Goal: Task Accomplishment & Management: Use online tool/utility

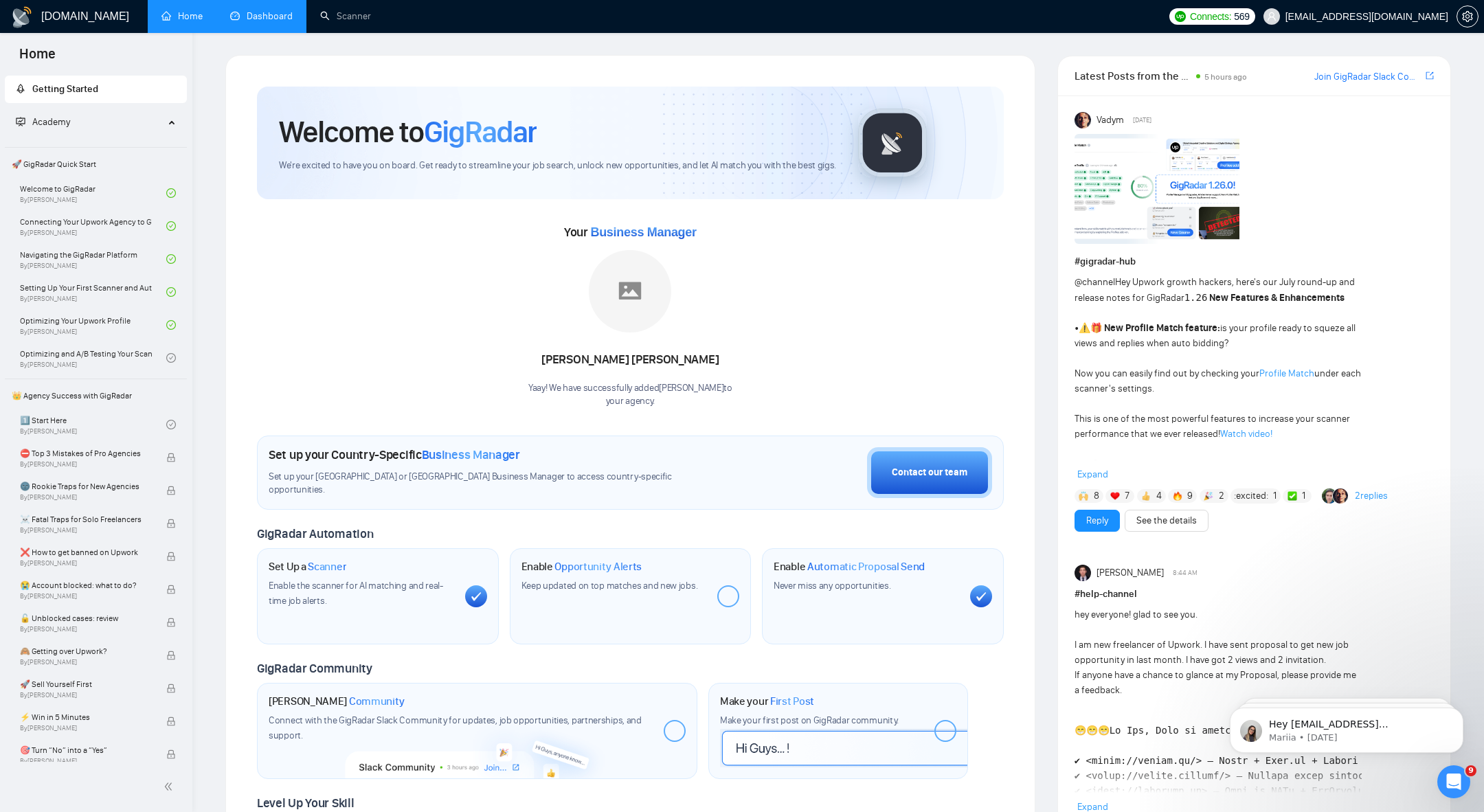
click at [256, 15] on link "Dashboard" at bounding box center [262, 16] width 63 height 12
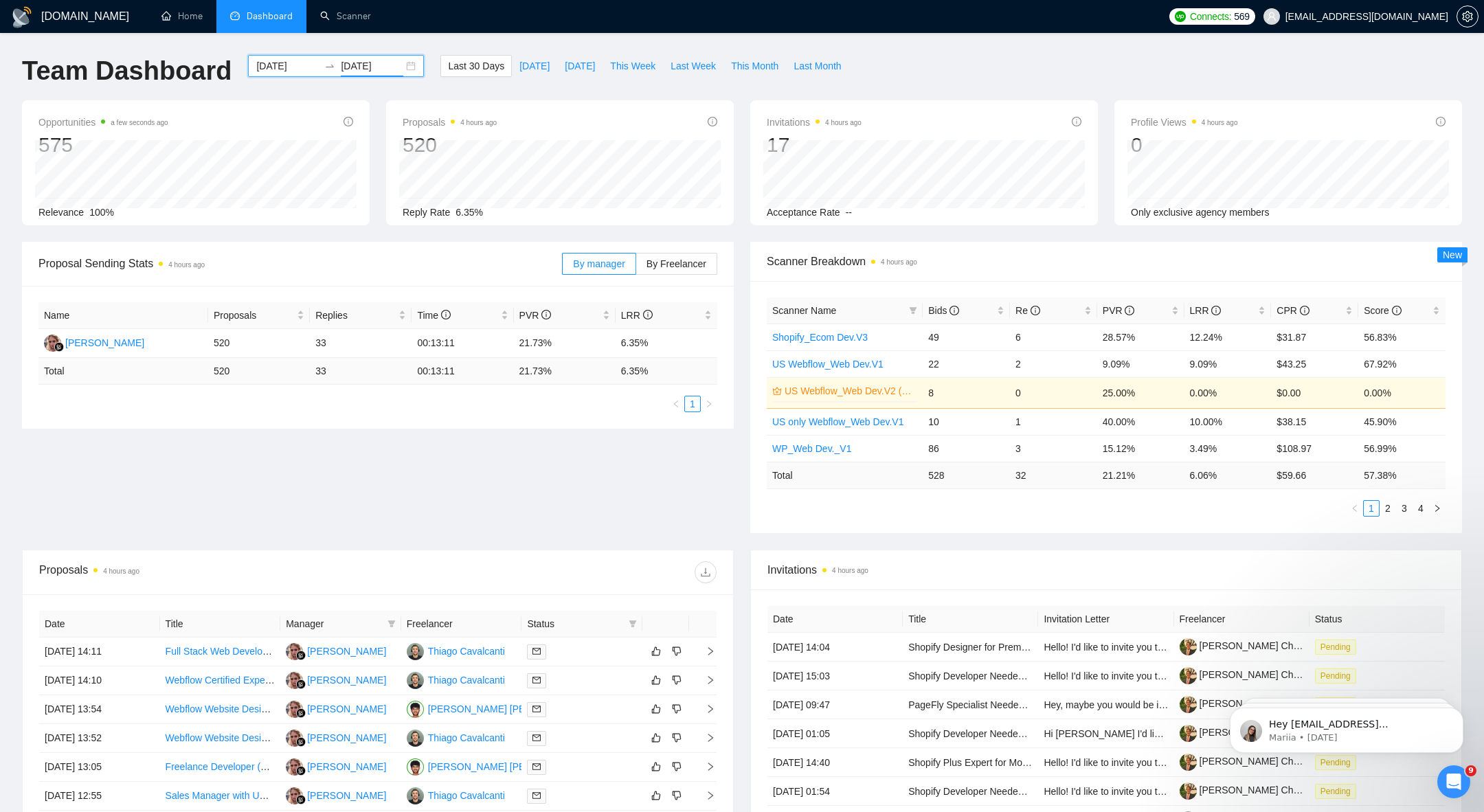
click at [363, 63] on input "2025-09-24" at bounding box center [372, 66] width 63 height 15
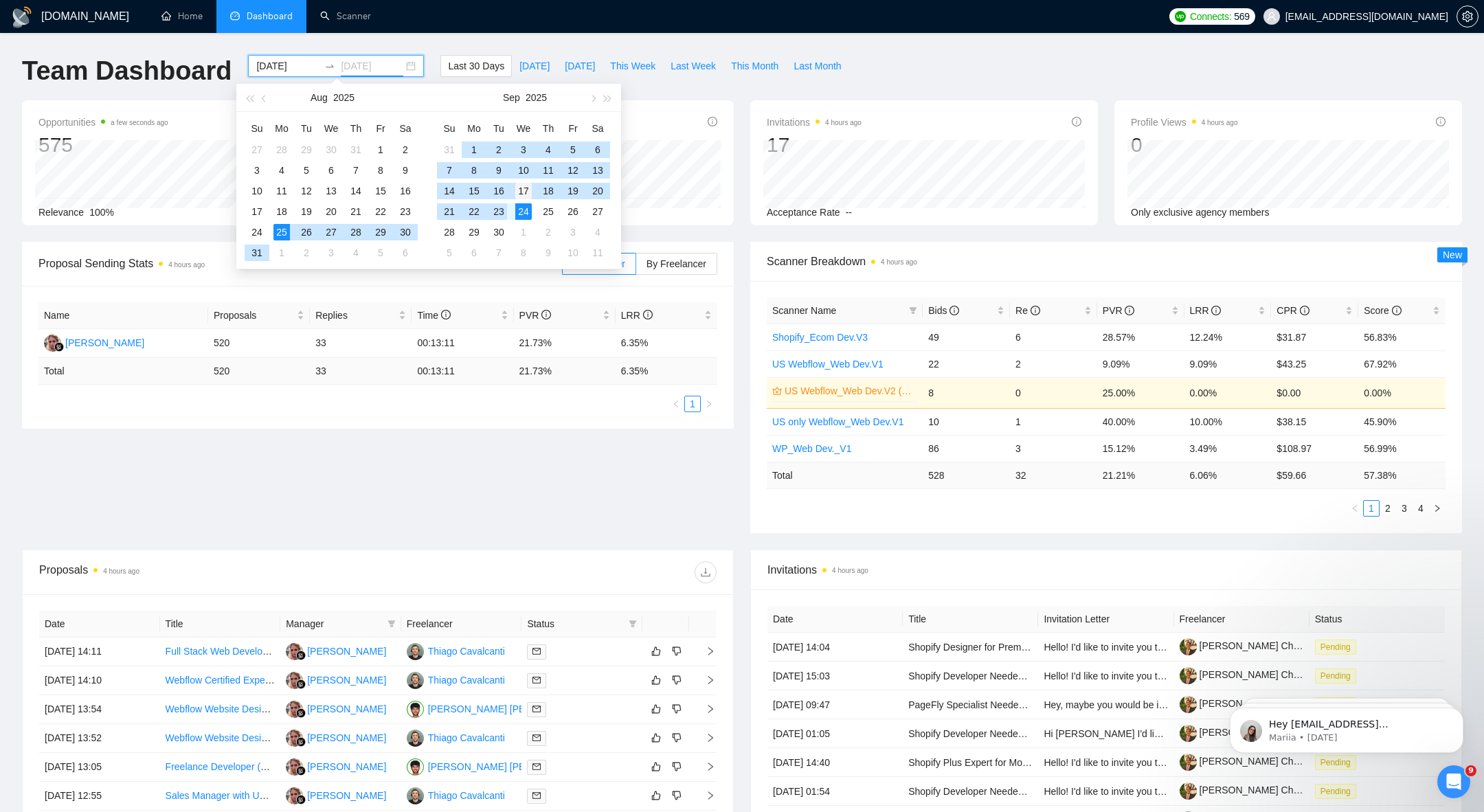
type input "2025-09-17"
click at [523, 183] on div "17" at bounding box center [524, 191] width 16 height 16
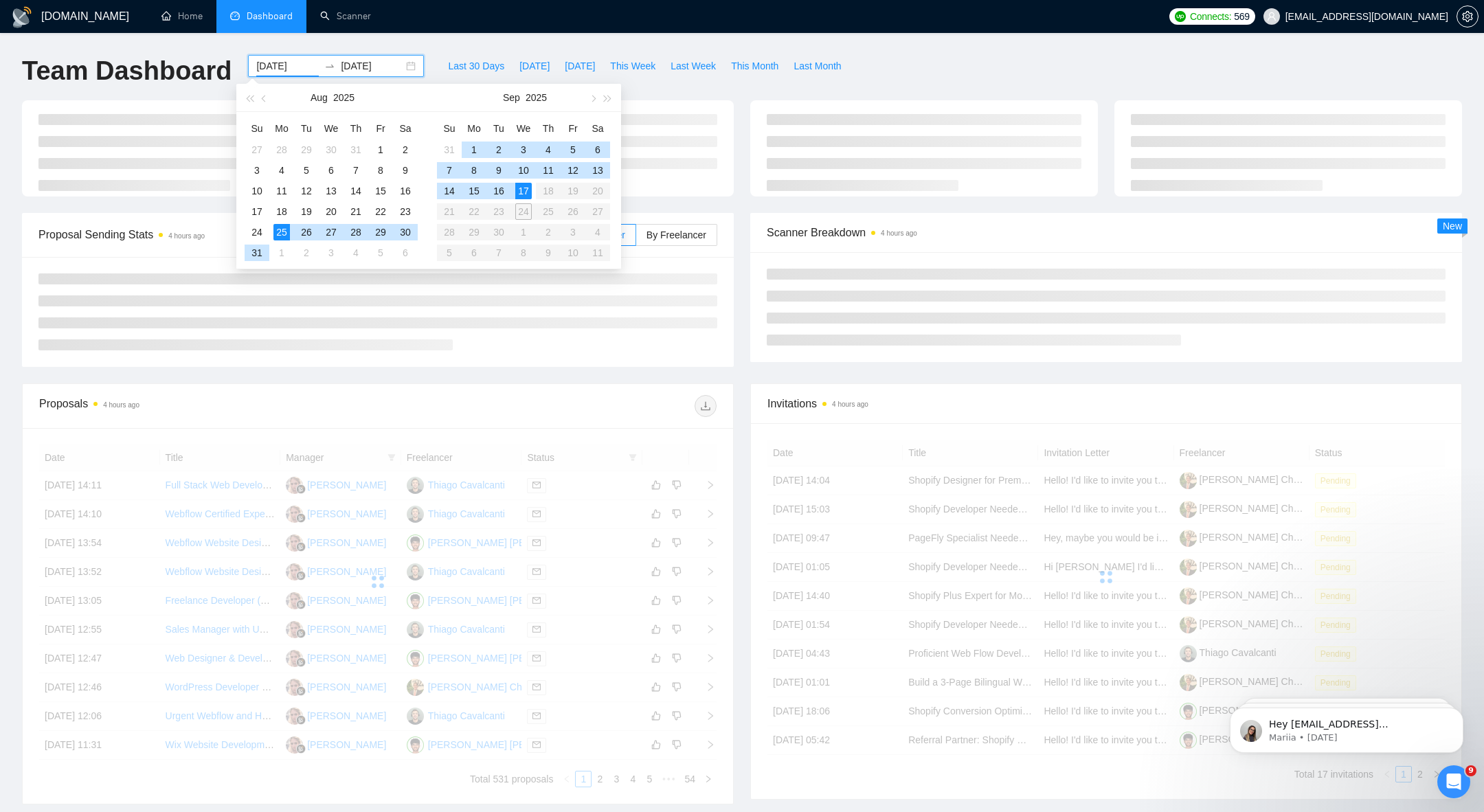
click at [526, 190] on div "17" at bounding box center [524, 191] width 16 height 16
type input "2025-09-17"
click at [523, 223] on body "GigRadar.io Home Dashboard Scanner Connects: 569 arthurbelanger48@gmail.com Tea…" at bounding box center [742, 406] width 1484 height 812
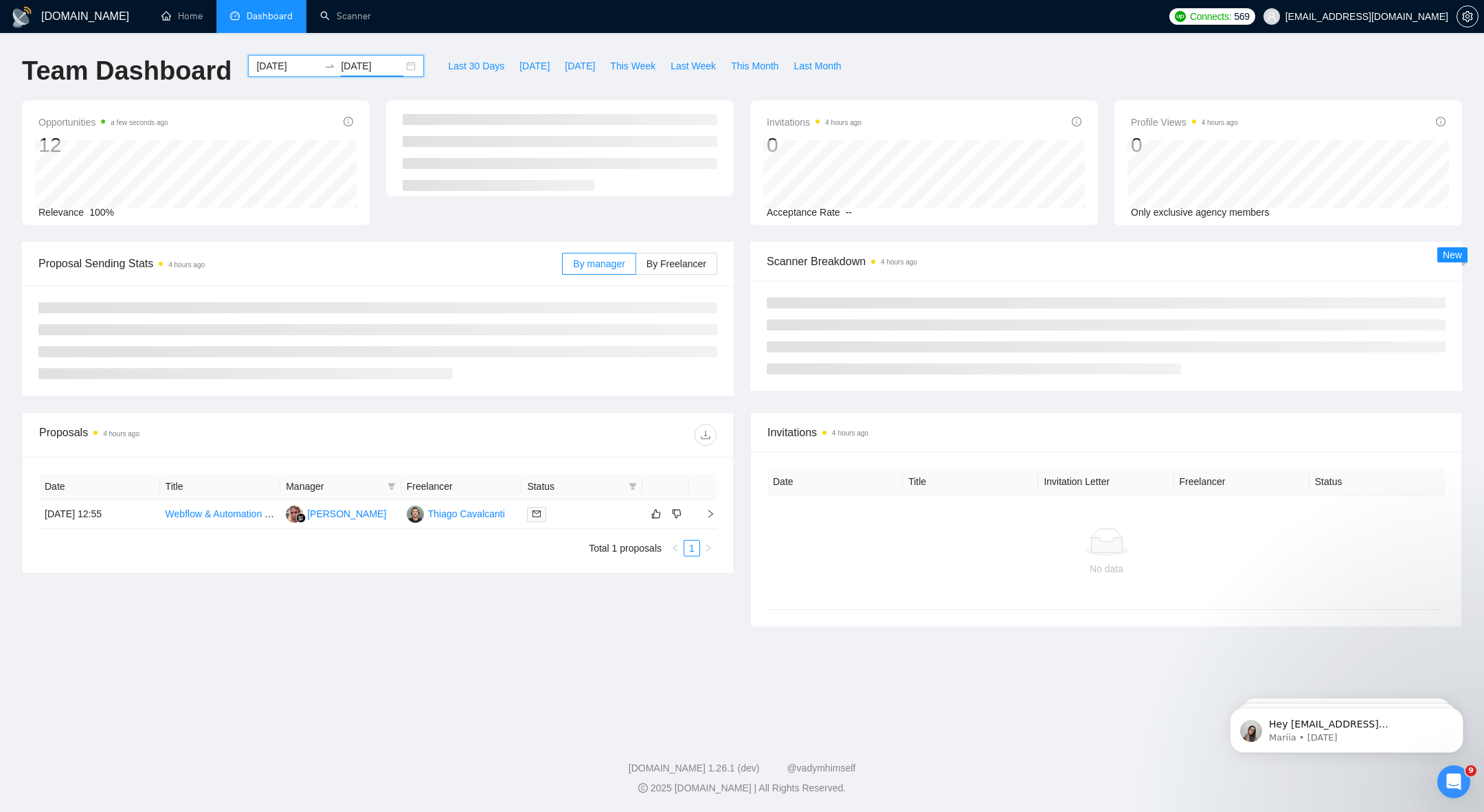
click at [388, 69] on input "2025-09-17" at bounding box center [372, 66] width 63 height 15
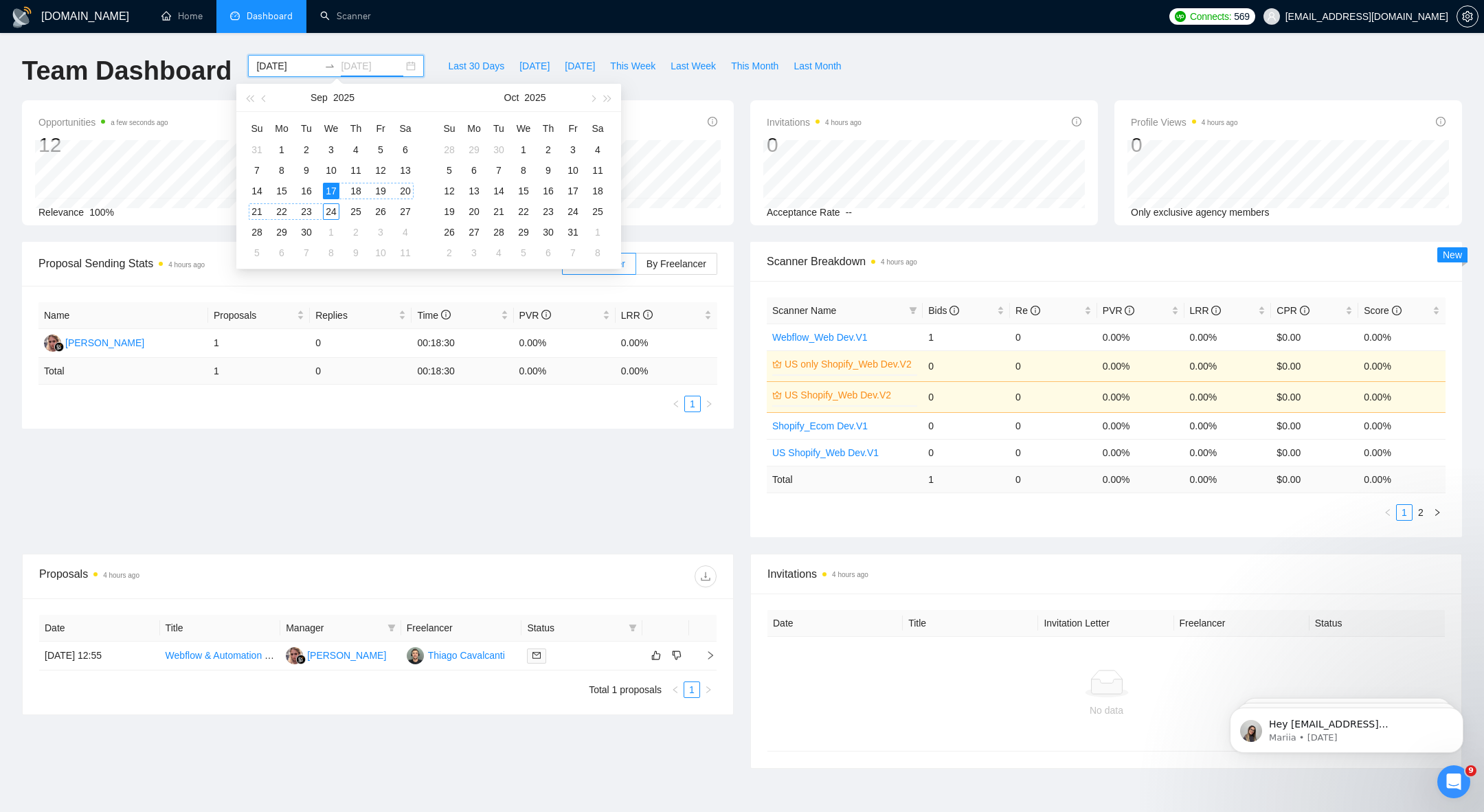
click at [333, 212] on div "24" at bounding box center [331, 211] width 16 height 16
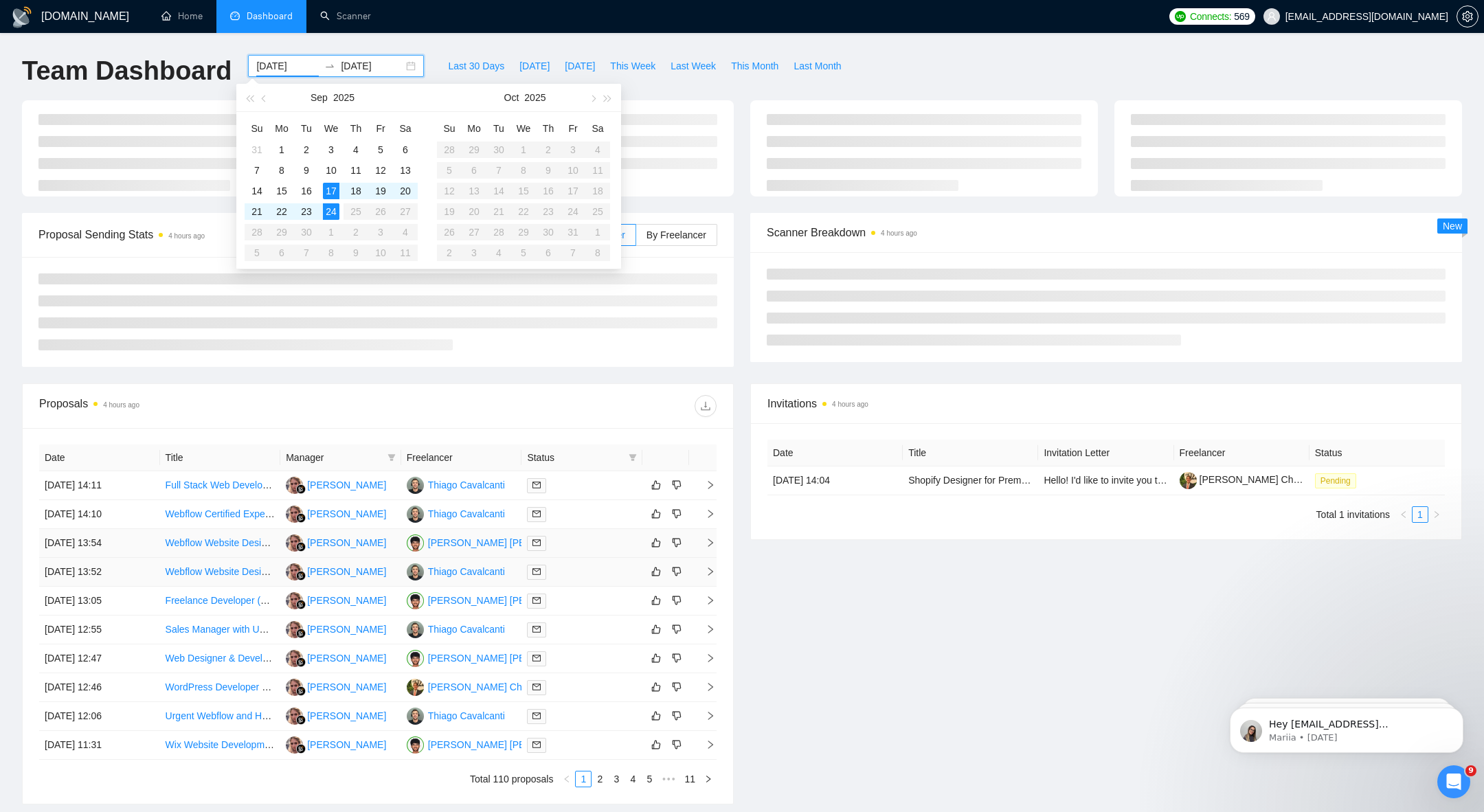
click at [463, 568] on div "Proposals 4 hours ago Date Title Manager Freelancer Status 24 Sep, 2025 14:11 F…" at bounding box center [377, 594] width 712 height 421
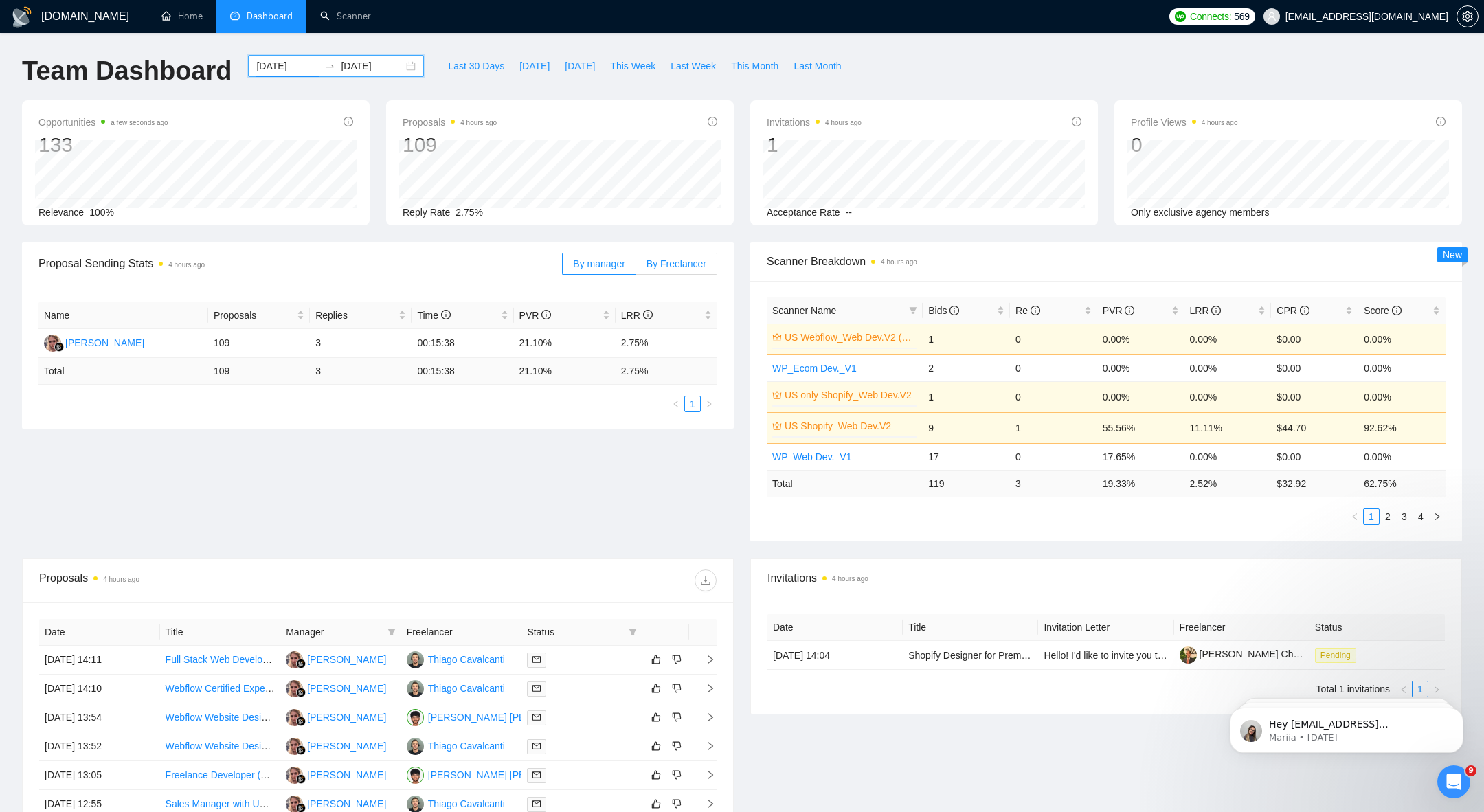
click at [664, 264] on span "By Freelancer" at bounding box center [676, 264] width 60 height 11
click at [637, 267] on input "By Freelancer" at bounding box center [637, 267] width 0 height 0
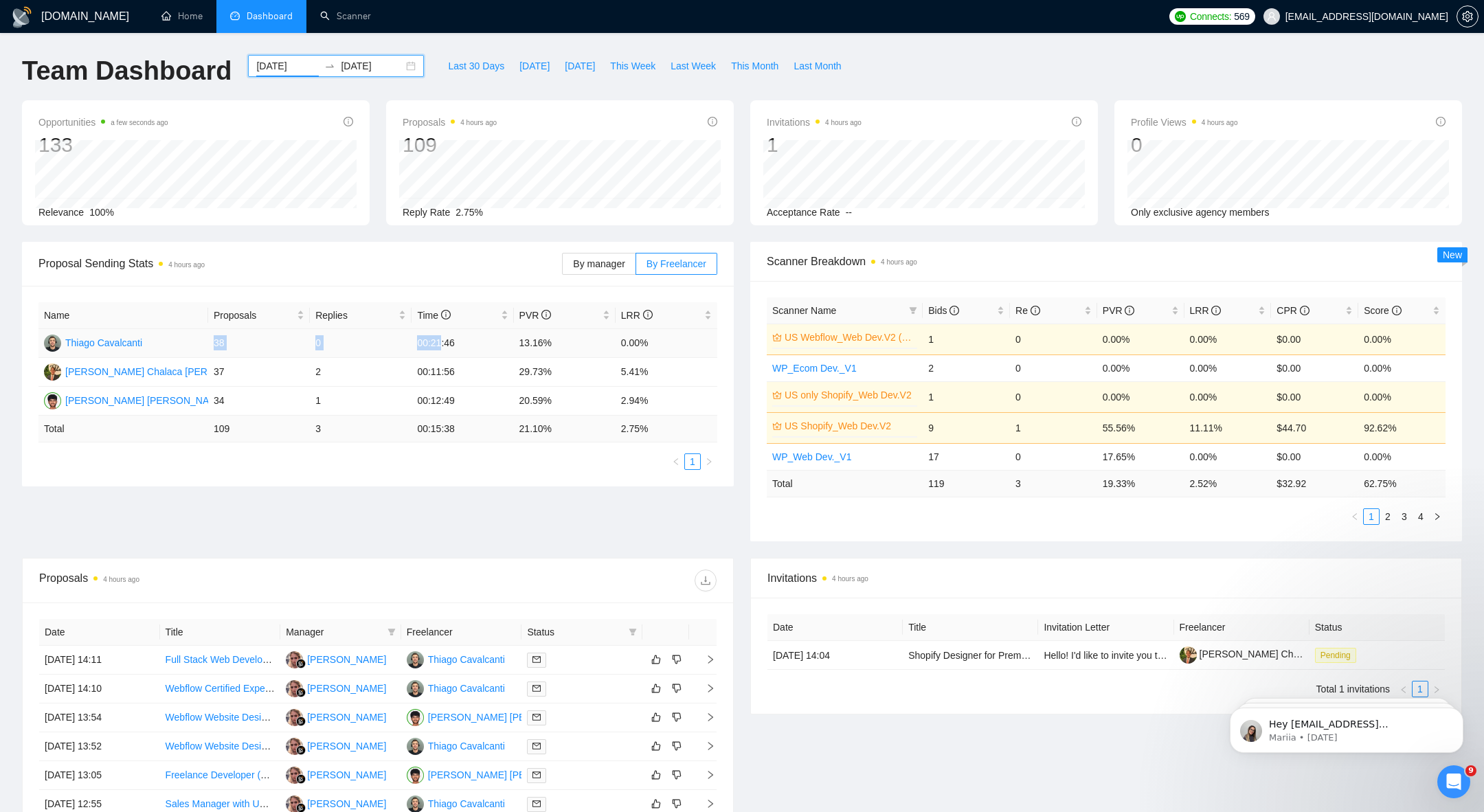
drag, startPoint x: 167, startPoint y: 344, endPoint x: 444, endPoint y: 345, distance: 277.0
click at [445, 345] on tr "Thiago Cavalcanti 38 0 00:21:46 13.16% 0.00%" at bounding box center [378, 344] width 679 height 29
click at [179, 359] on td "[PERSON_NAME] Chalaca [PERSON_NAME]" at bounding box center [123, 372] width 170 height 29
drag, startPoint x: 185, startPoint y: 339, endPoint x: 697, endPoint y: 337, distance: 512.0
click at [699, 338] on tr "Thiago Cavalcanti 38 0 00:21:46 13.16% 0.00%" at bounding box center [378, 344] width 679 height 29
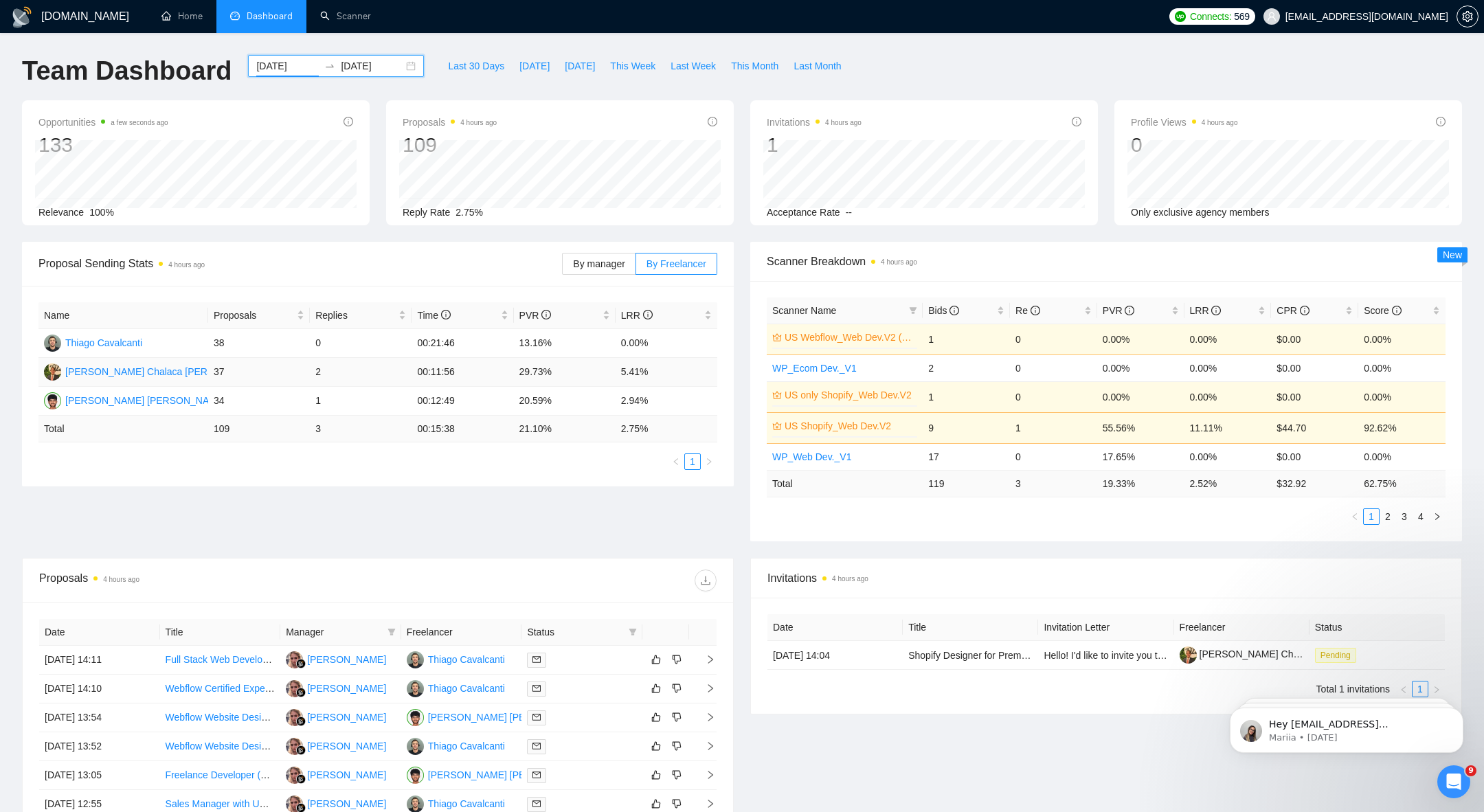
click at [493, 379] on td "00:11:56" at bounding box center [463, 372] width 102 height 29
drag, startPoint x: 208, startPoint y: 341, endPoint x: 668, endPoint y: 329, distance: 460.2
click at [669, 329] on tr "Thiago Cavalcanti 38 0 00:21:46 13.16% 0.00%" at bounding box center [378, 344] width 679 height 29
click at [348, 69] on input "2025-09-24" at bounding box center [372, 66] width 63 height 15
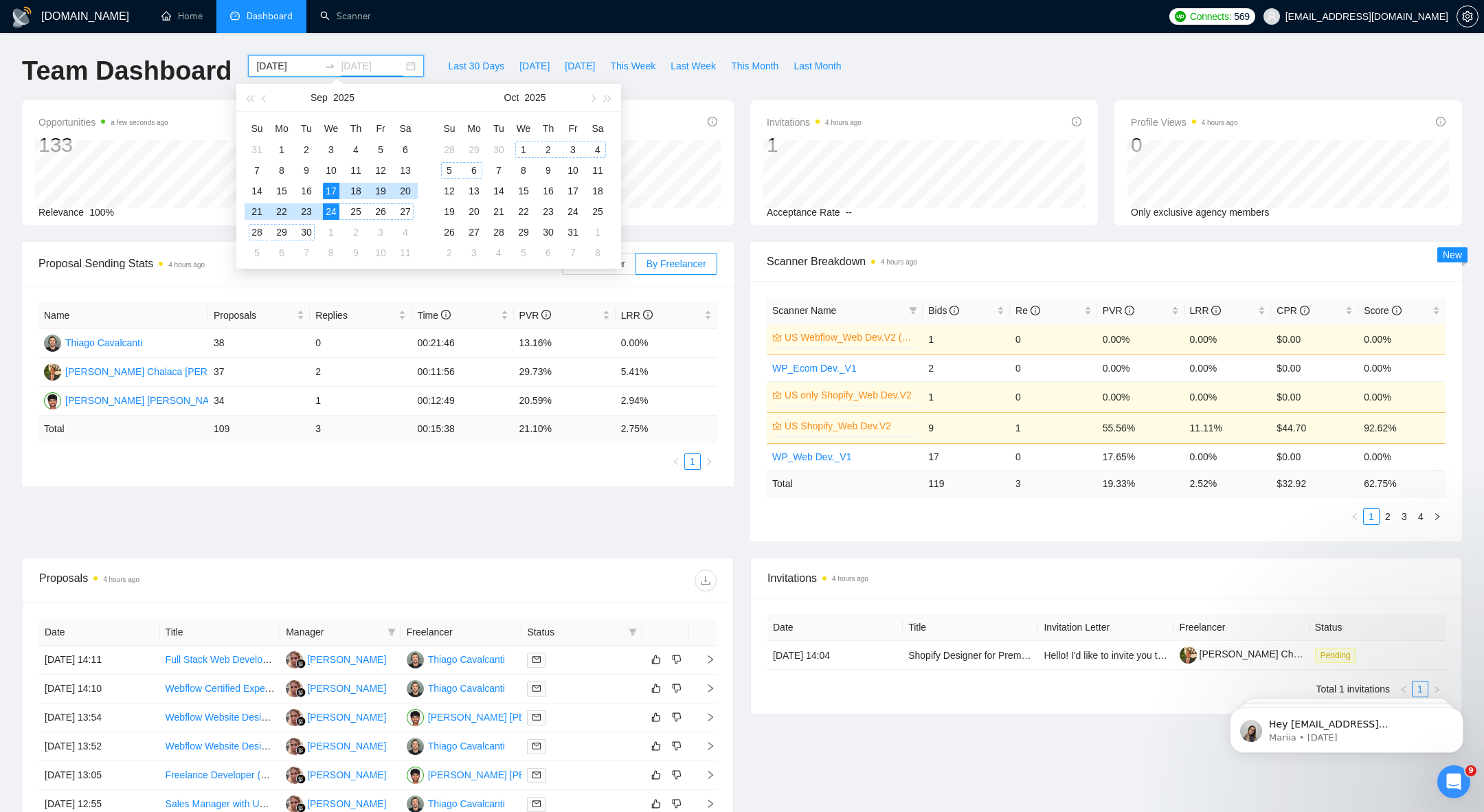
type input "2025-09-24"
click at [438, 517] on div "Proposal Sending Stats 4 hours ago By manager By Freelancer Name Proposals Repl…" at bounding box center [742, 400] width 1457 height 316
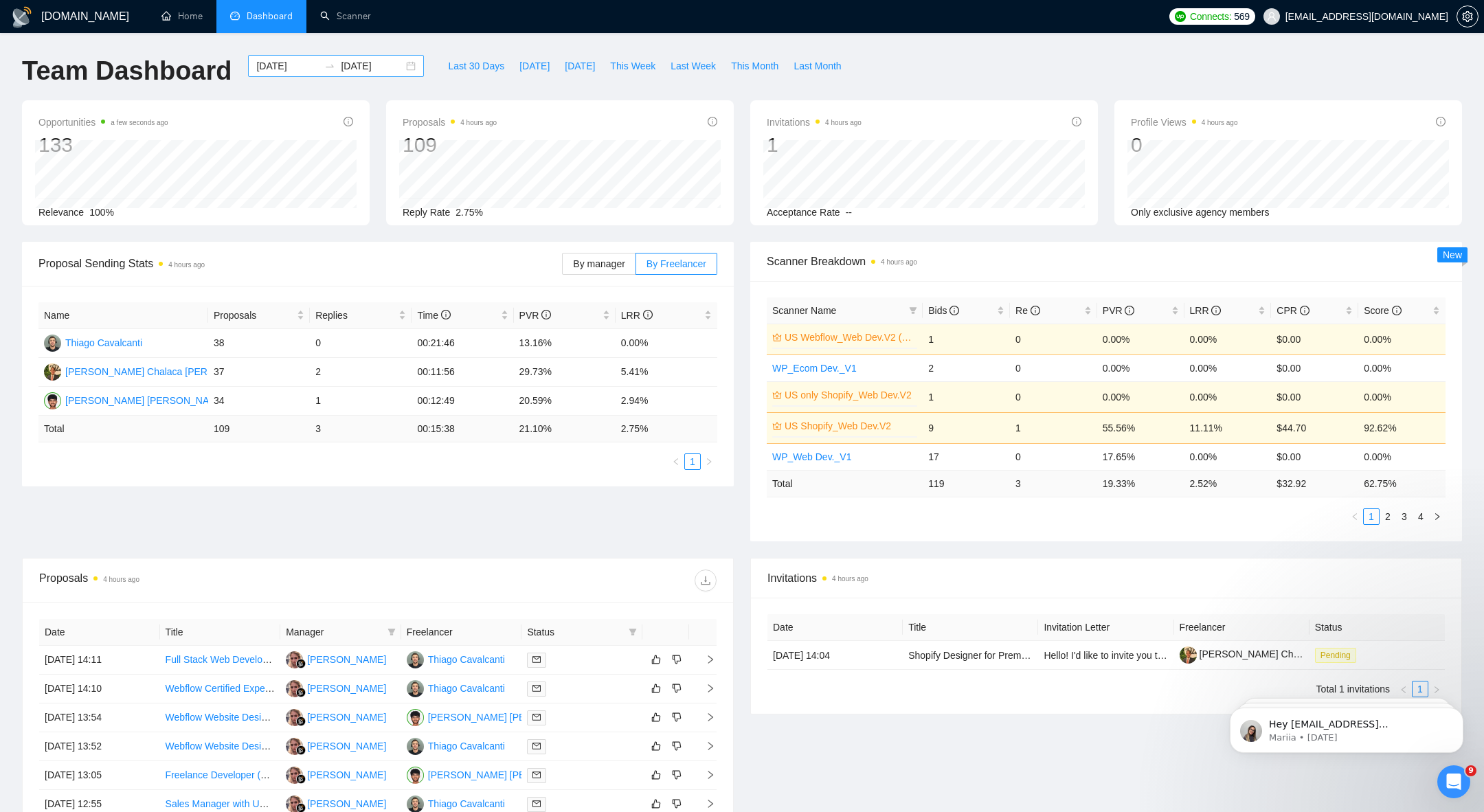
click at [305, 72] on input "2025-09-17" at bounding box center [288, 66] width 63 height 15
click at [535, 514] on div "Proposal Sending Stats 4 hours ago By manager By Freelancer Name Proposals Repl…" at bounding box center [742, 400] width 1457 height 316
drag, startPoint x: 192, startPoint y: 344, endPoint x: 686, endPoint y: 329, distance: 494.2
click at [686, 329] on tr "Thiago Cavalcanti 38 0 00:21:46 13.16% 0.00%" at bounding box center [378, 344] width 679 height 29
click at [619, 362] on td "5.41%" at bounding box center [667, 372] width 102 height 29
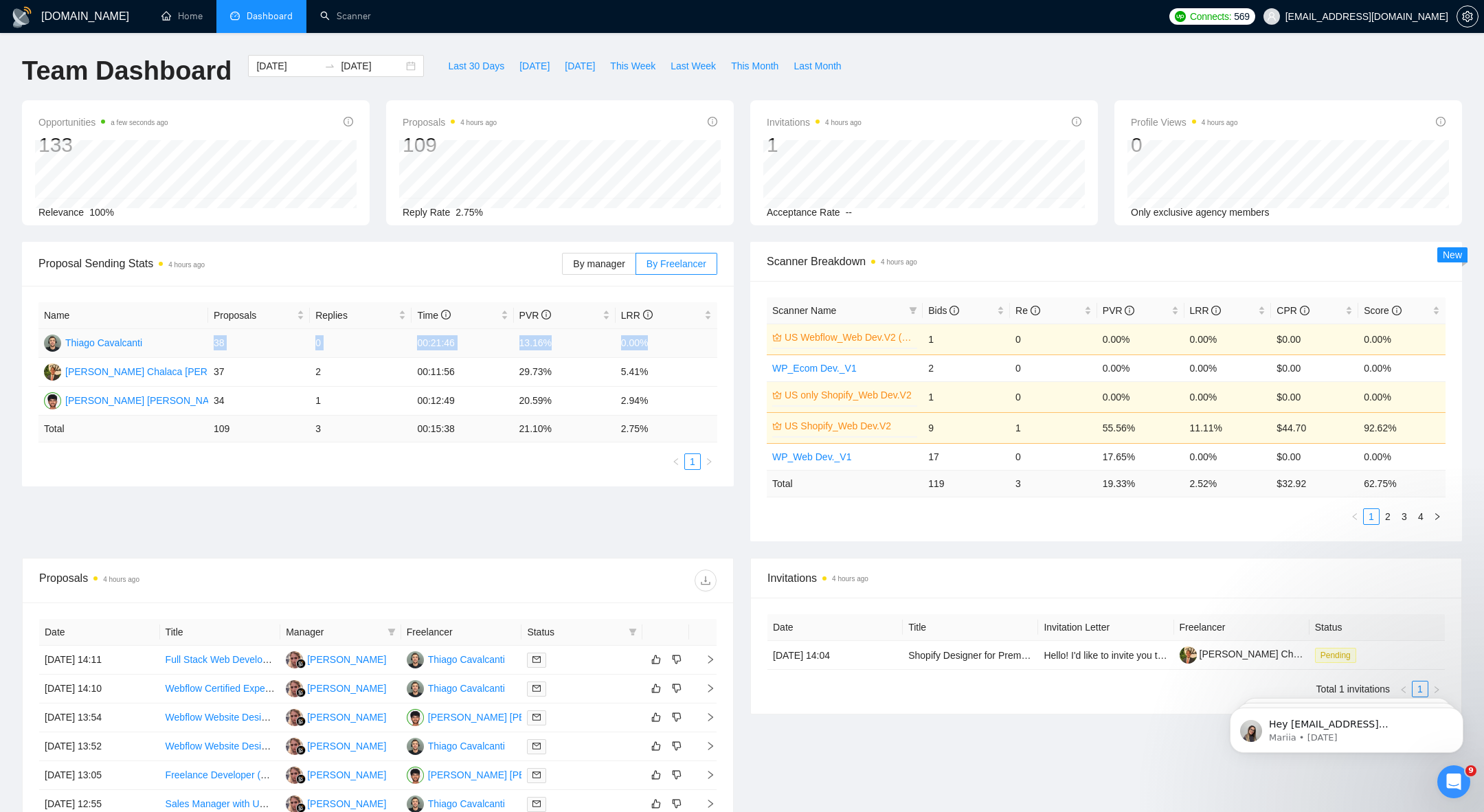
drag, startPoint x: 203, startPoint y: 343, endPoint x: 708, endPoint y: 338, distance: 505.0
click at [709, 338] on tr "Thiago Cavalcanti 38 0 00:21:46 13.16% 0.00%" at bounding box center [378, 344] width 679 height 29
click at [651, 349] on td "0.00%" at bounding box center [667, 344] width 102 height 29
drag, startPoint x: 201, startPoint y: 343, endPoint x: 684, endPoint y: 336, distance: 483.1
click at [685, 336] on tr "Thiago Cavalcanti 38 0 00:21:46 13.16% 0.00%" at bounding box center [378, 344] width 679 height 29
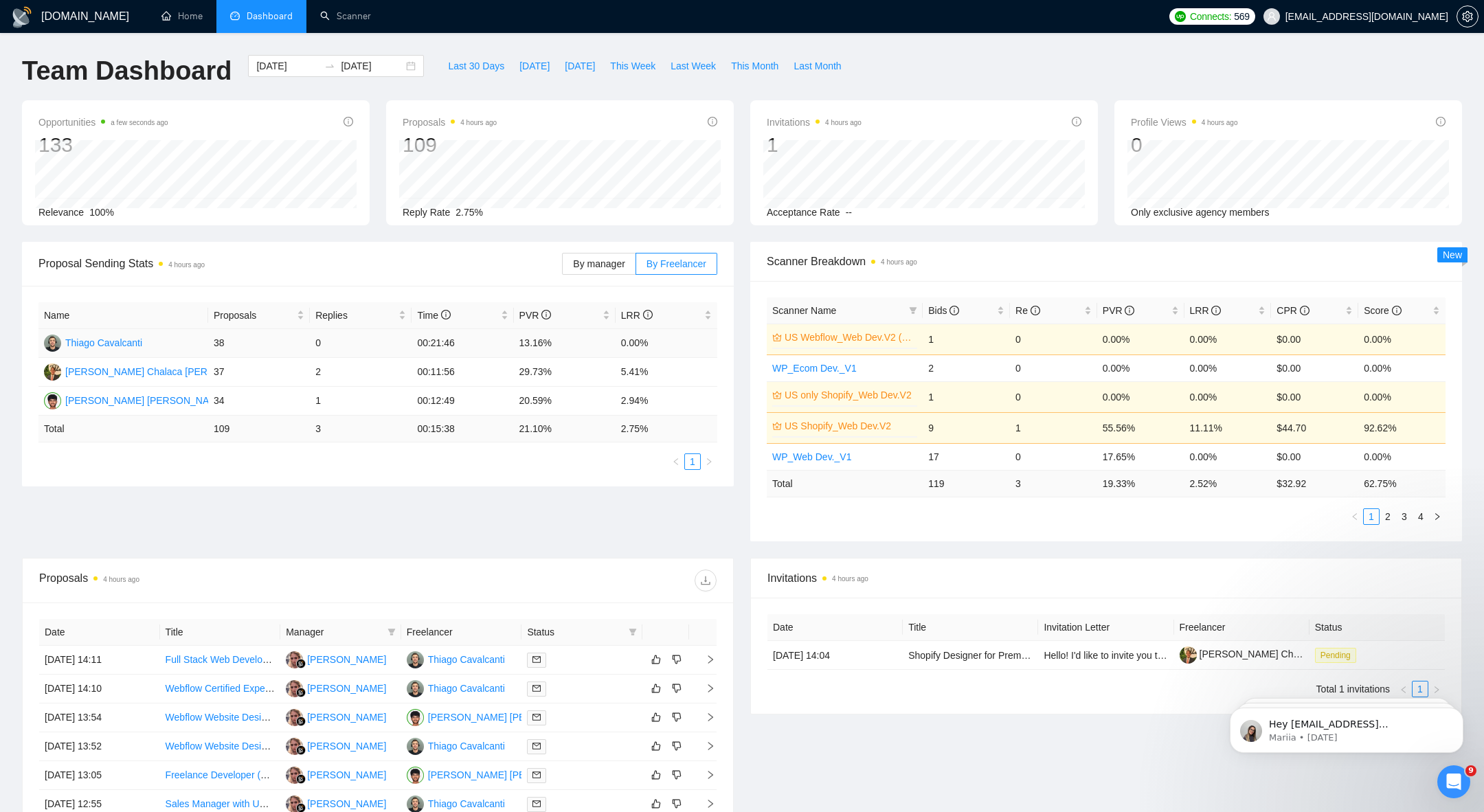
click at [523, 352] on td "13.16%" at bounding box center [565, 344] width 102 height 29
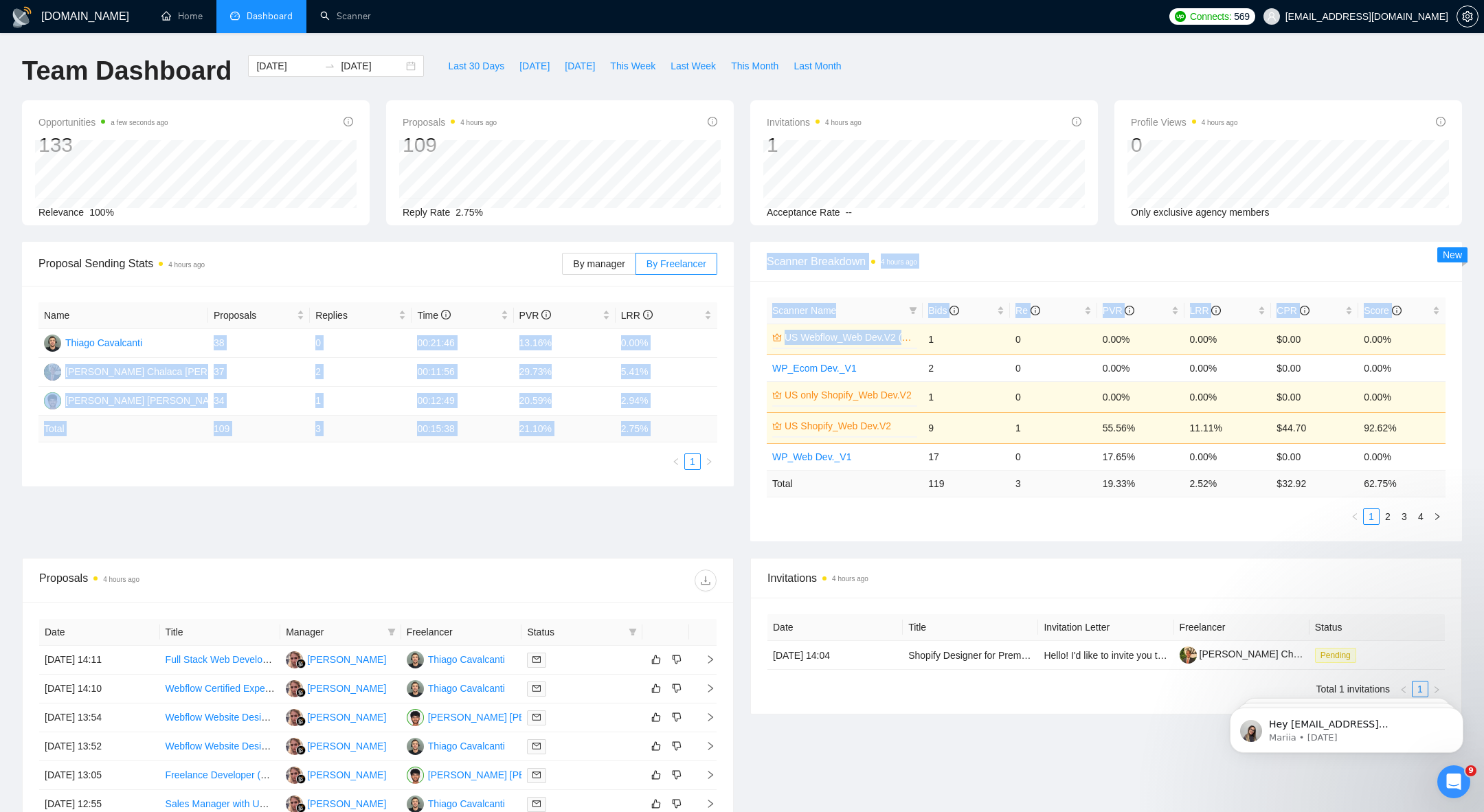
drag, startPoint x: 197, startPoint y: 344, endPoint x: 898, endPoint y: 342, distance: 701.0
click at [904, 344] on div "Proposal Sending Stats 4 hours ago By manager By Freelancer Name Proposals Repl…" at bounding box center [742, 400] width 1457 height 316
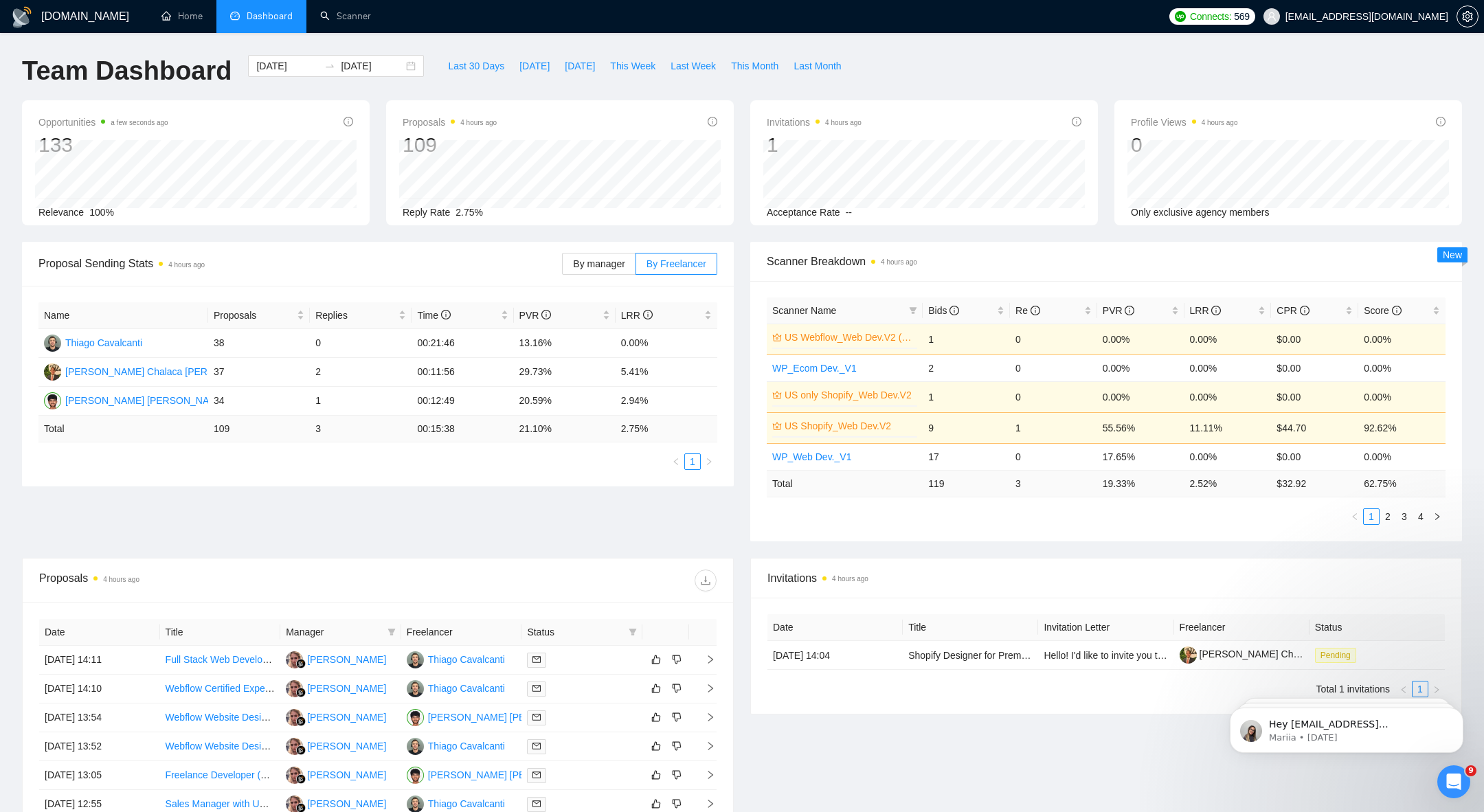
click at [370, 449] on div "Name Proposals Replies Time PVR LRR Thiago Cavalcanti 38 0 00:21:46 13.16% 0.00…" at bounding box center [378, 386] width 679 height 167
click at [330, 345] on td "0" at bounding box center [361, 344] width 102 height 29
click at [305, 341] on td "38" at bounding box center [259, 344] width 102 height 29
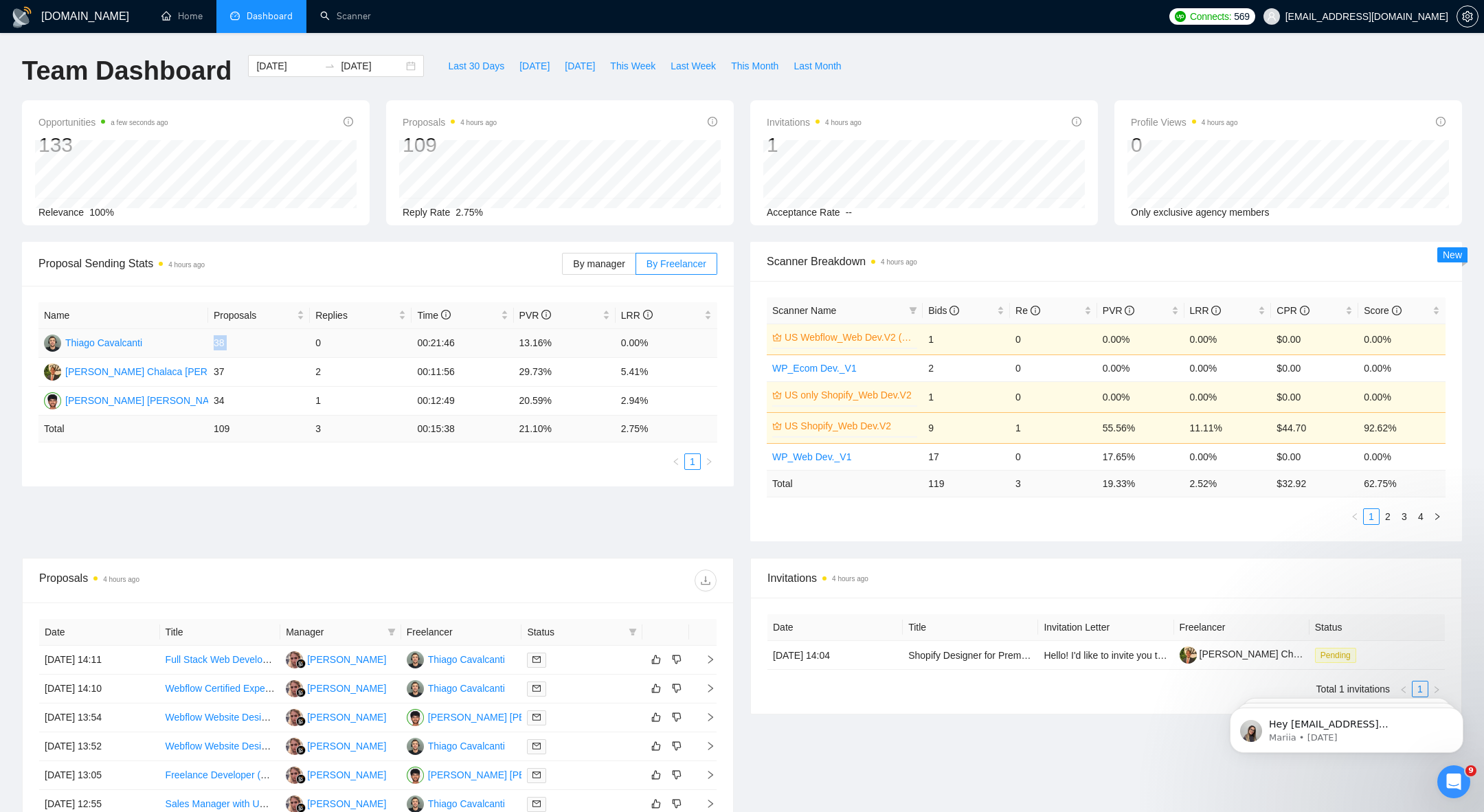
click at [317, 340] on td "0" at bounding box center [361, 344] width 102 height 29
click at [436, 346] on td "00:21:46" at bounding box center [463, 344] width 102 height 29
click at [438, 350] on td "00:21:46" at bounding box center [463, 344] width 102 height 29
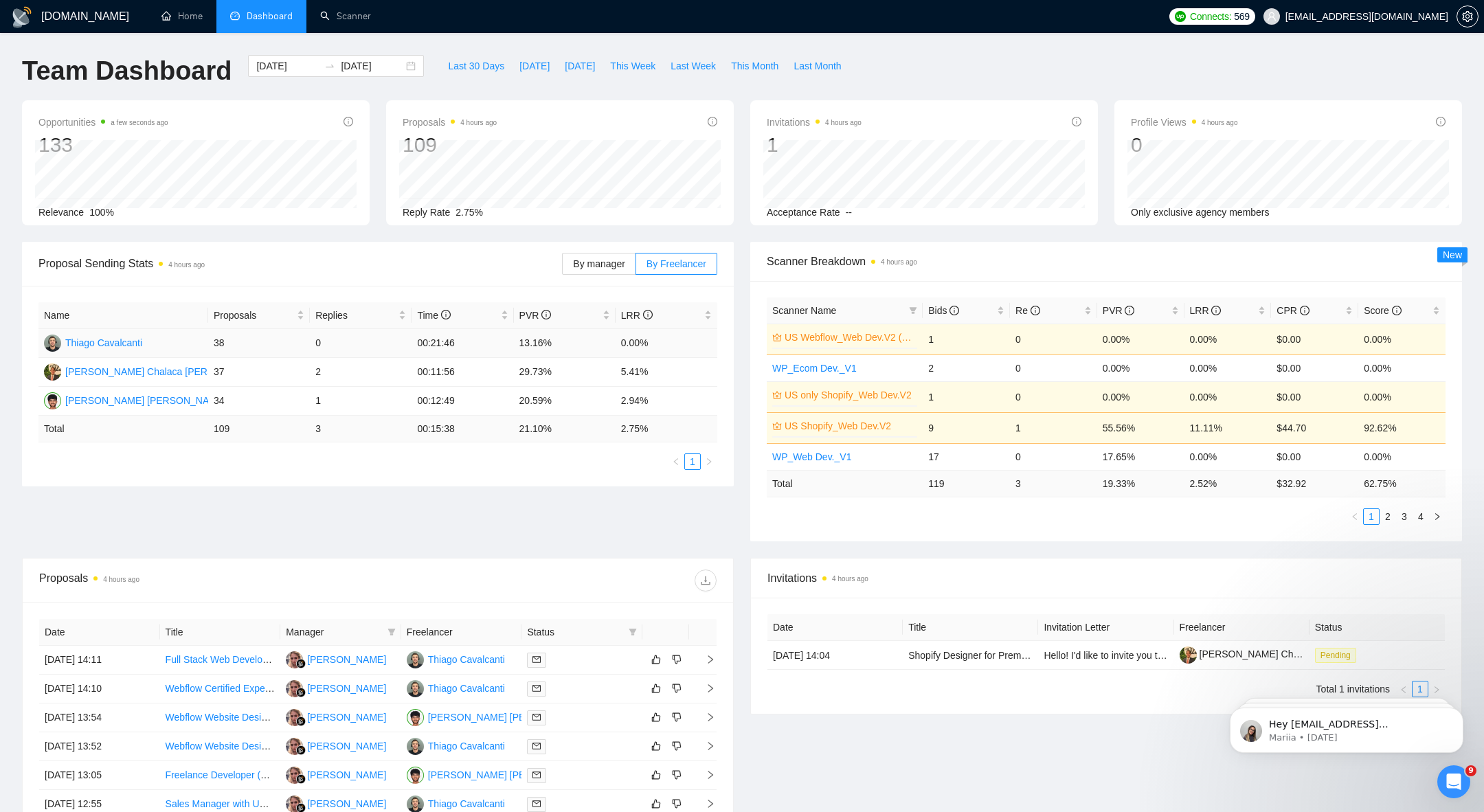
click at [438, 350] on td "00:21:46" at bounding box center [463, 344] width 102 height 29
click at [450, 341] on td "00:21:46" at bounding box center [463, 344] width 102 height 29
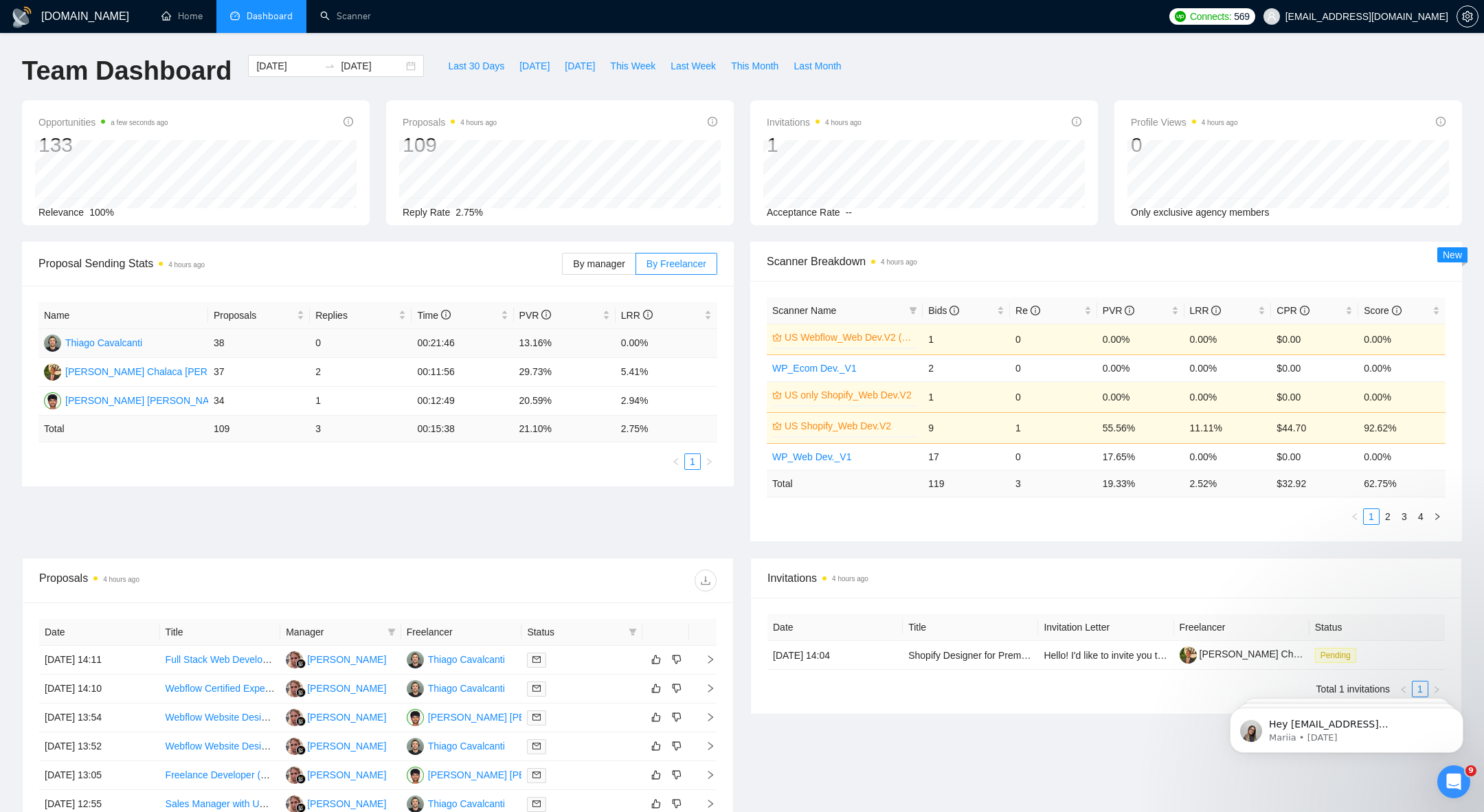
click at [499, 341] on td "00:21:46" at bounding box center [463, 344] width 102 height 29
click at [386, 399] on td "1" at bounding box center [361, 401] width 102 height 29
click at [342, 401] on td "1" at bounding box center [361, 401] width 102 height 29
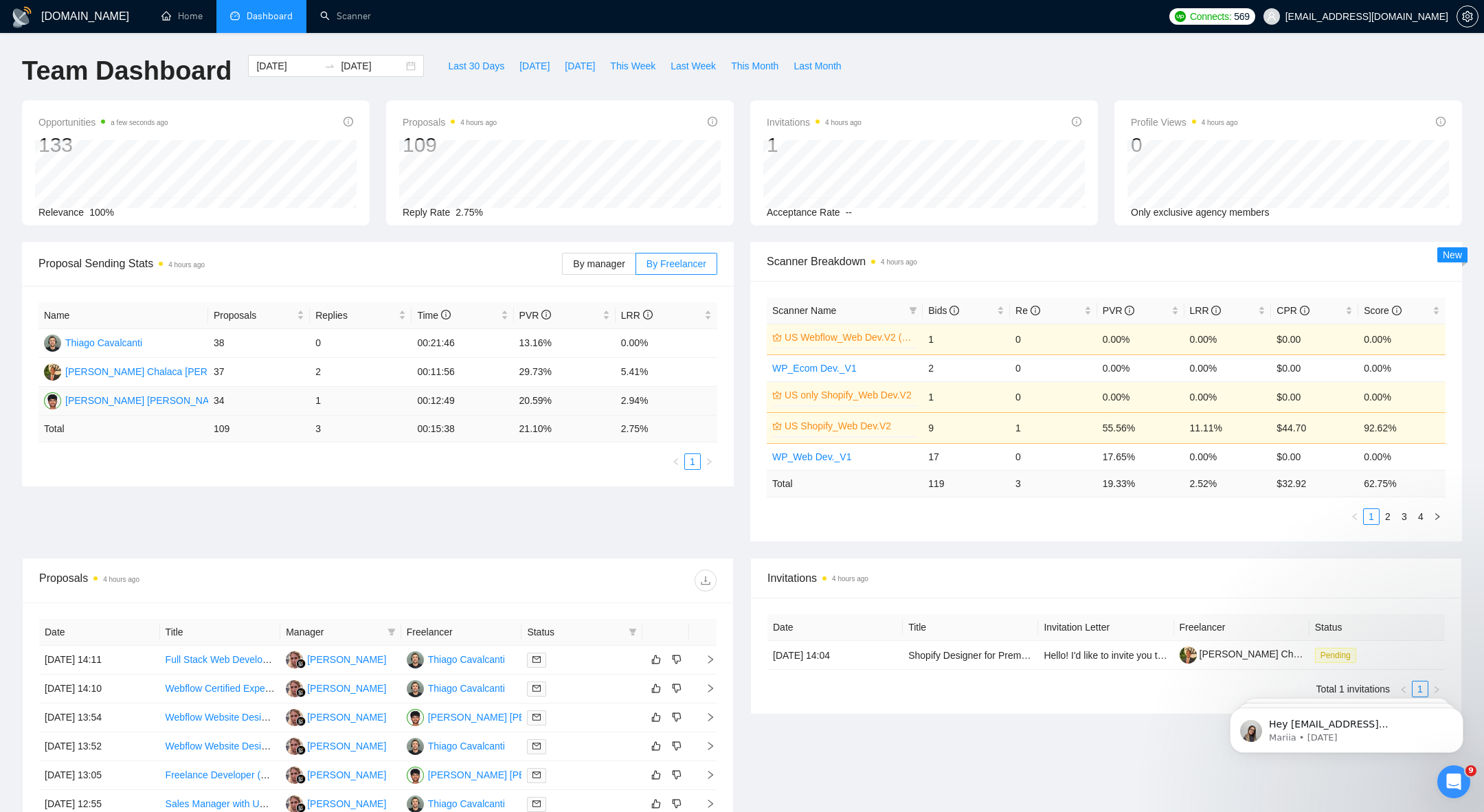
click at [342, 401] on td "1" at bounding box center [361, 401] width 102 height 29
click at [378, 372] on td "2" at bounding box center [361, 372] width 102 height 29
click at [447, 374] on td "00:11:56" at bounding box center [463, 372] width 102 height 29
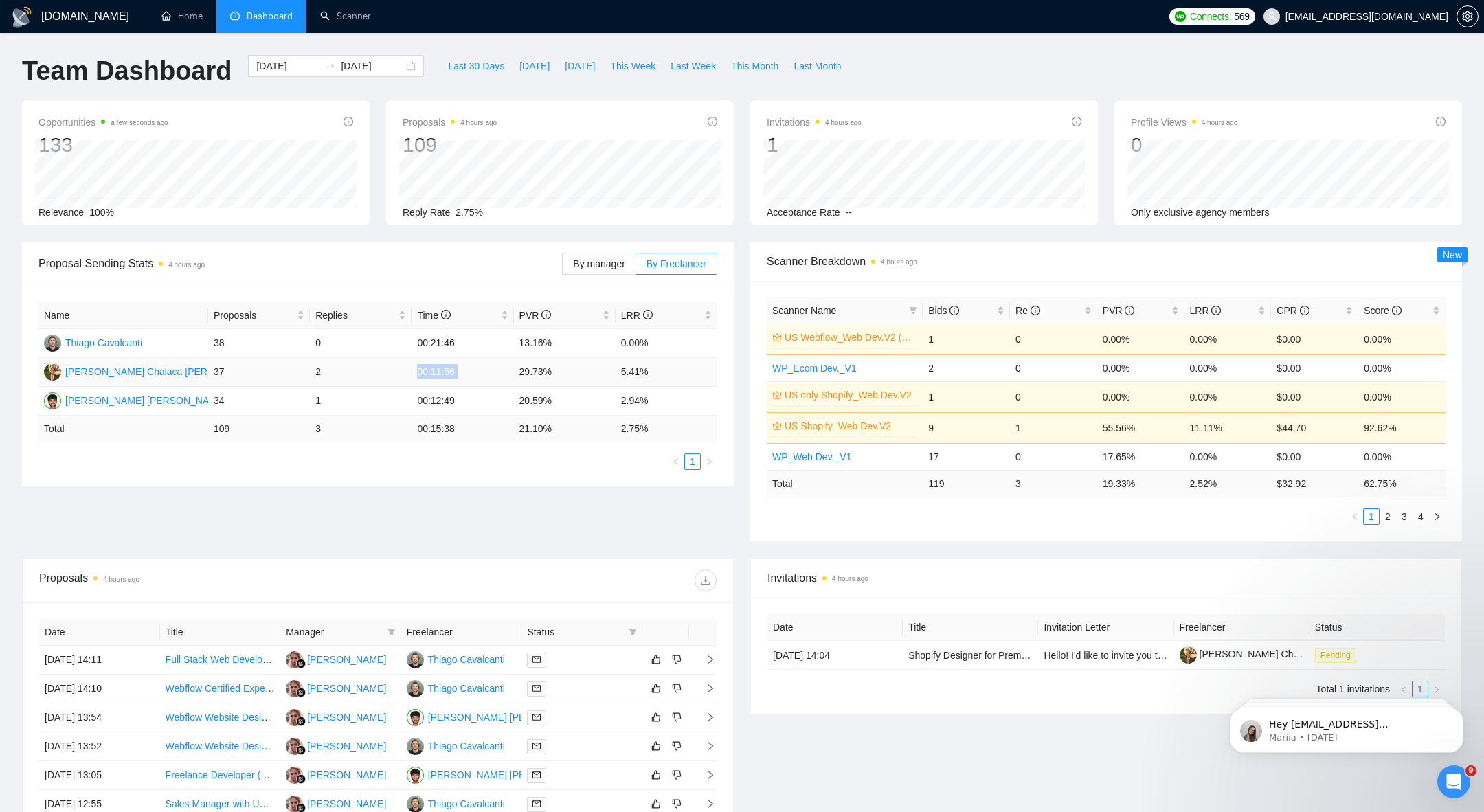
click at [447, 374] on td "00:11:56" at bounding box center [463, 372] width 102 height 29
click at [501, 398] on td "00:12:49" at bounding box center [463, 401] width 102 height 29
click at [309, 78] on div "2025-09-17 2025-09-24" at bounding box center [336, 78] width 193 height 46
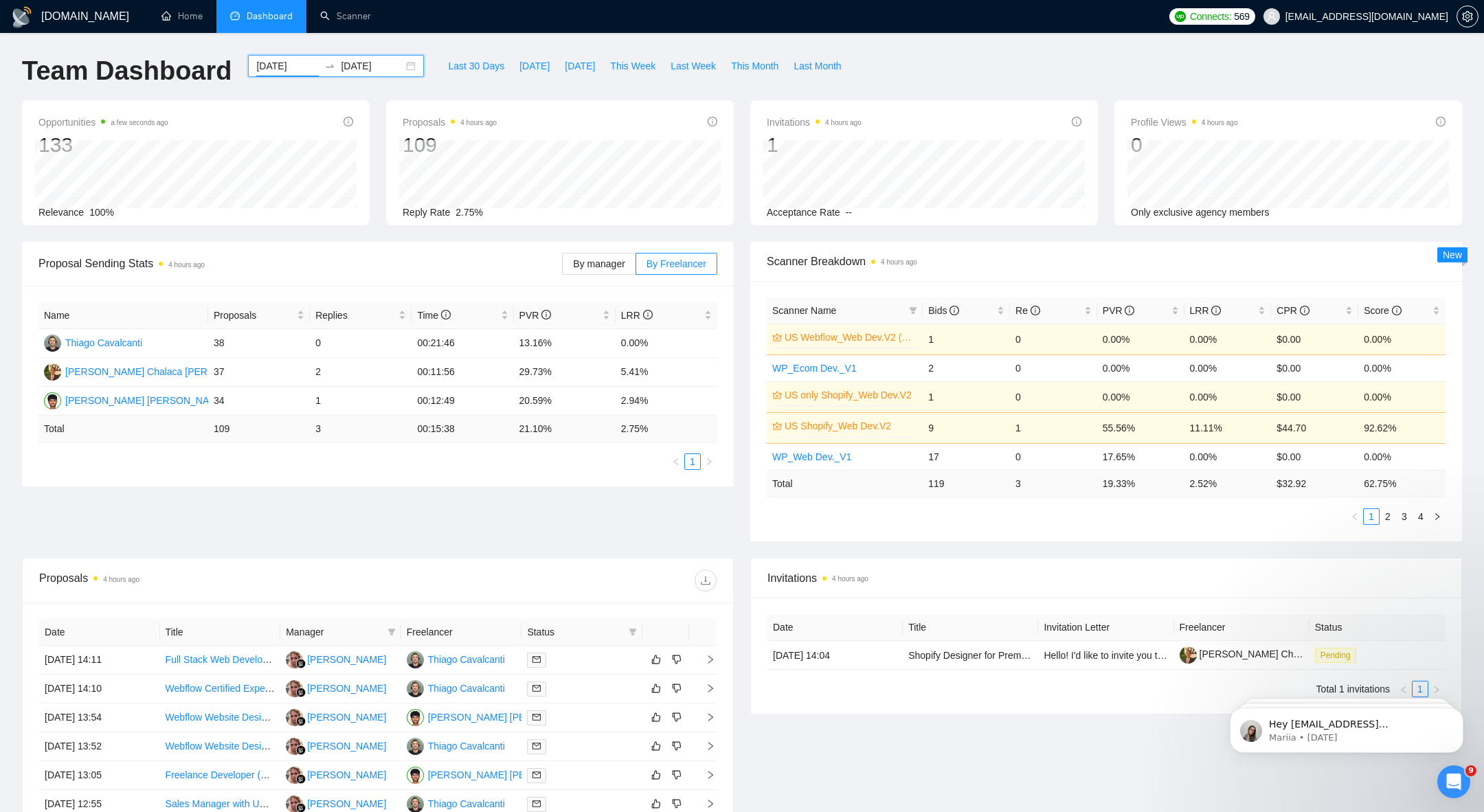
click at [295, 71] on input "2025-09-17" at bounding box center [288, 66] width 63 height 15
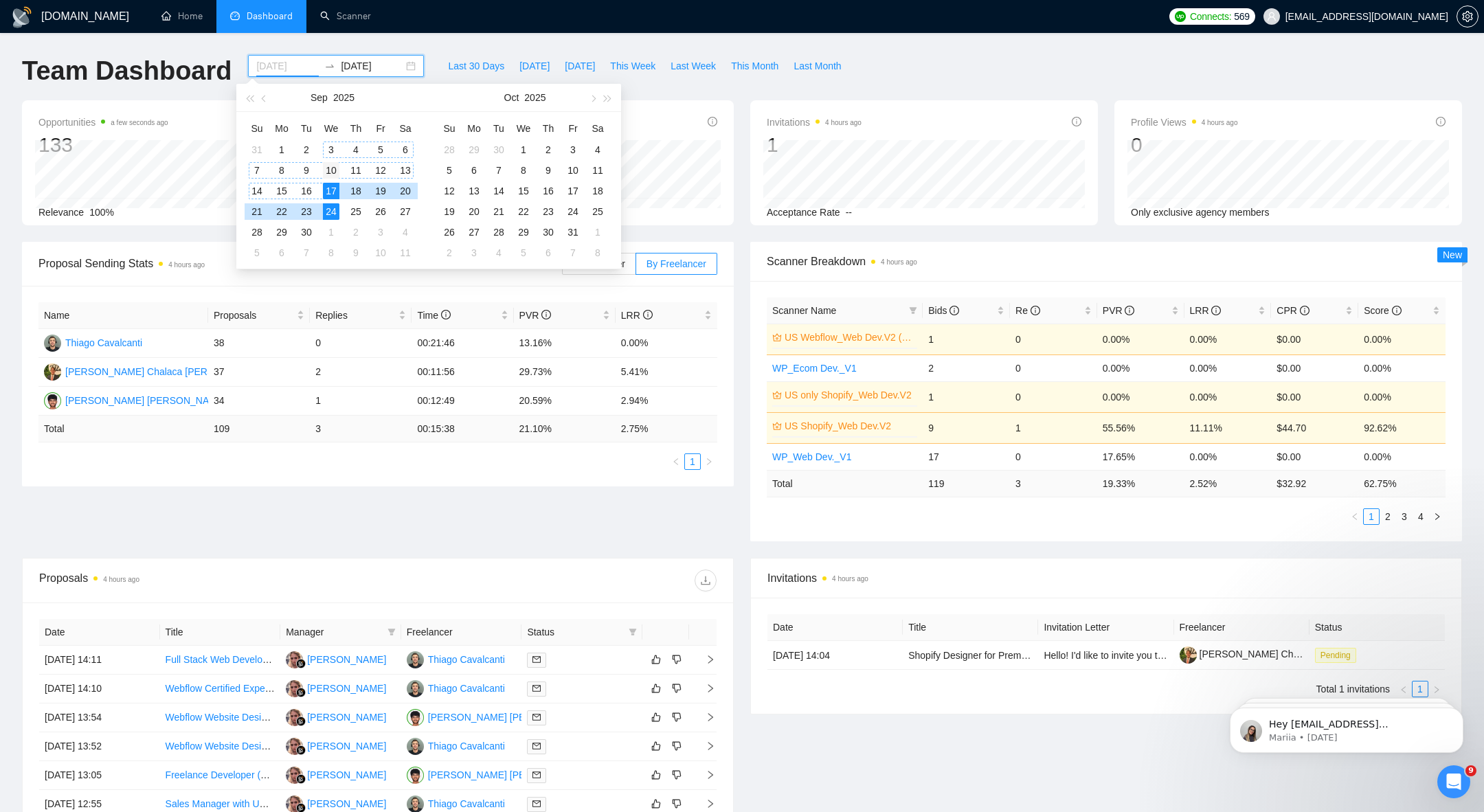
type input "[DATE]"
click at [332, 161] on td "10" at bounding box center [331, 170] width 25 height 21
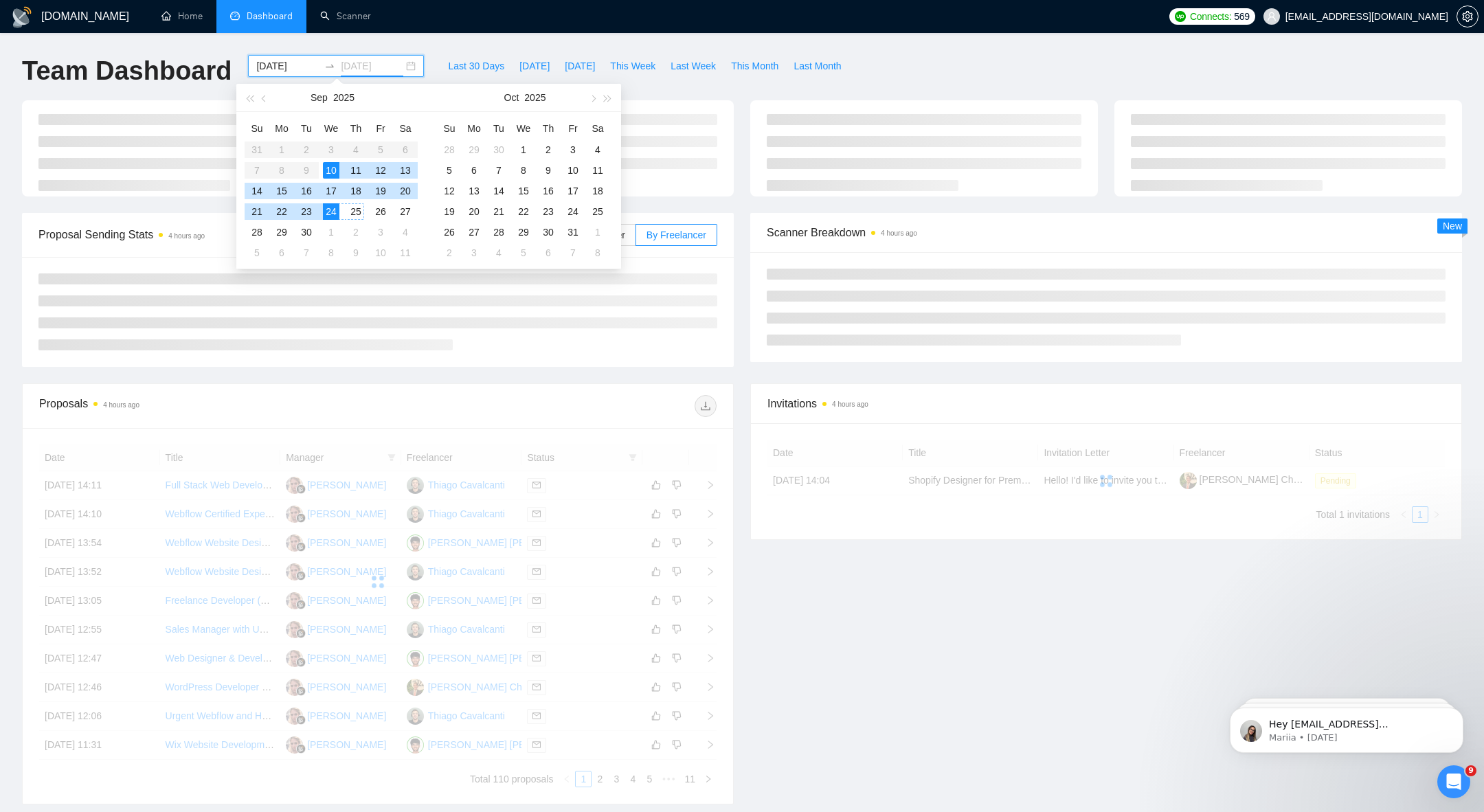
type input "2025-09-24"
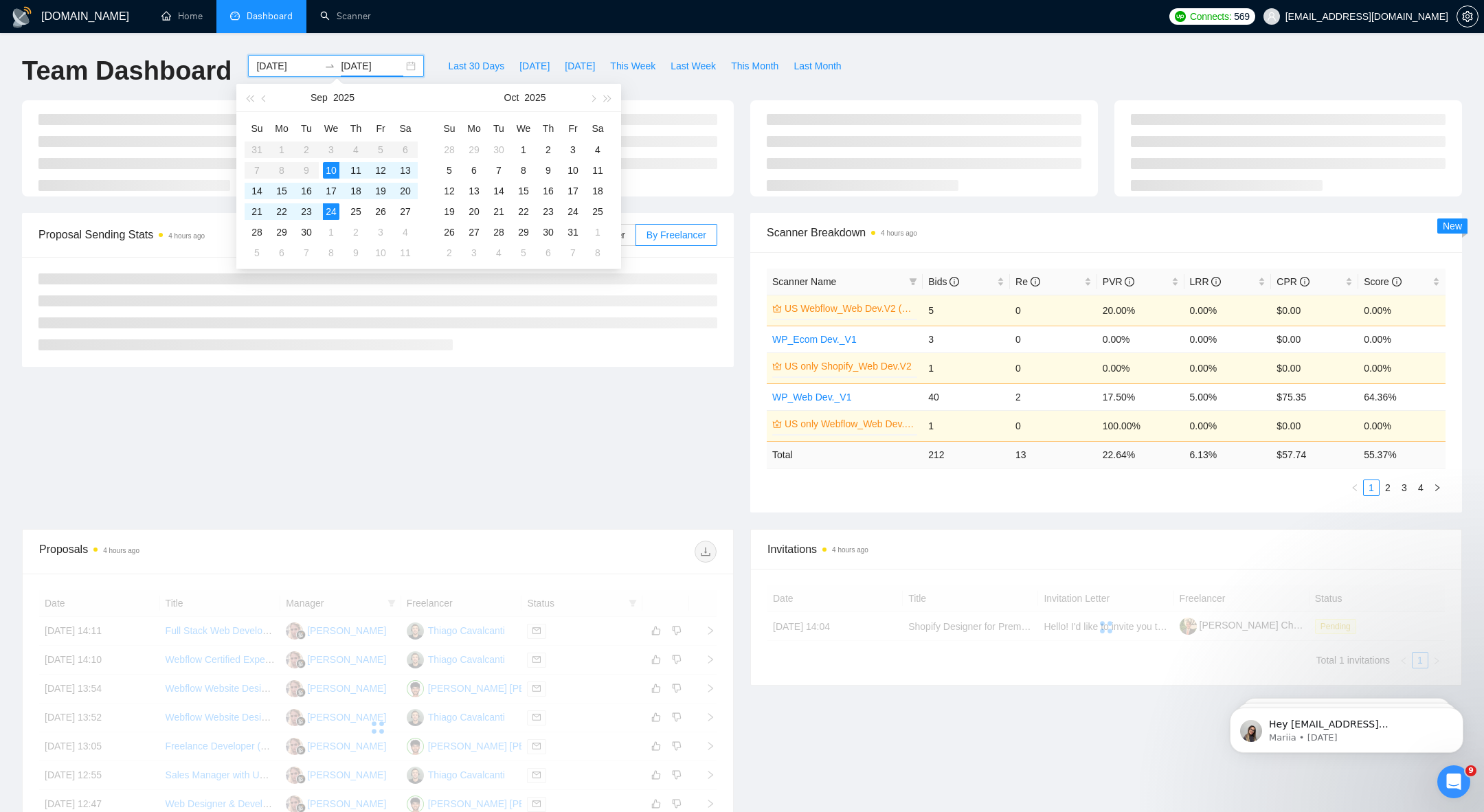
click at [458, 353] on div at bounding box center [377, 312] width 712 height 110
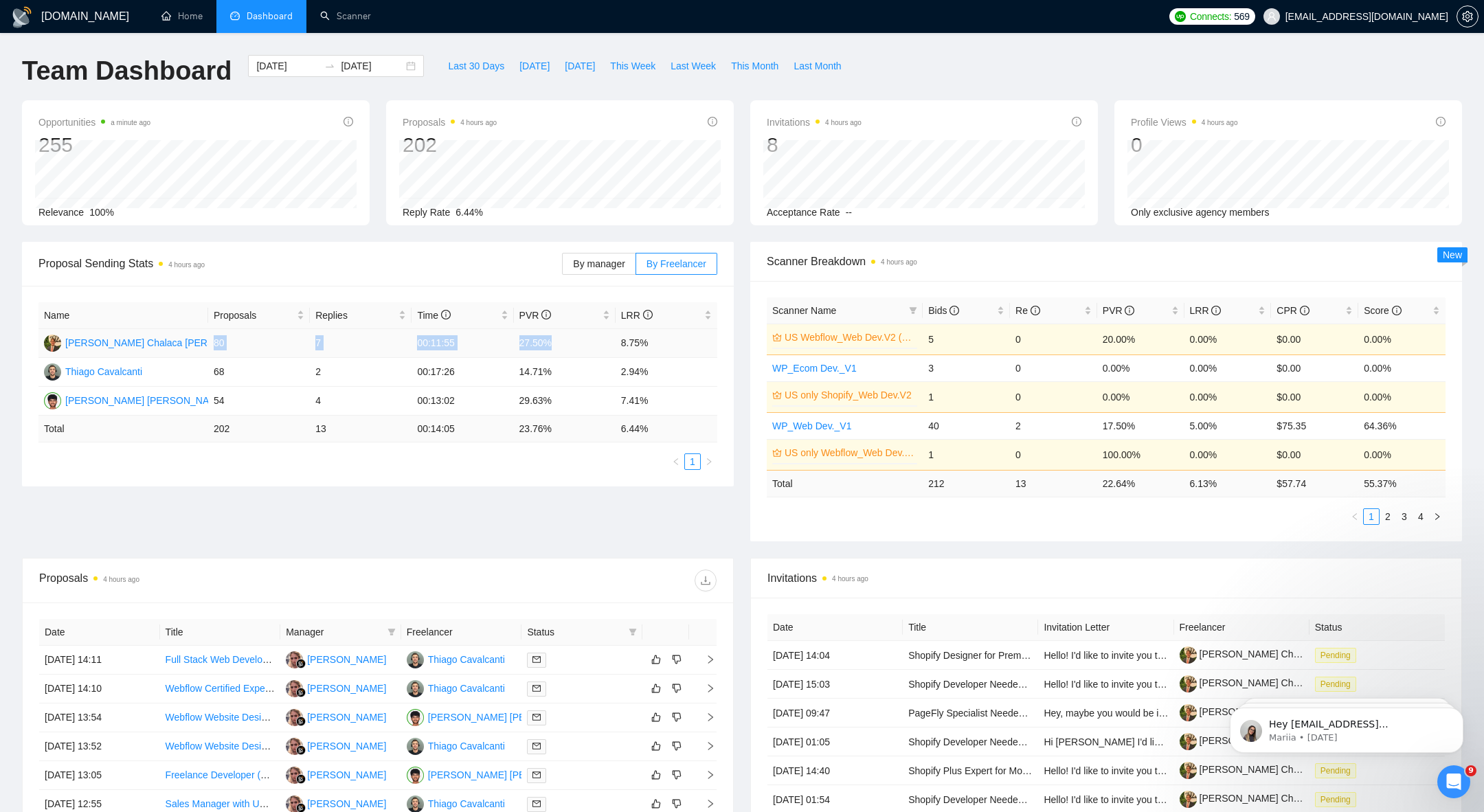
drag, startPoint x: 212, startPoint y: 347, endPoint x: 603, endPoint y: 347, distance: 391.0
click at [603, 347] on tr "Bernardo Bradley Chalaca Moreira 80 7 00:11:55 27.50% 8.75%" at bounding box center [378, 344] width 679 height 29
click at [603, 347] on td "27.50%" at bounding box center [565, 344] width 102 height 29
drag, startPoint x: 209, startPoint y: 374, endPoint x: 583, endPoint y: 374, distance: 374.0
click at [584, 374] on tr "Thiago Cavalcanti 68 2 00:17:26 14.71% 2.94%" at bounding box center [378, 372] width 679 height 29
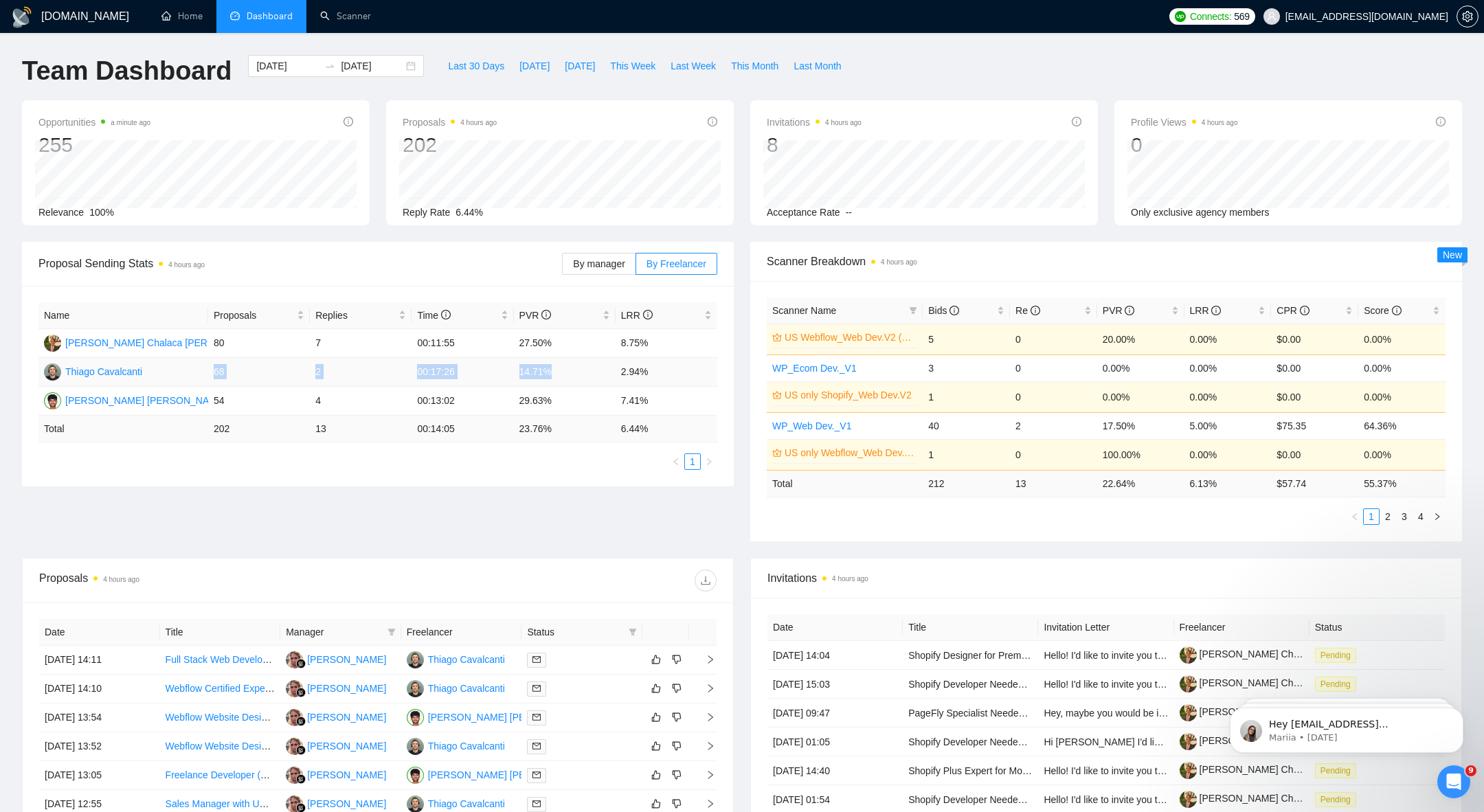
click at [583, 374] on td "14.71%" at bounding box center [565, 372] width 102 height 29
drag, startPoint x: 384, startPoint y: 371, endPoint x: 608, endPoint y: 371, distance: 224.0
click at [607, 371] on tr "Thiago Cavalcanti 68 2 00:17:26 14.71% 2.94%" at bounding box center [378, 372] width 679 height 29
click at [380, 436] on td "13" at bounding box center [361, 429] width 102 height 27
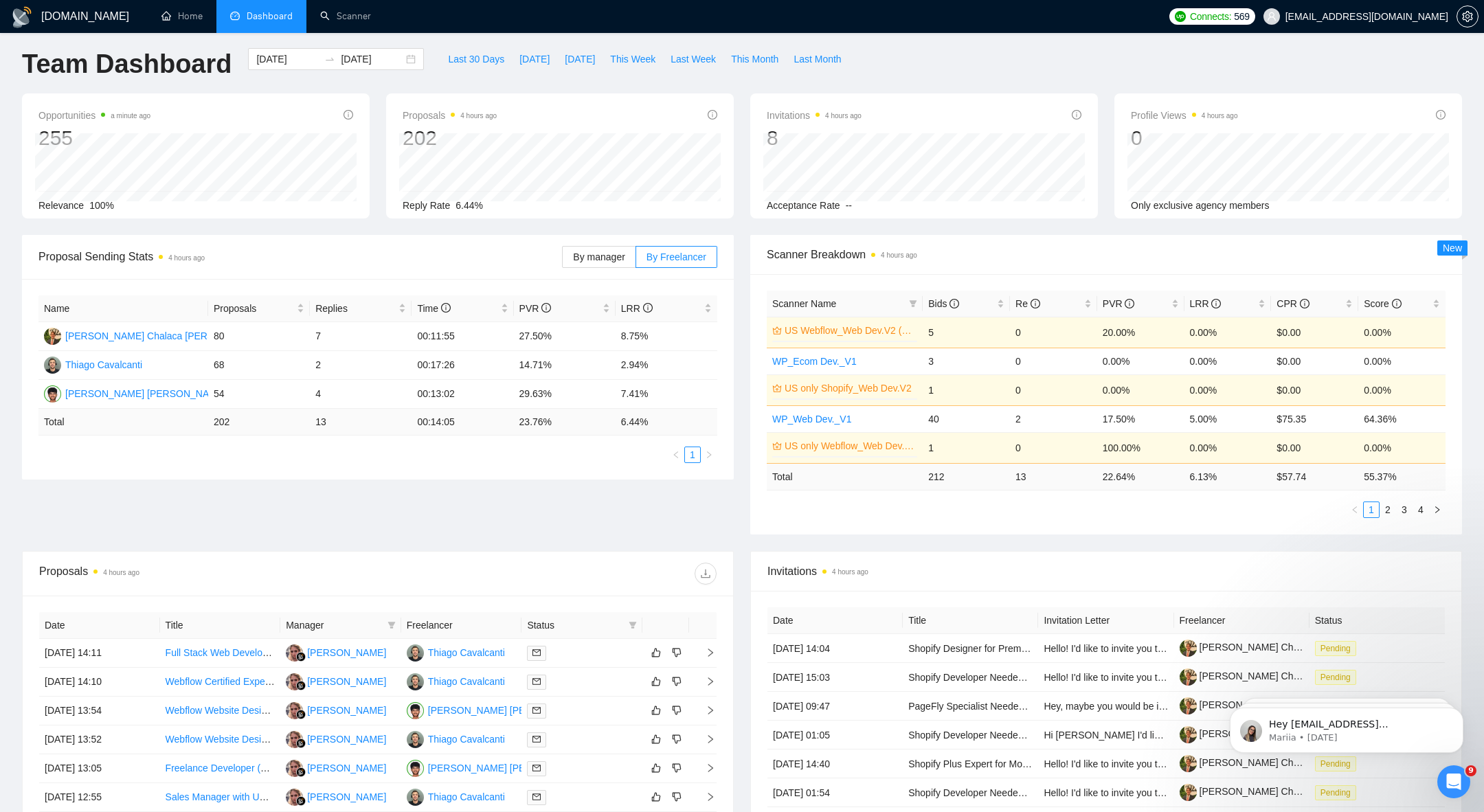
scroll to position [10, 0]
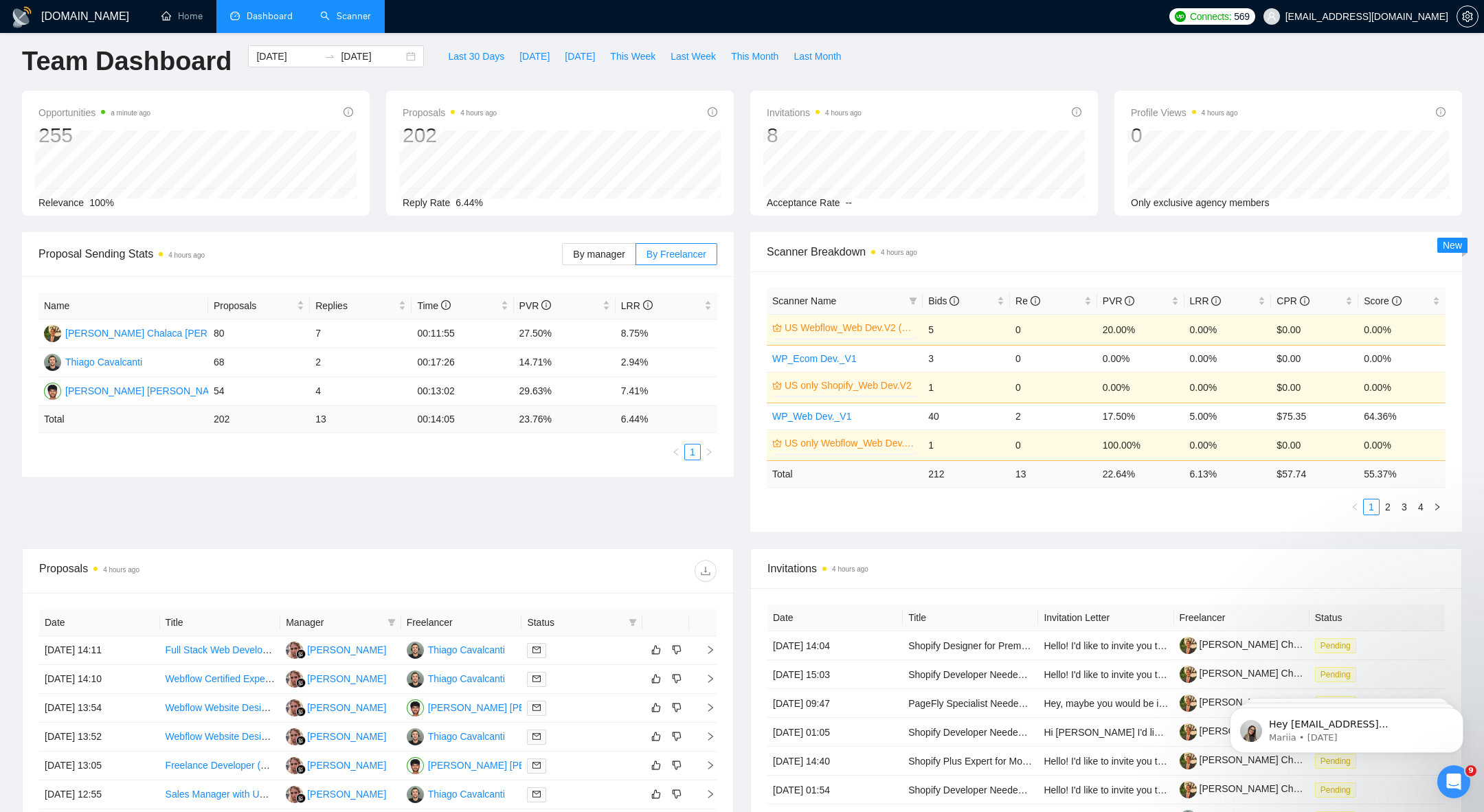
click at [341, 10] on link "Scanner" at bounding box center [346, 16] width 51 height 12
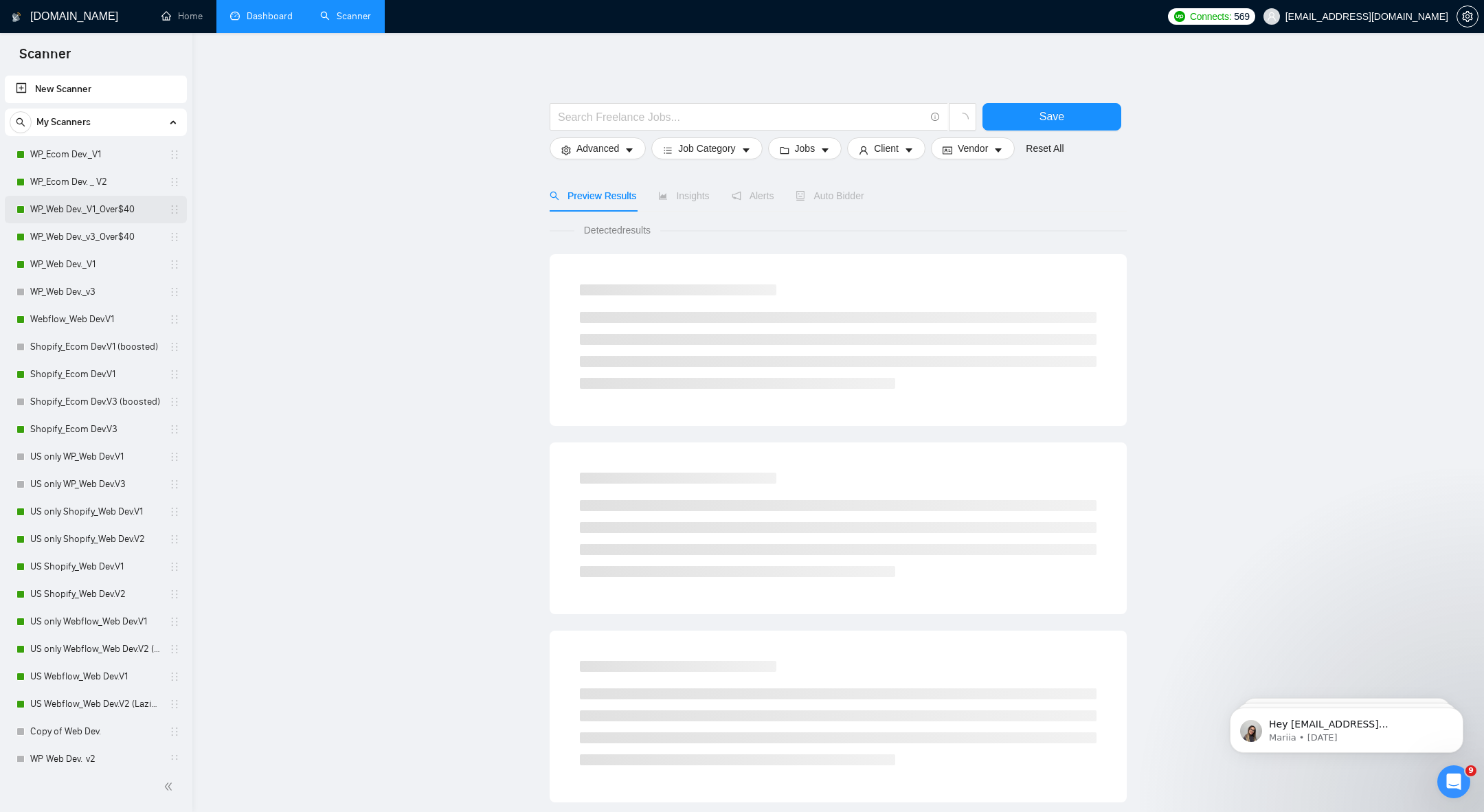
click at [89, 199] on link "WP_Web Dev._V1_Over$40" at bounding box center [95, 209] width 131 height 28
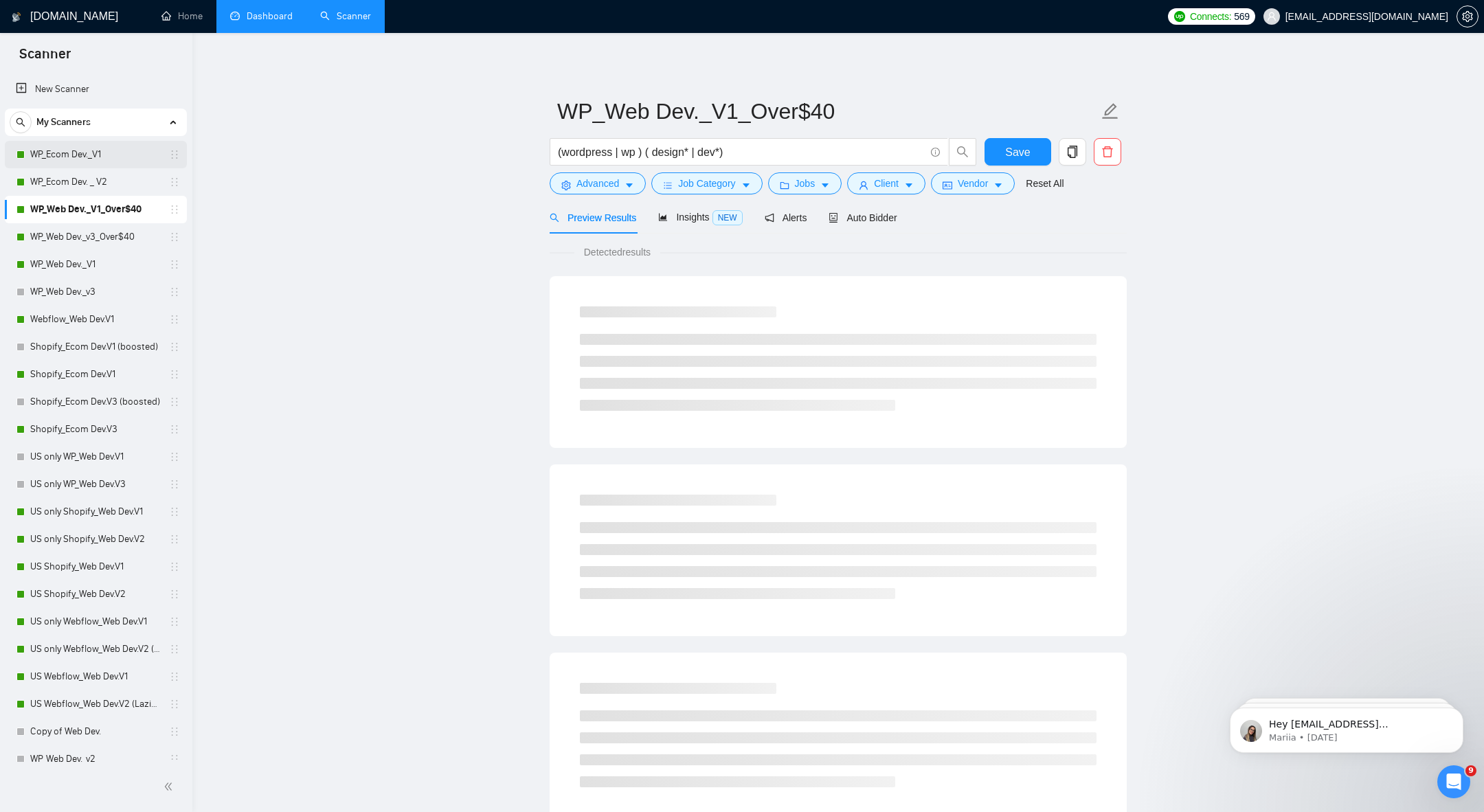
click at [70, 154] on link "WP_Ecom Dev._V1" at bounding box center [95, 155] width 131 height 28
click at [859, 212] on span "Auto Bidder" at bounding box center [862, 217] width 68 height 11
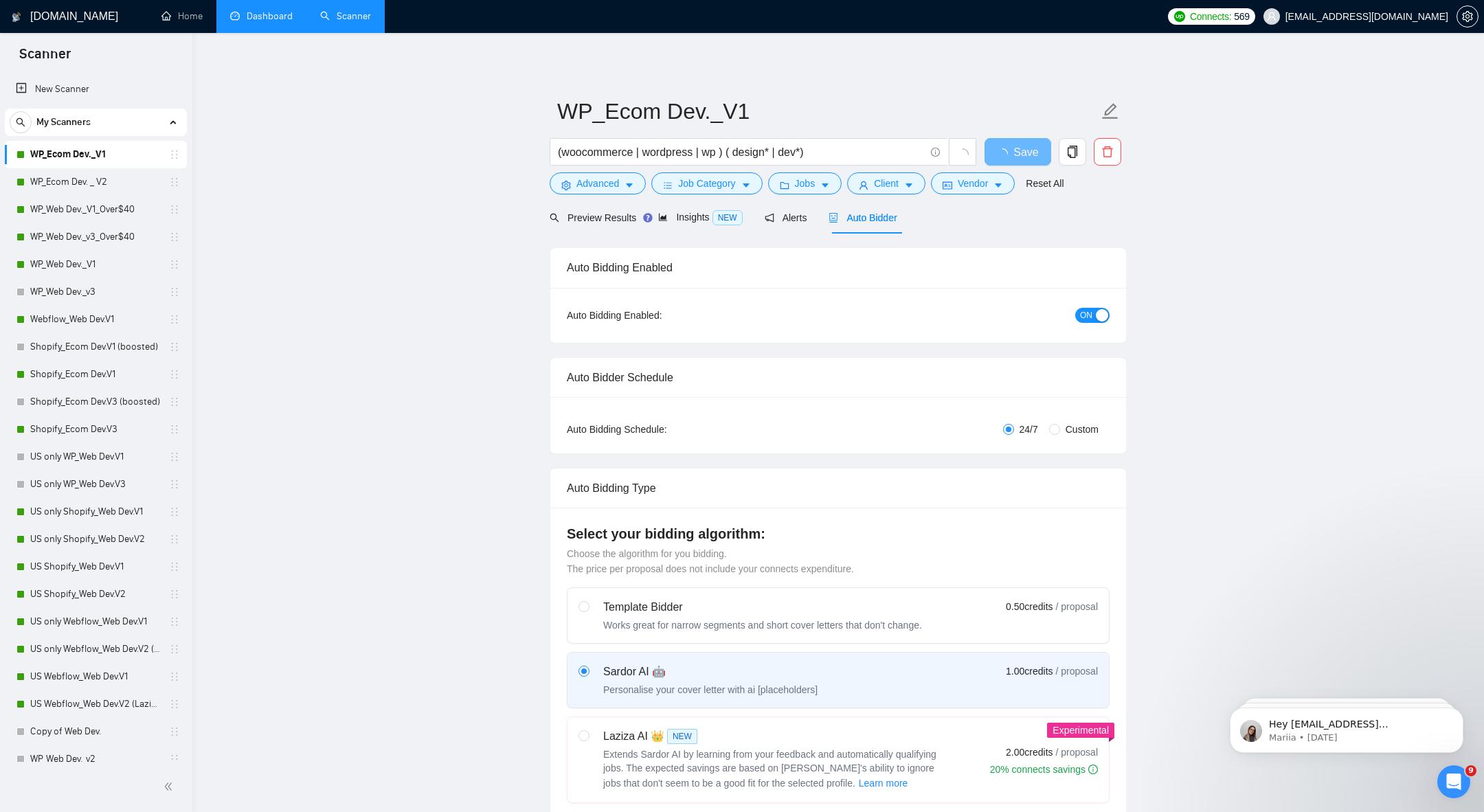
radio input "false"
radio input "true"
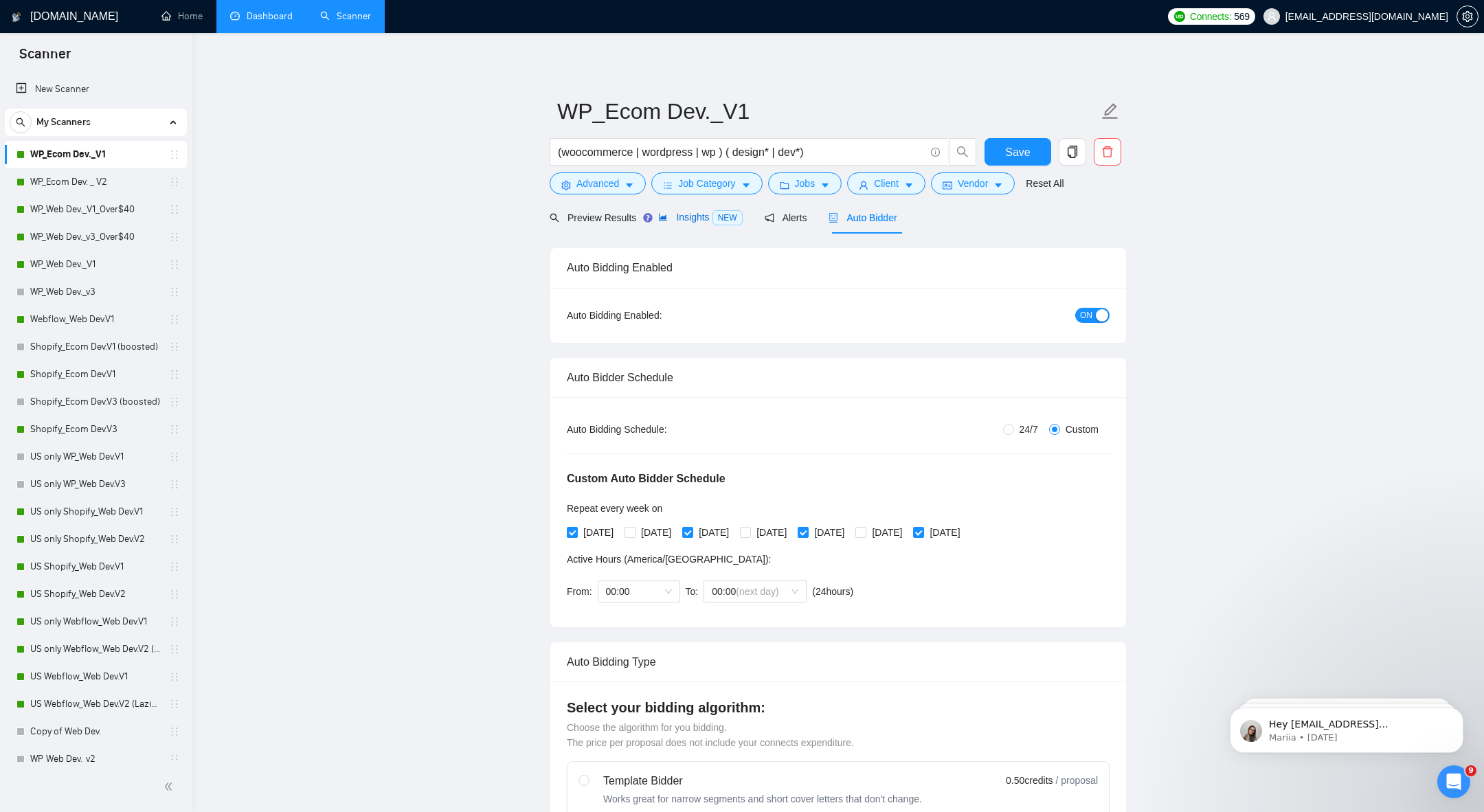
click at [688, 216] on span "Insights NEW" at bounding box center [700, 217] width 84 height 11
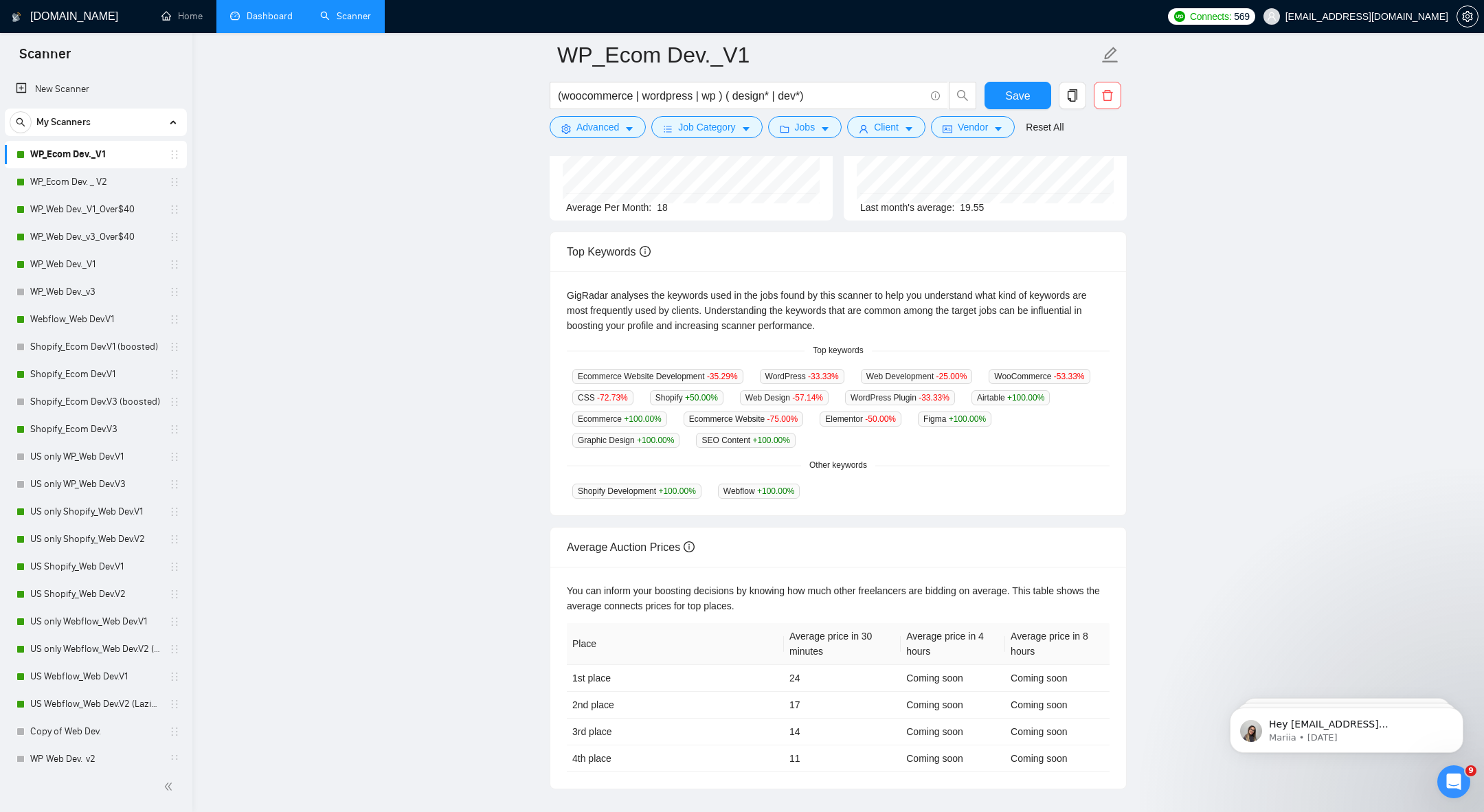
scroll to position [167, 0]
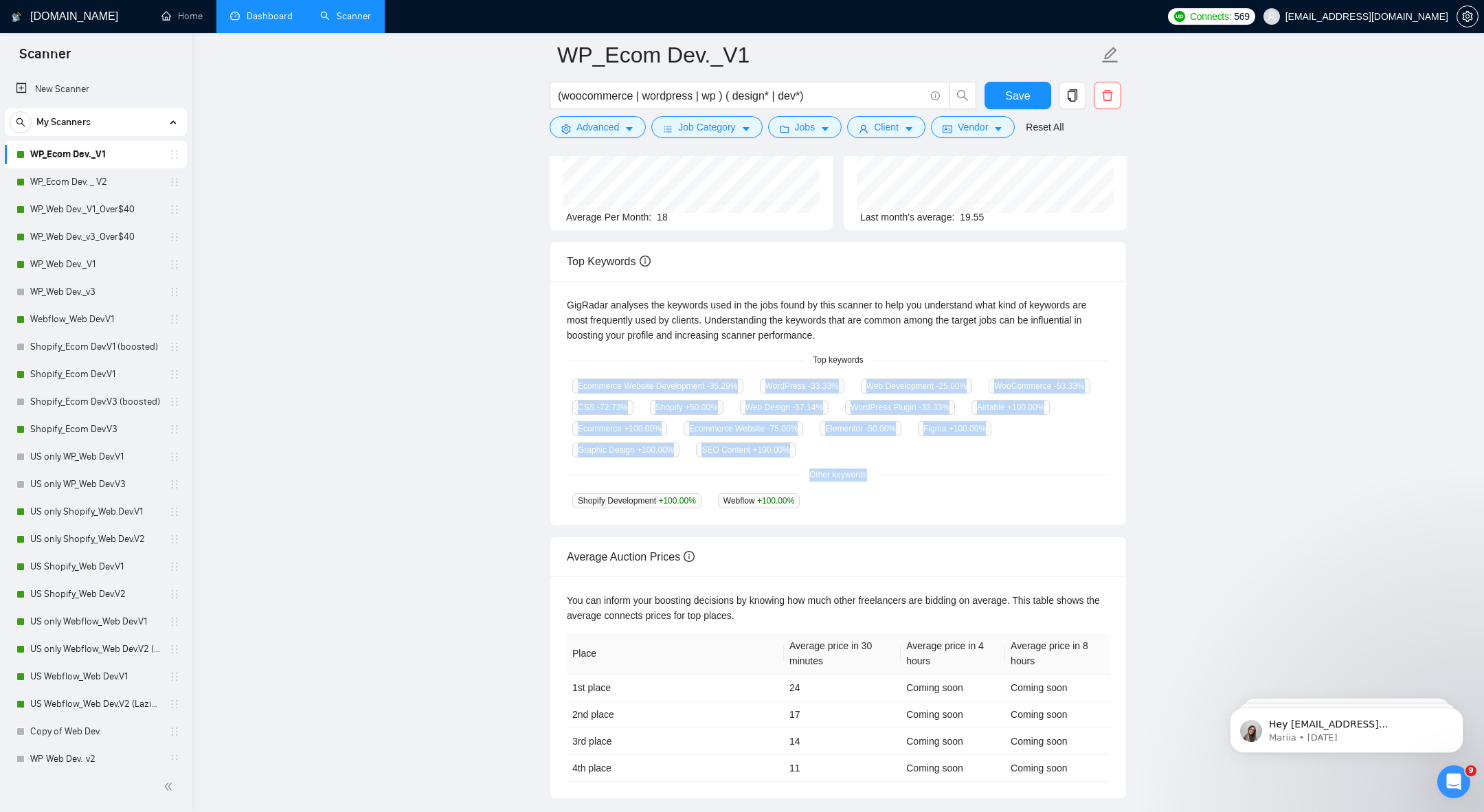
drag, startPoint x: 553, startPoint y: 383, endPoint x: 1313, endPoint y: 477, distance: 765.8
click at [1313, 477] on main "WP_Ecom Dev._V1 (woocommerce | wordpress | wp ) ( design* | dev*) Save Advanced…" at bounding box center [838, 343] width 1248 height 911
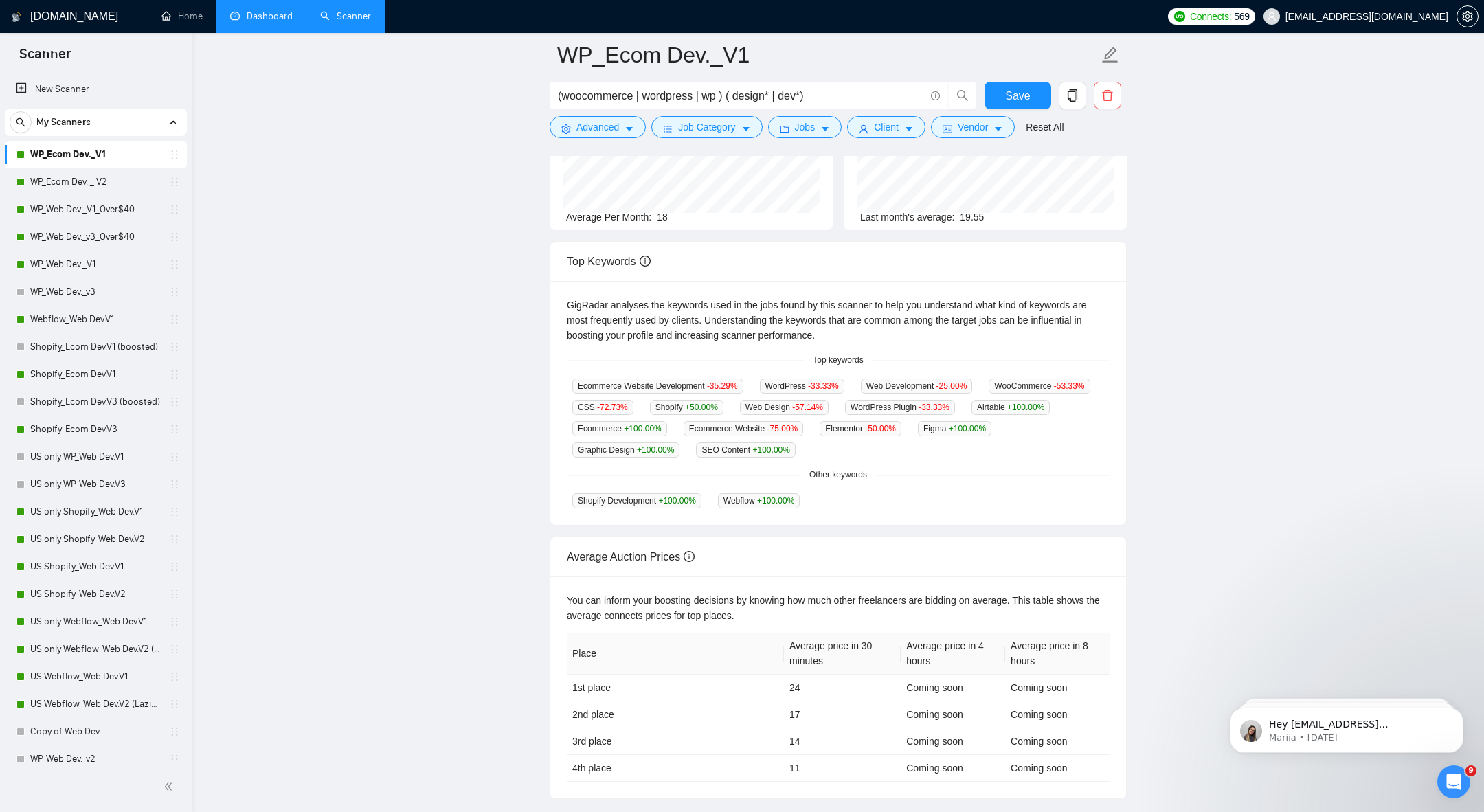
click at [588, 537] on div "Average Auction Prices" at bounding box center [838, 557] width 543 height 39
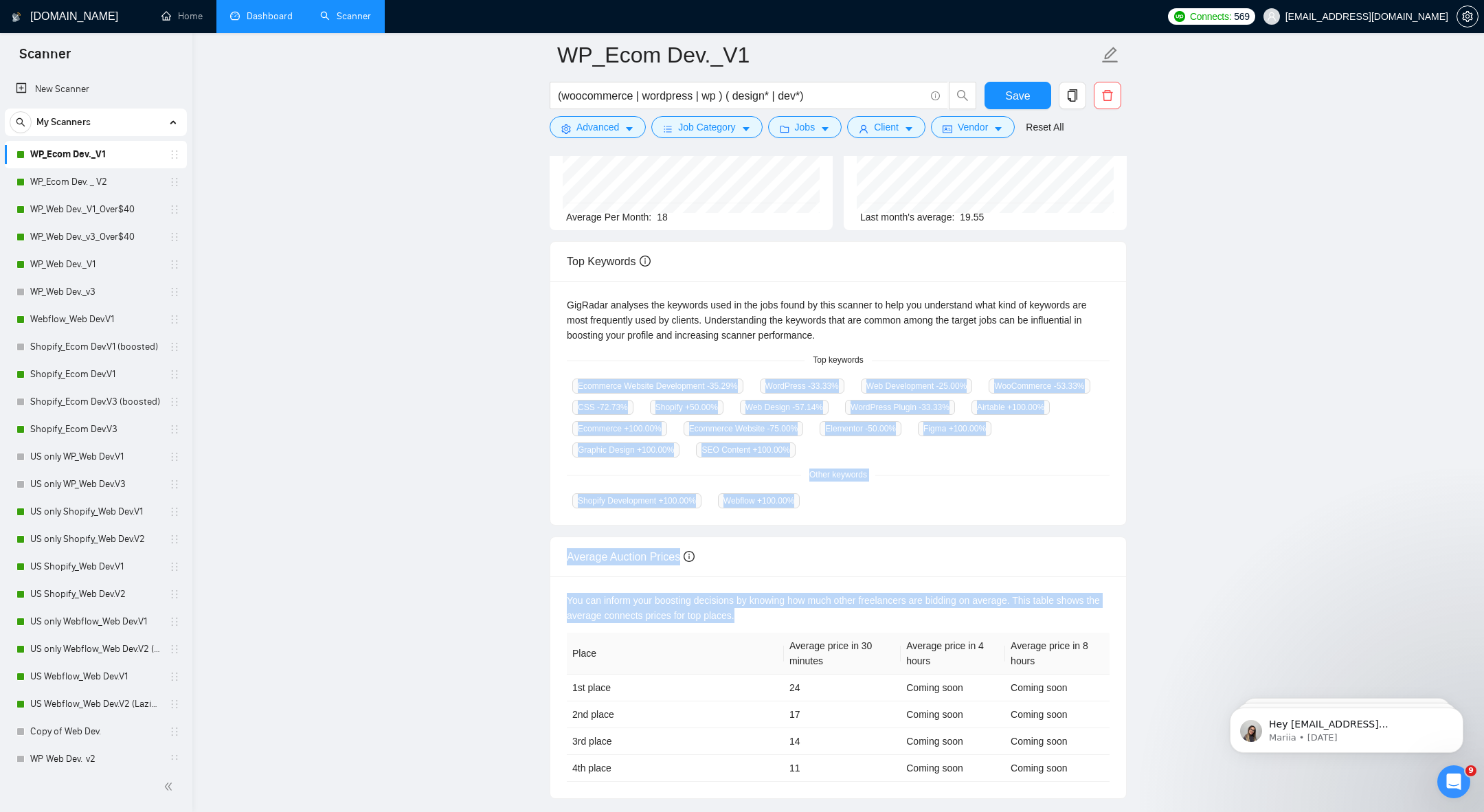
drag, startPoint x: 1744, startPoint y: 1092, endPoint x: 1283, endPoint y: 695, distance: 608.4
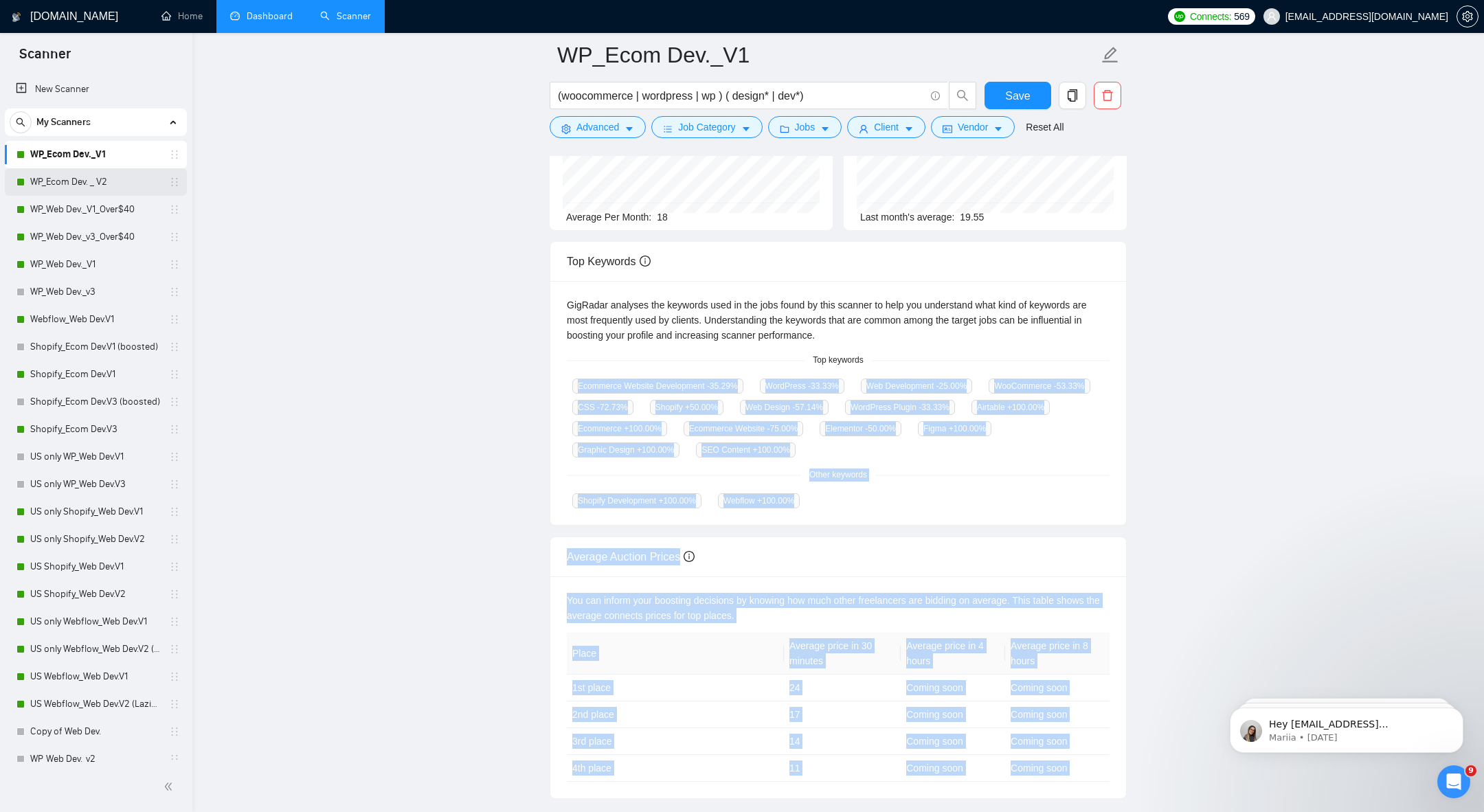
click at [99, 176] on link "WP_Ecom Dev. _ V2" at bounding box center [95, 182] width 131 height 28
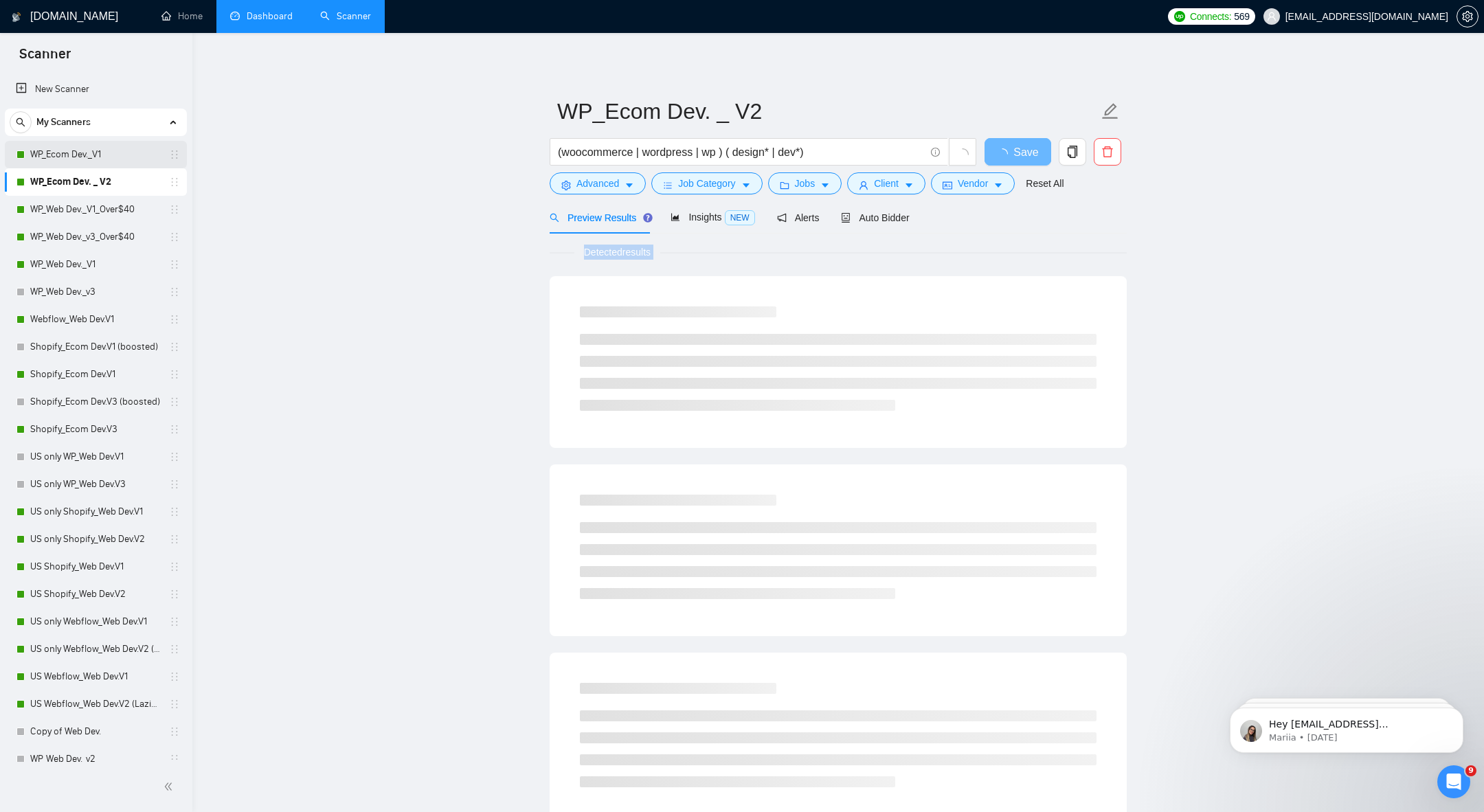
click at [61, 153] on link "WP_Ecom Dev._V1" at bounding box center [95, 155] width 131 height 28
click at [716, 226] on div "Insights NEW" at bounding box center [713, 217] width 84 height 32
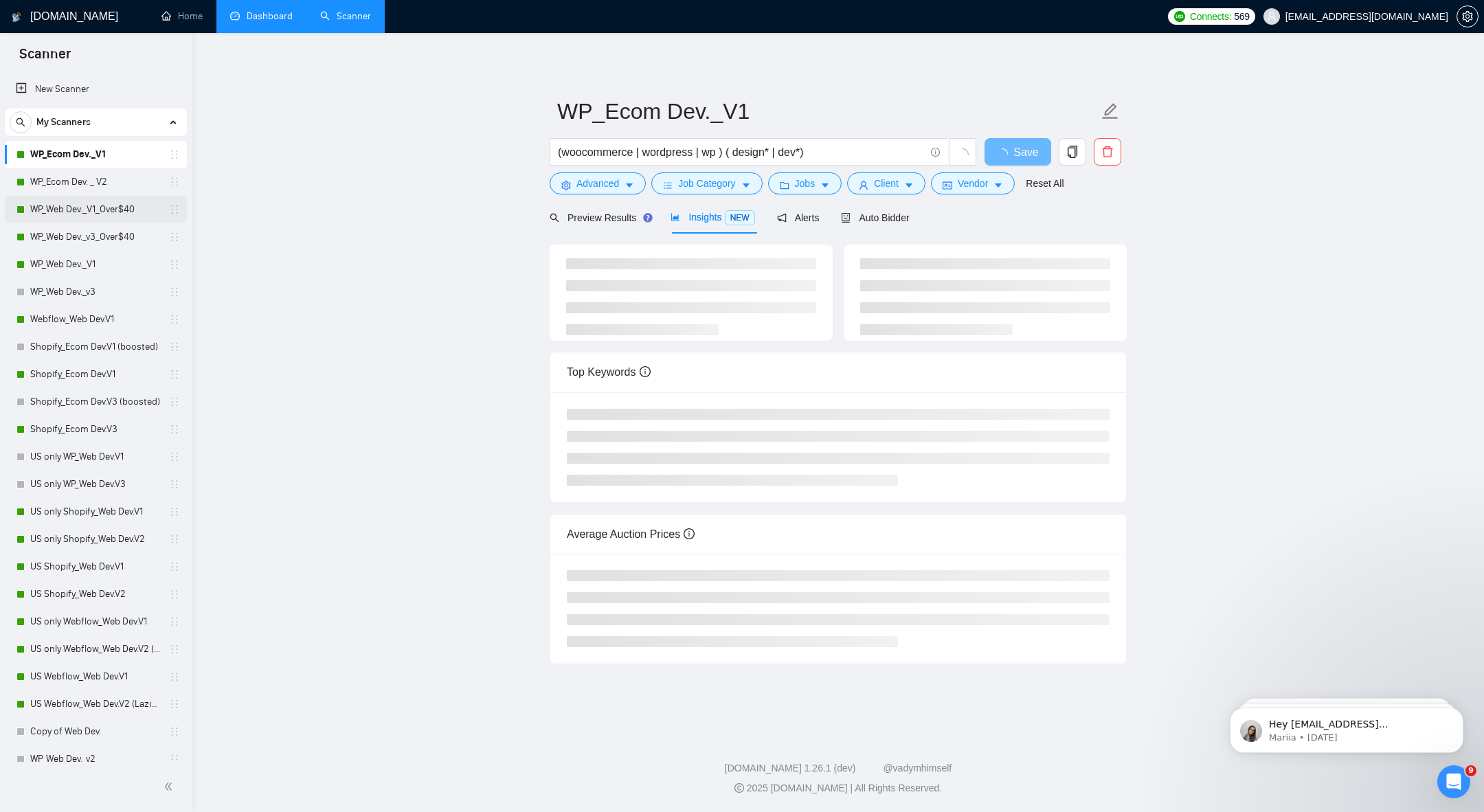
click at [119, 197] on link "WP_Web Dev._V1_Over$40" at bounding box center [95, 209] width 131 height 28
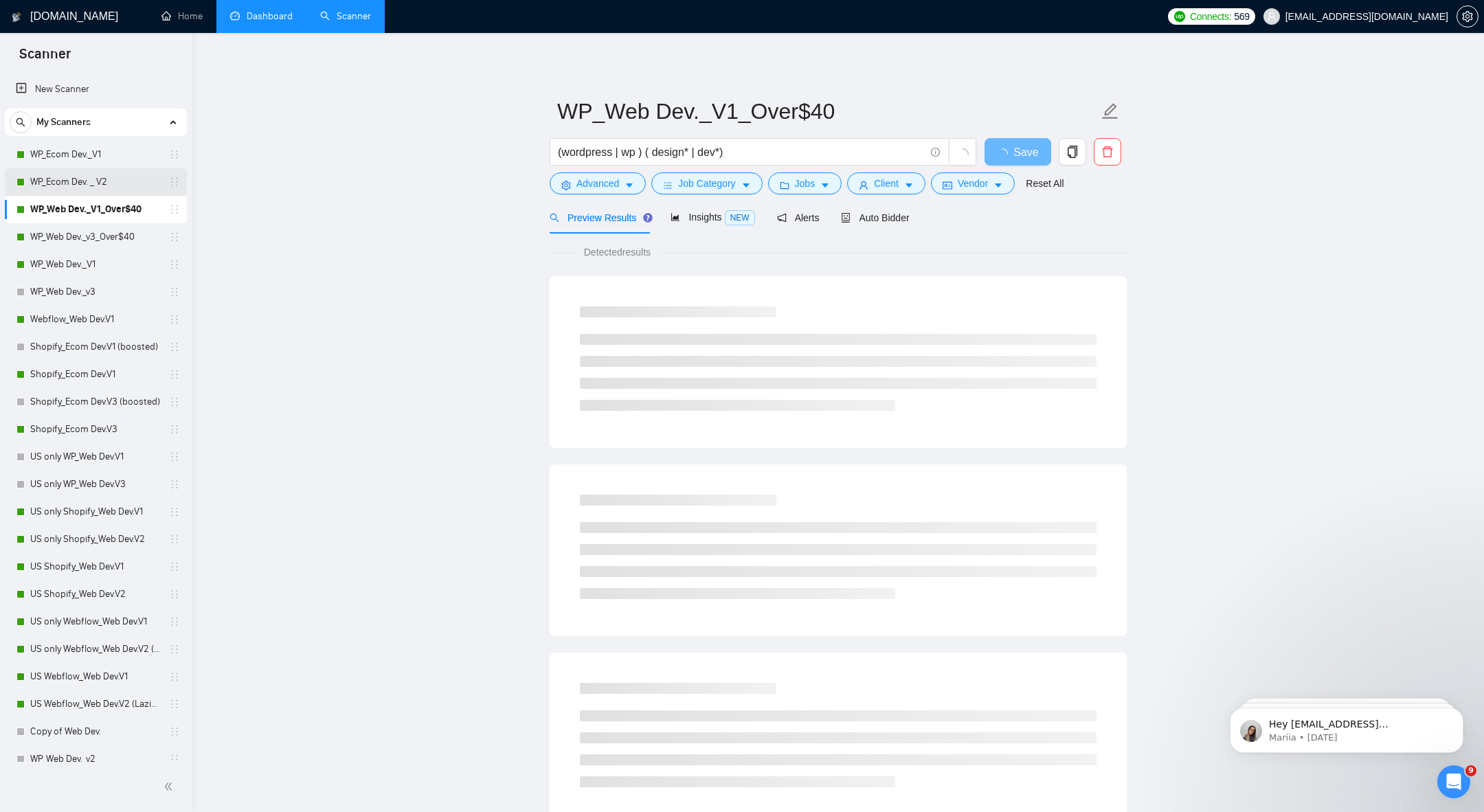
click at [91, 176] on link "WP_Ecom Dev. _ V2" at bounding box center [95, 182] width 131 height 28
click at [722, 229] on div "Insights NEW" at bounding box center [713, 217] width 84 height 32
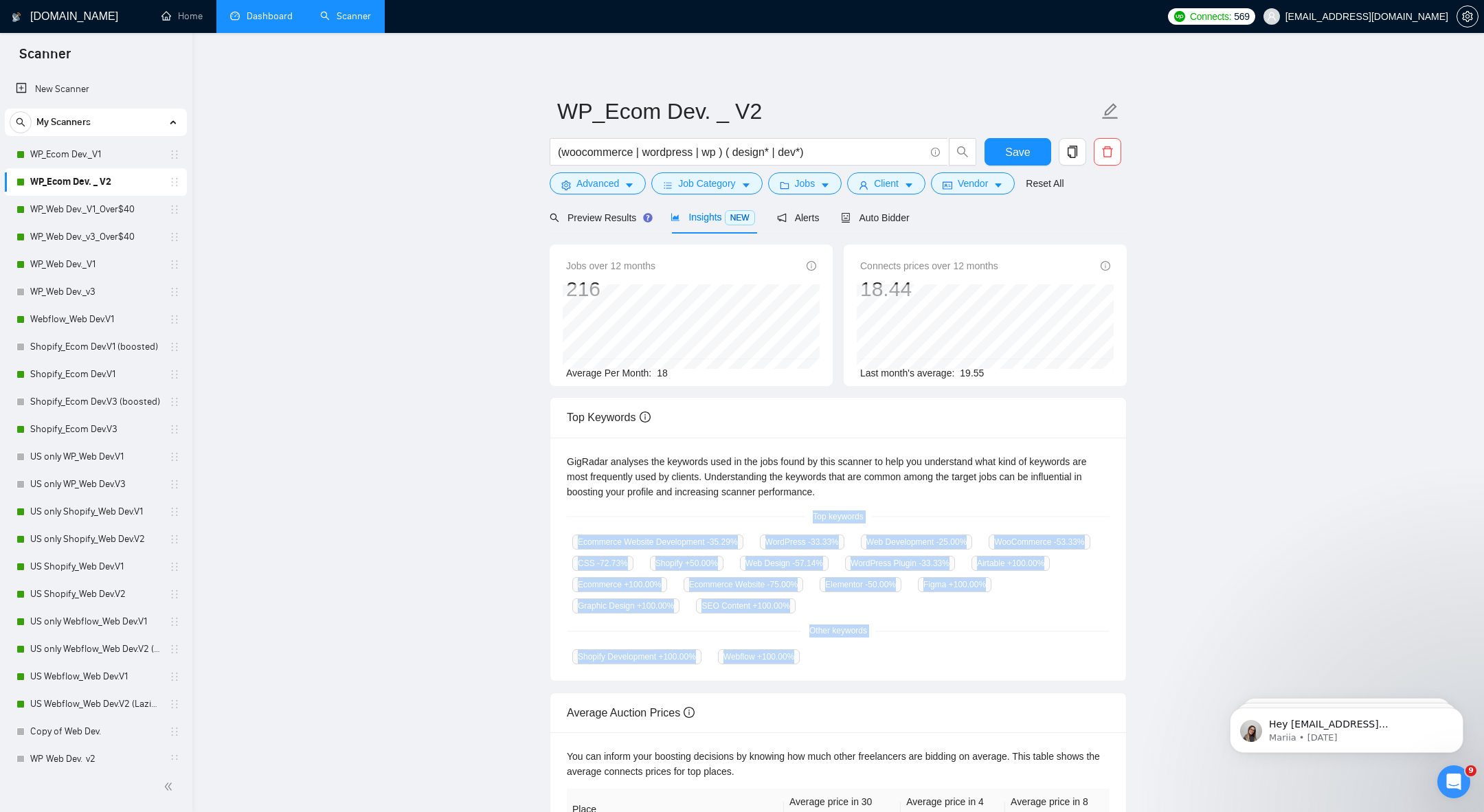
drag, startPoint x: 474, startPoint y: 500, endPoint x: 1036, endPoint y: 696, distance: 595.2
click at [1033, 696] on main "WP_Ecom Dev. _ V2 (woocommerce | wordpress | wp ) ( design* | dev*) Save Advanc…" at bounding box center [838, 505] width 1248 height 900
click at [1036, 696] on div "Average Auction Prices" at bounding box center [838, 713] width 543 height 39
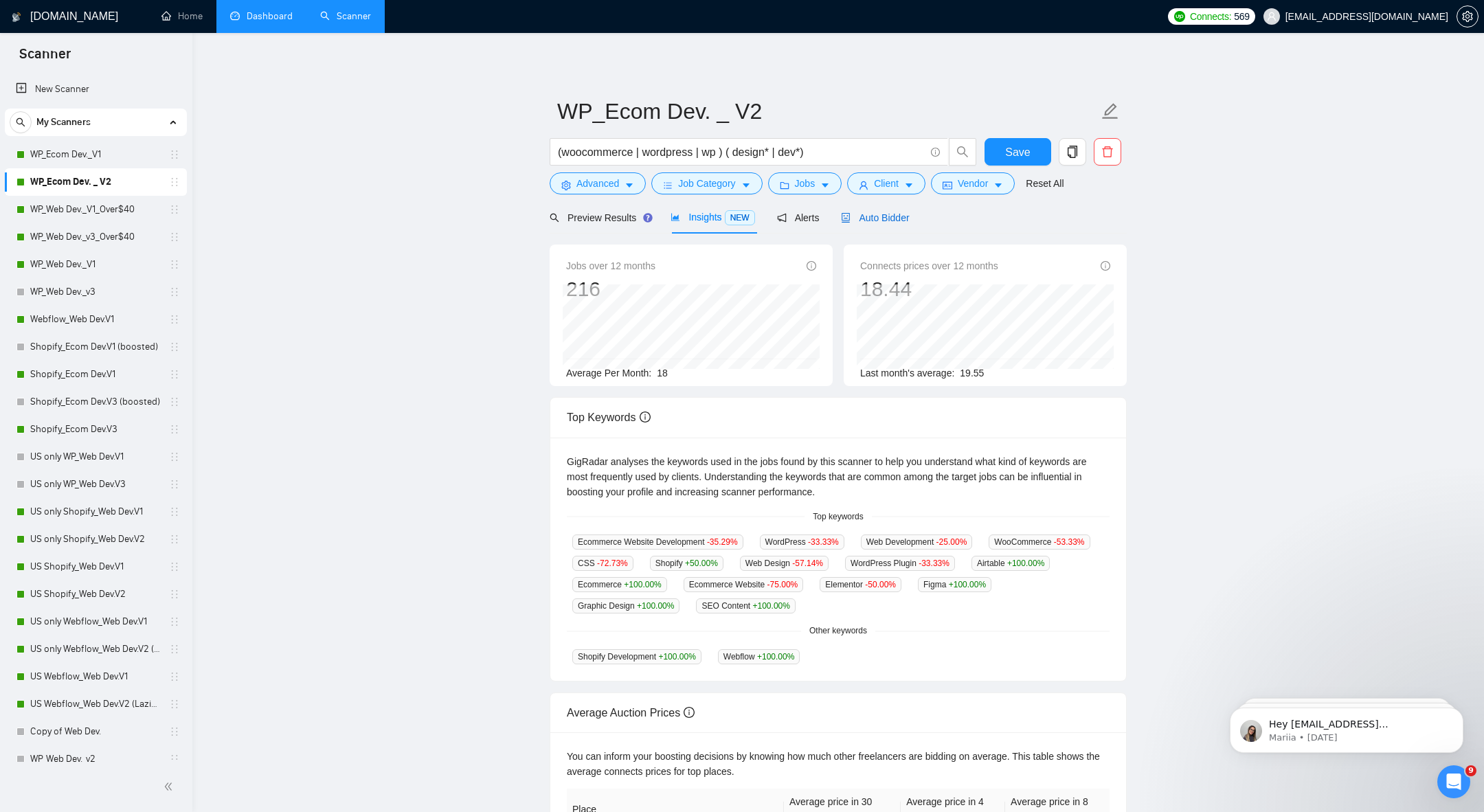
click at [896, 213] on span "Auto Bidder" at bounding box center [875, 217] width 68 height 11
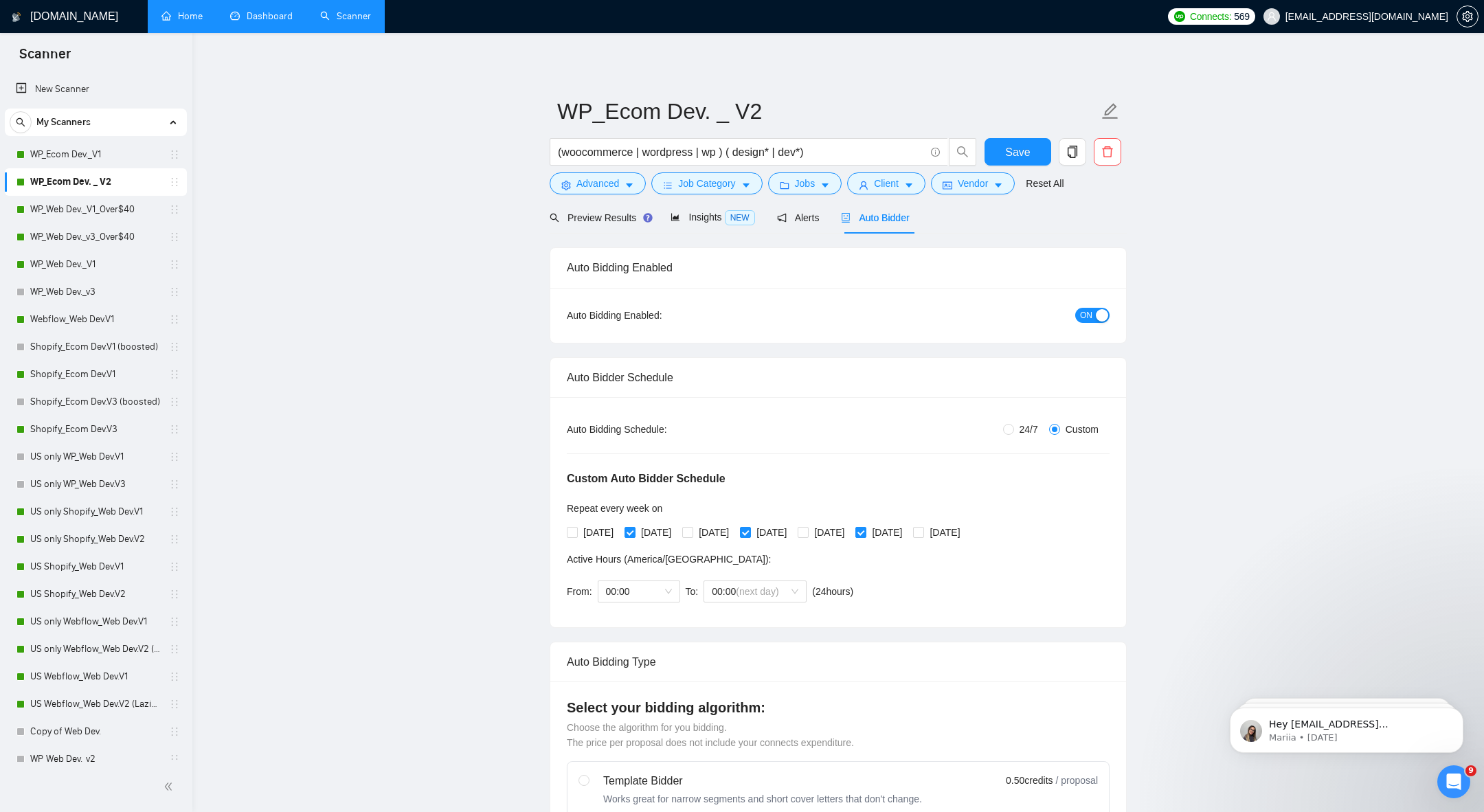
click at [169, 19] on link "Home" at bounding box center [182, 16] width 41 height 12
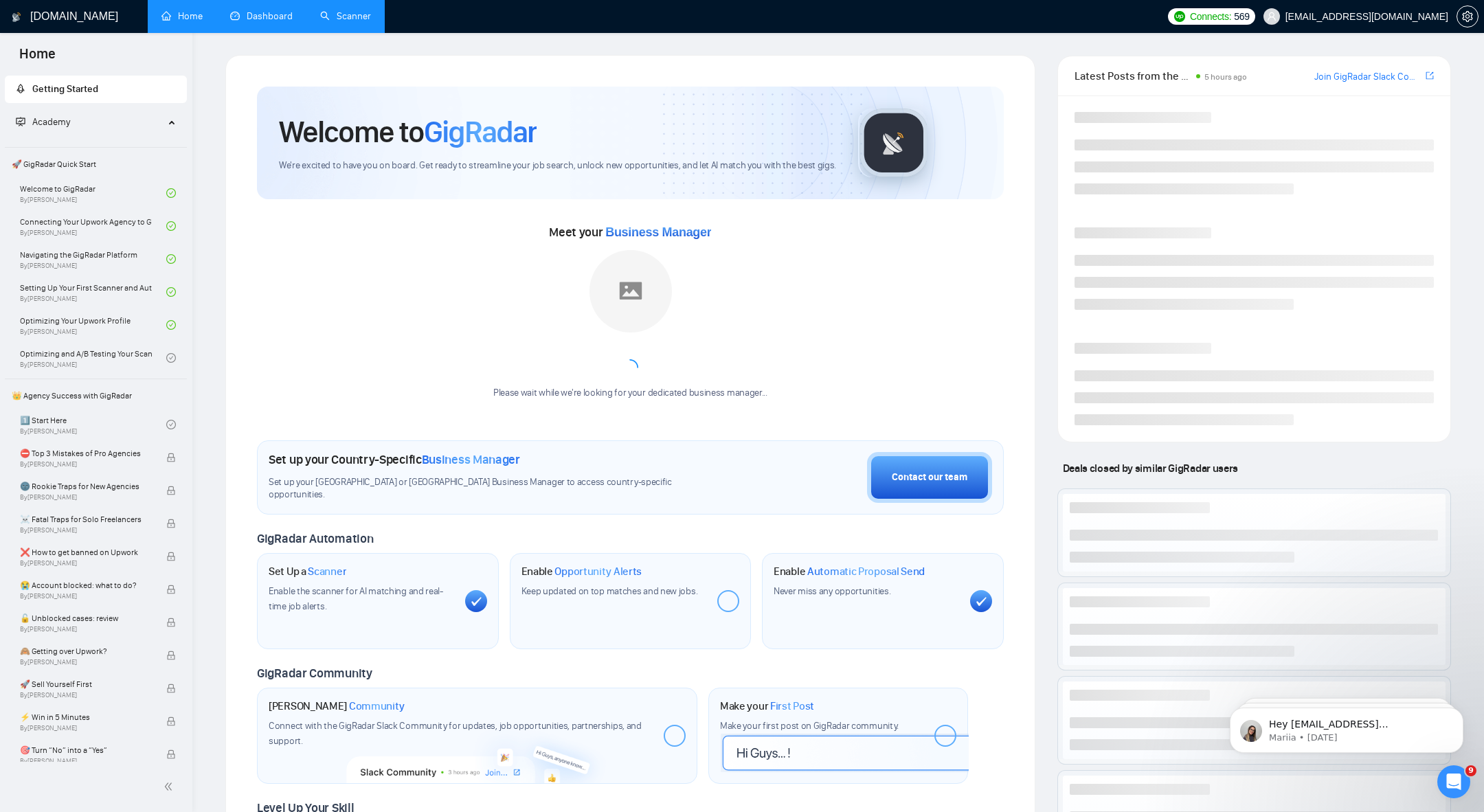
click at [273, 16] on link "Dashboard" at bounding box center [262, 16] width 63 height 12
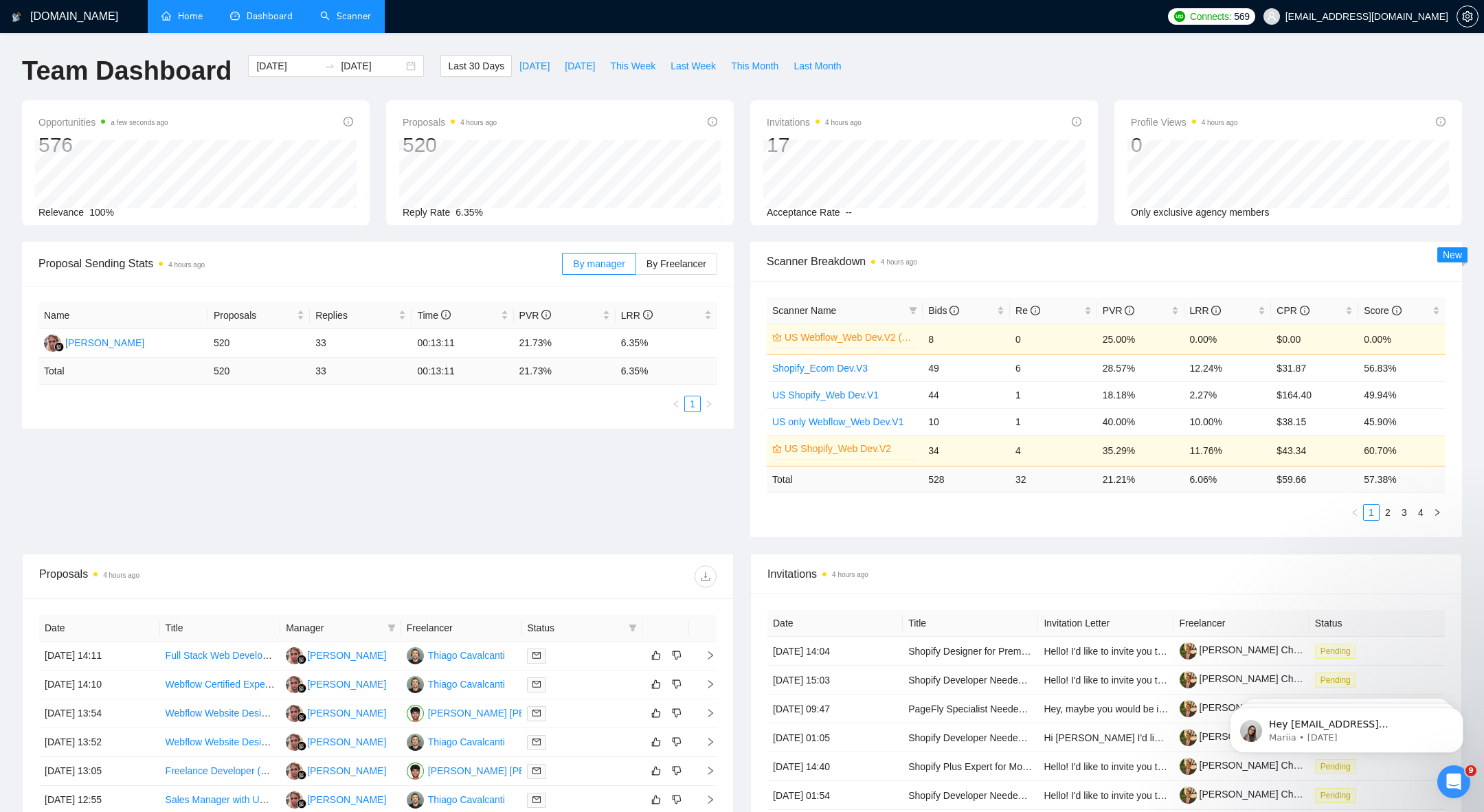
click at [847, 312] on span "Scanner Name" at bounding box center [838, 311] width 132 height 15
click at [910, 309] on icon "filter" at bounding box center [913, 310] width 8 height 8
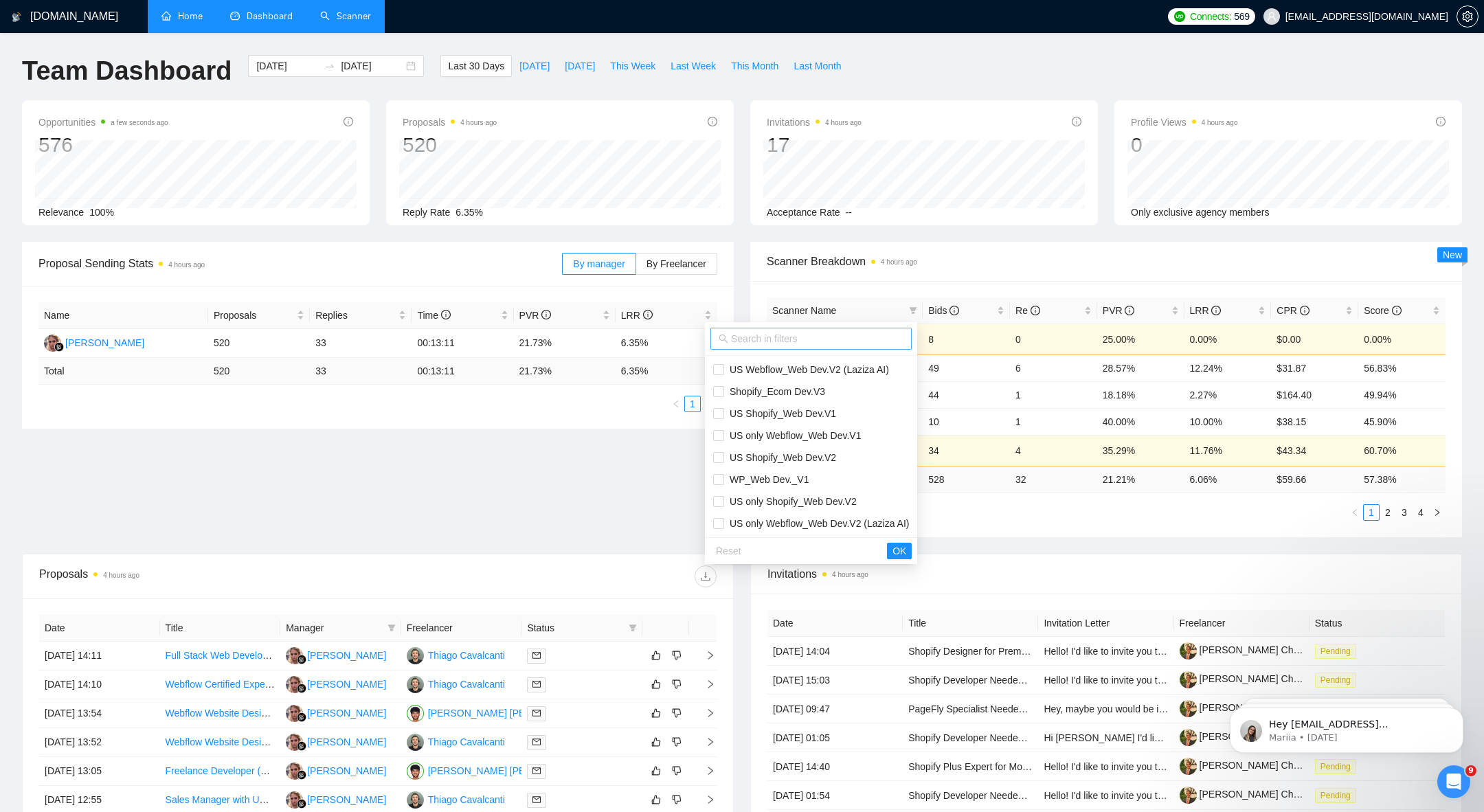
click at [795, 335] on input "text" at bounding box center [817, 338] width 173 height 15
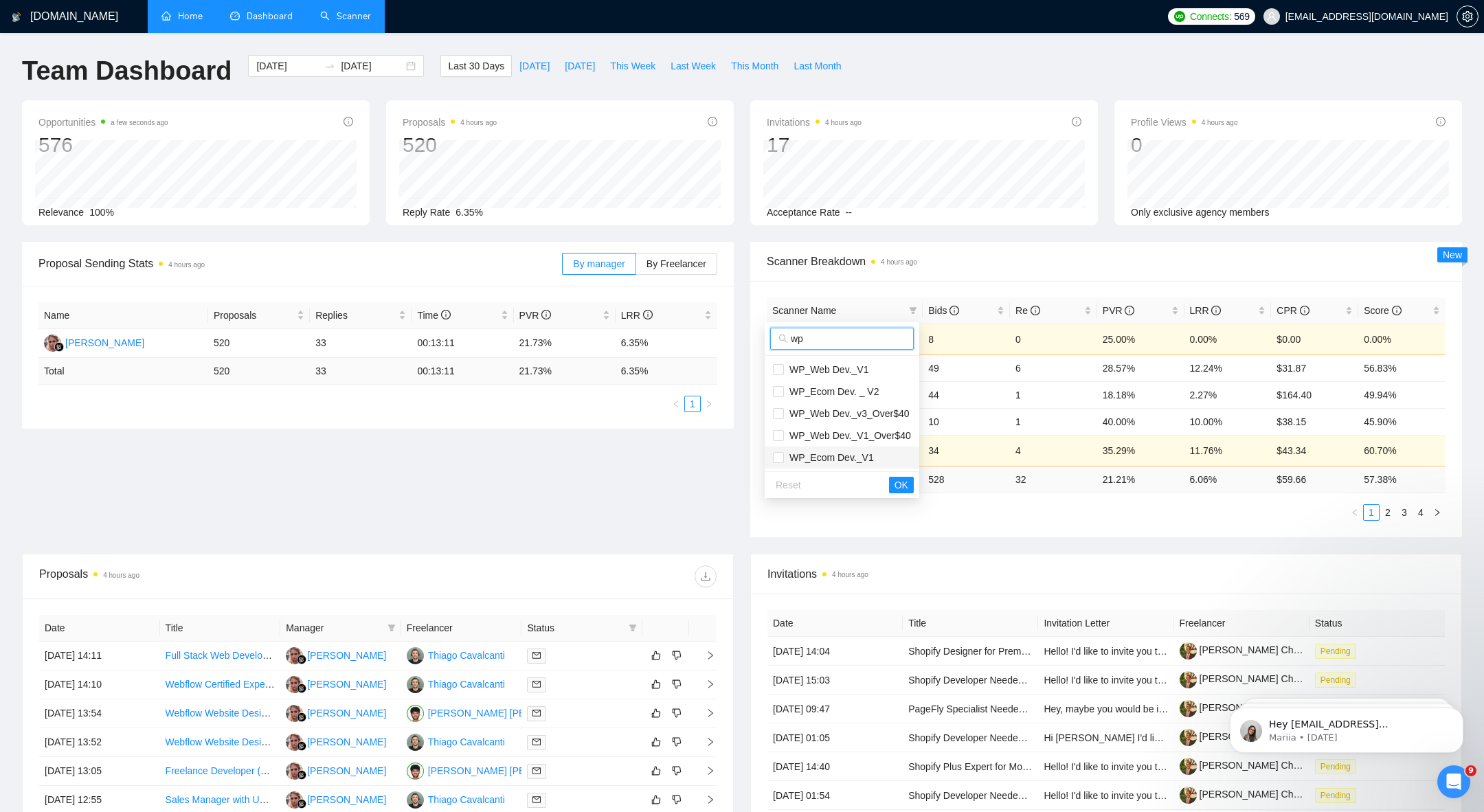
type input "wp"
click at [847, 455] on span "WP_Ecom Dev._V1" at bounding box center [829, 457] width 90 height 11
checkbox input "true"
click at [830, 388] on span "WP_Ecom Dev. _ V2" at bounding box center [831, 391] width 95 height 11
checkbox input "true"
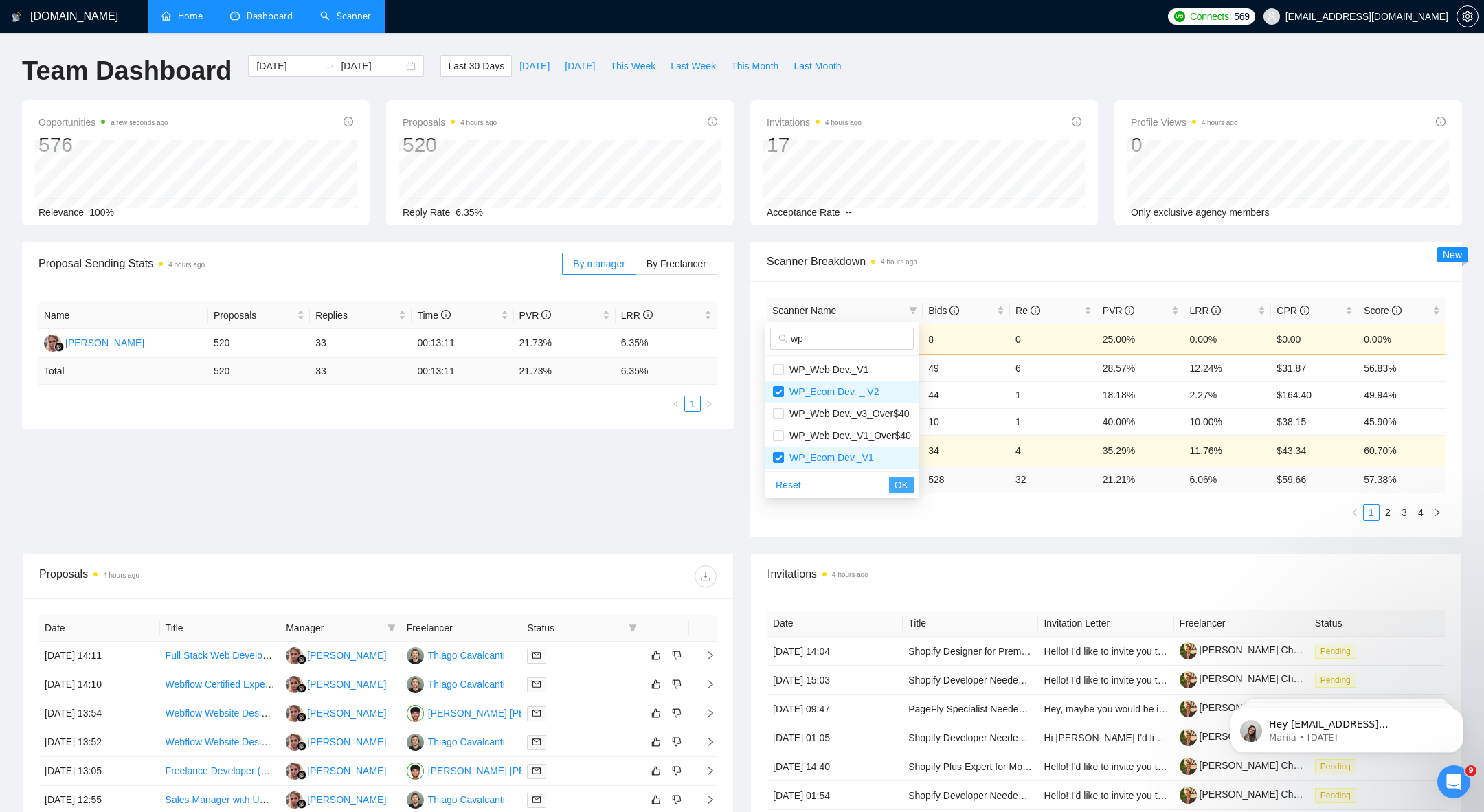
click at [902, 489] on span "OK" at bounding box center [901, 485] width 13 height 15
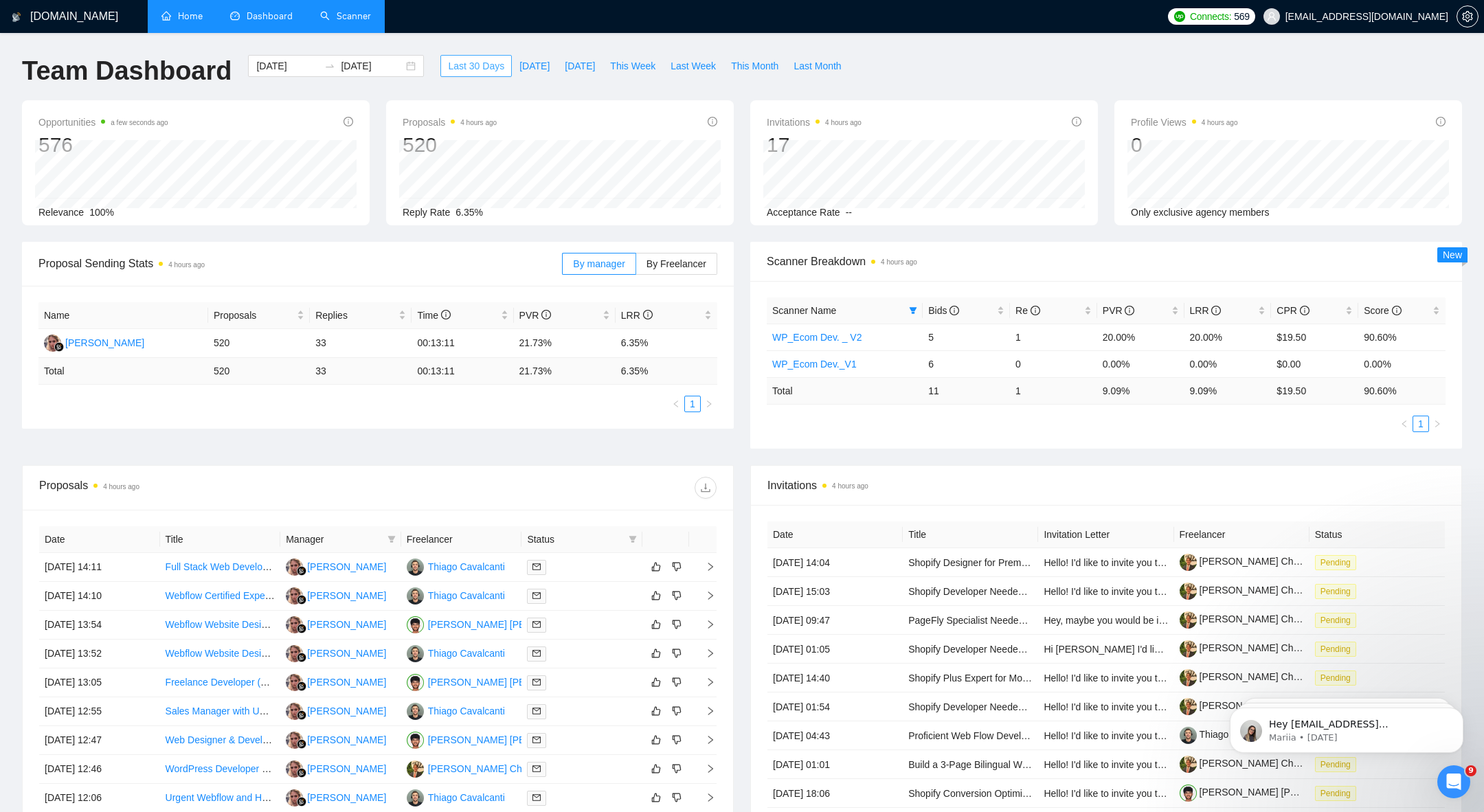
click at [451, 64] on span "Last 30 Days" at bounding box center [476, 66] width 56 height 15
click at [327, 68] on div at bounding box center [330, 66] width 22 height 11
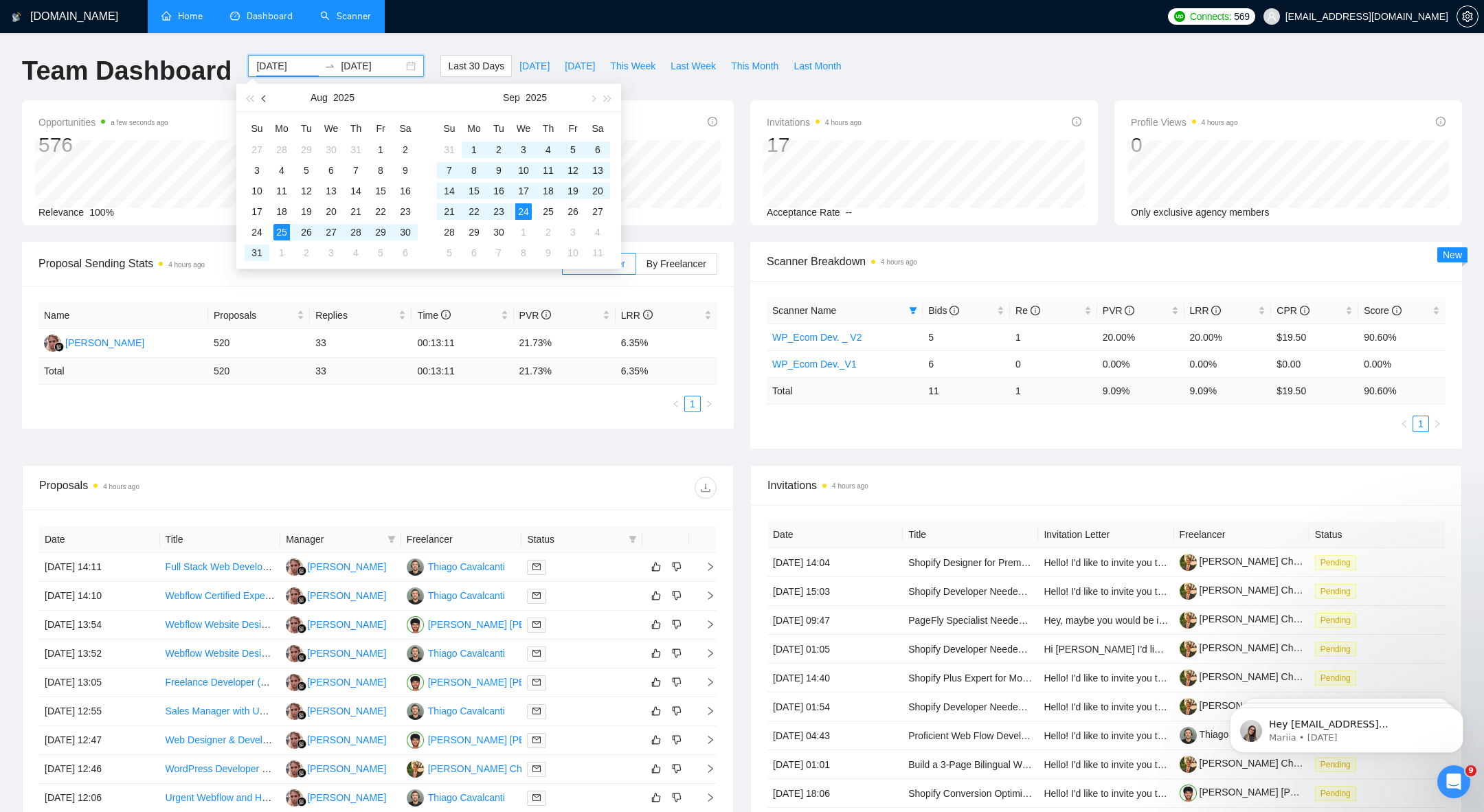
click at [264, 100] on span "button" at bounding box center [265, 98] width 7 height 7
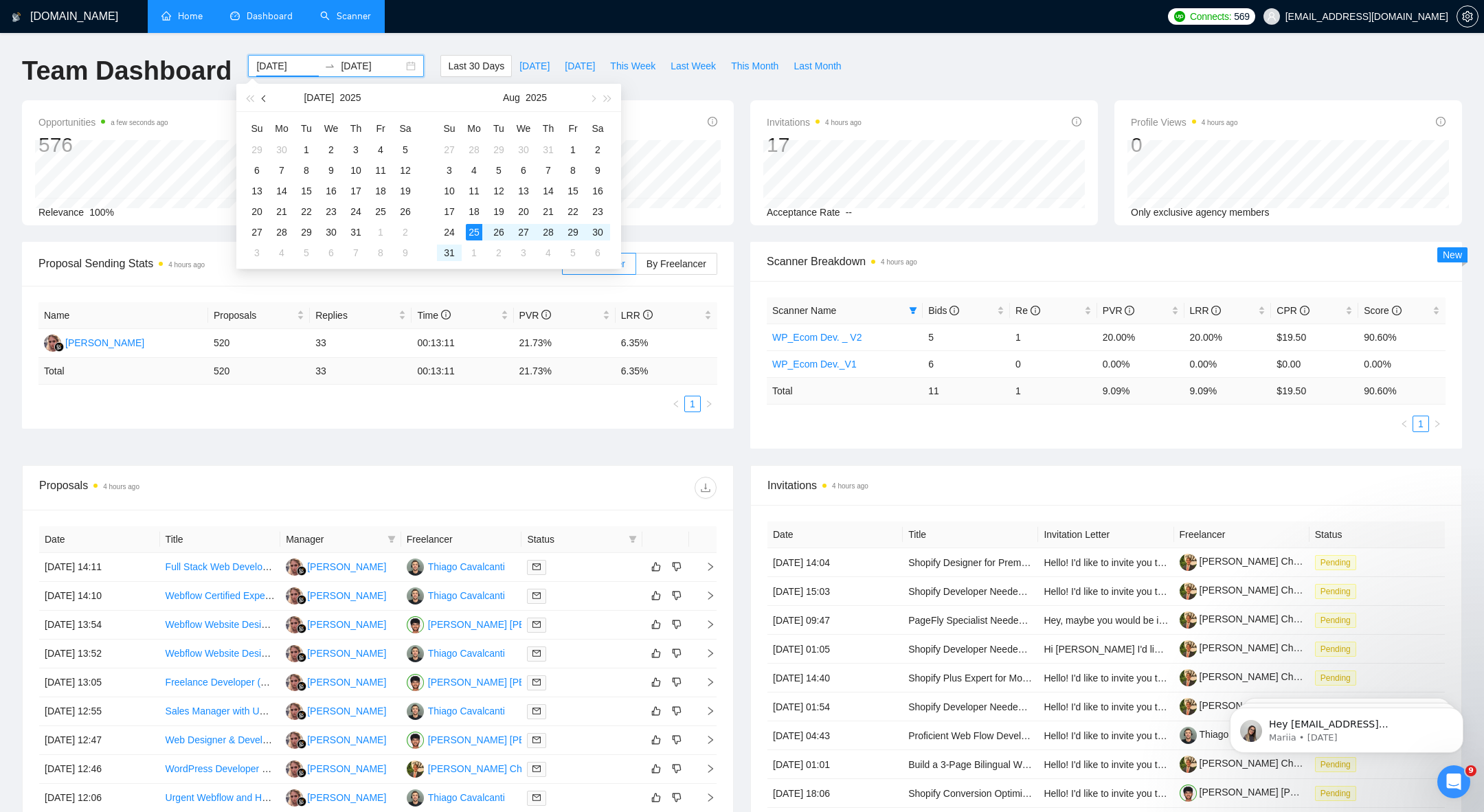
click at [264, 100] on span "button" at bounding box center [265, 98] width 7 height 7
type input "2025-06-01"
click at [259, 146] on div "1" at bounding box center [257, 149] width 16 height 16
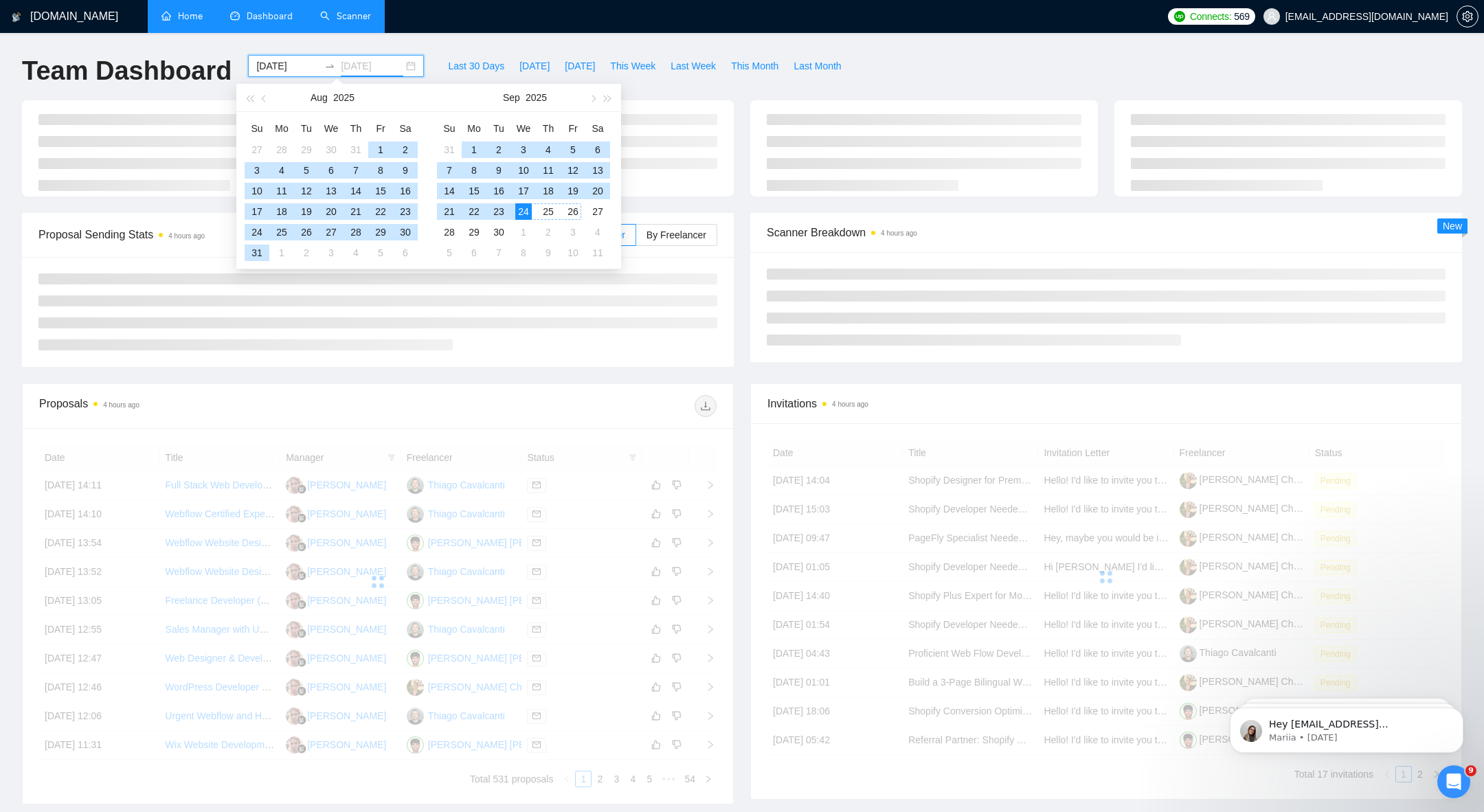
type input "2025-09-24"
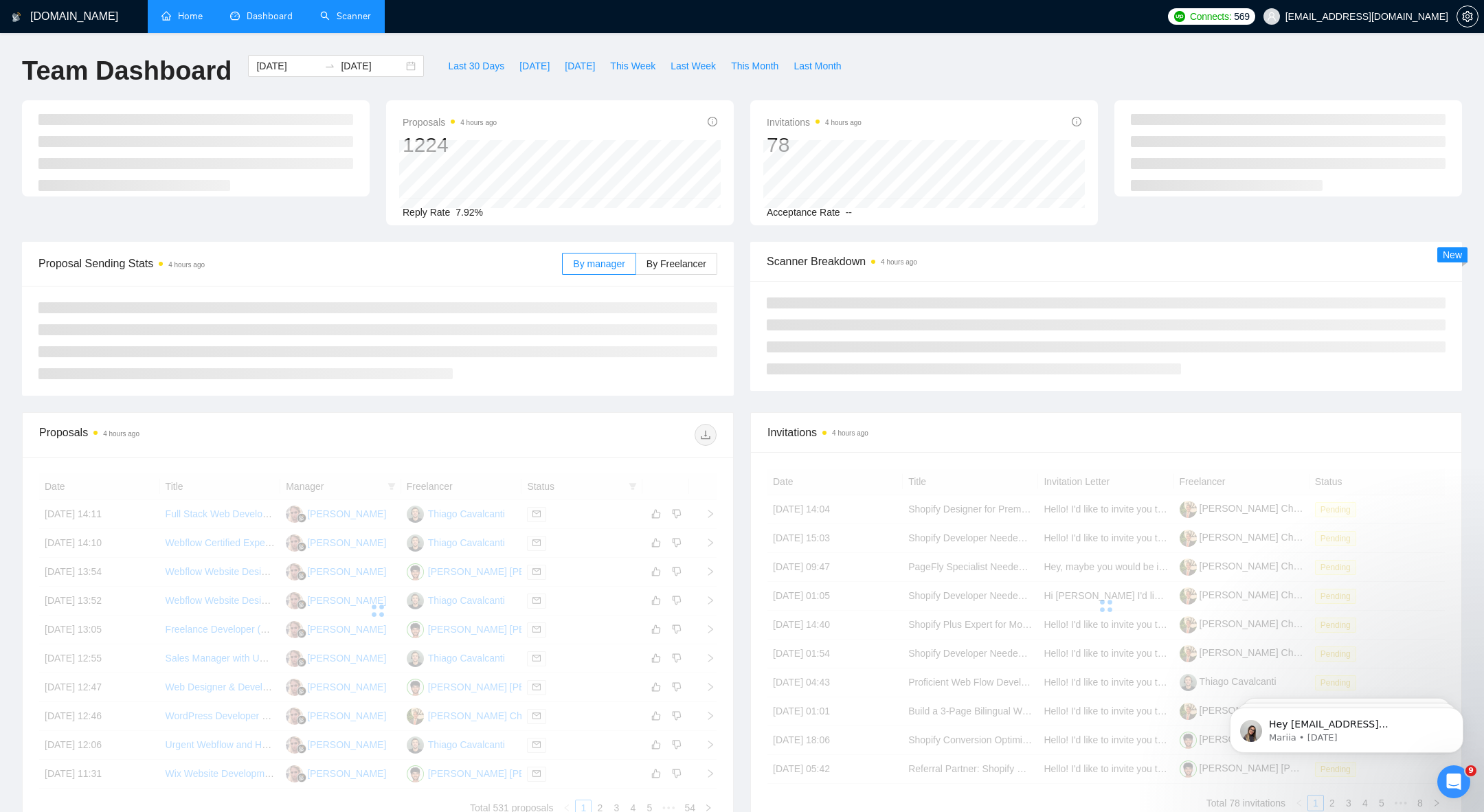
click at [856, 415] on div "Invitations 4 hours ago" at bounding box center [1106, 433] width 678 height 39
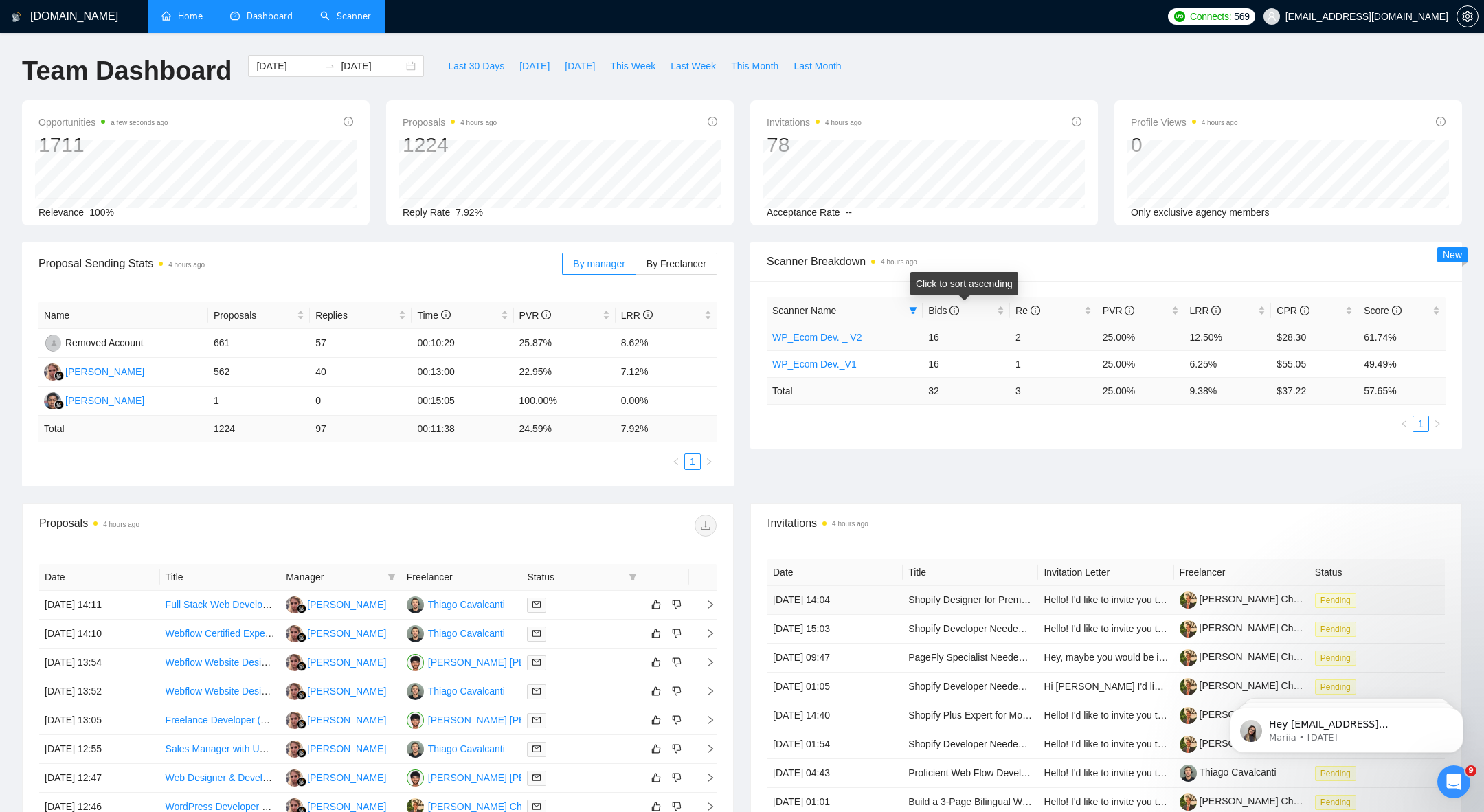
drag, startPoint x: 1002, startPoint y: 319, endPoint x: 1175, endPoint y: 607, distance: 336.0
click at [1169, 601] on main "Team Dashboard 2025-06-01 2025-09-24 Last 30 Days Today Yesterday This Week Las…" at bounding box center [742, 498] width 1441 height 885
click at [371, 18] on link "Scanner" at bounding box center [346, 16] width 51 height 12
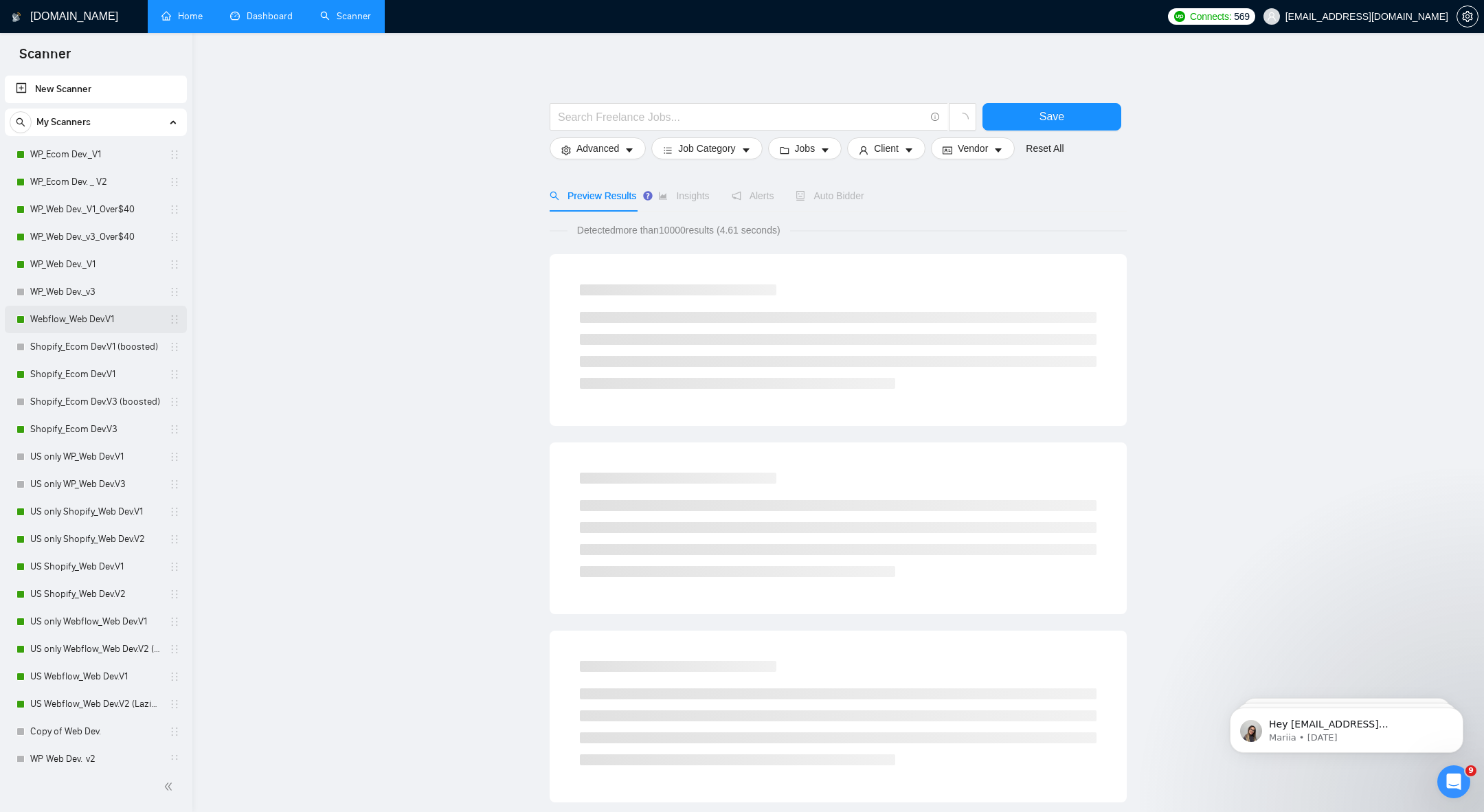
click at [89, 312] on link "Webflow_Web Dev.V1" at bounding box center [95, 319] width 131 height 28
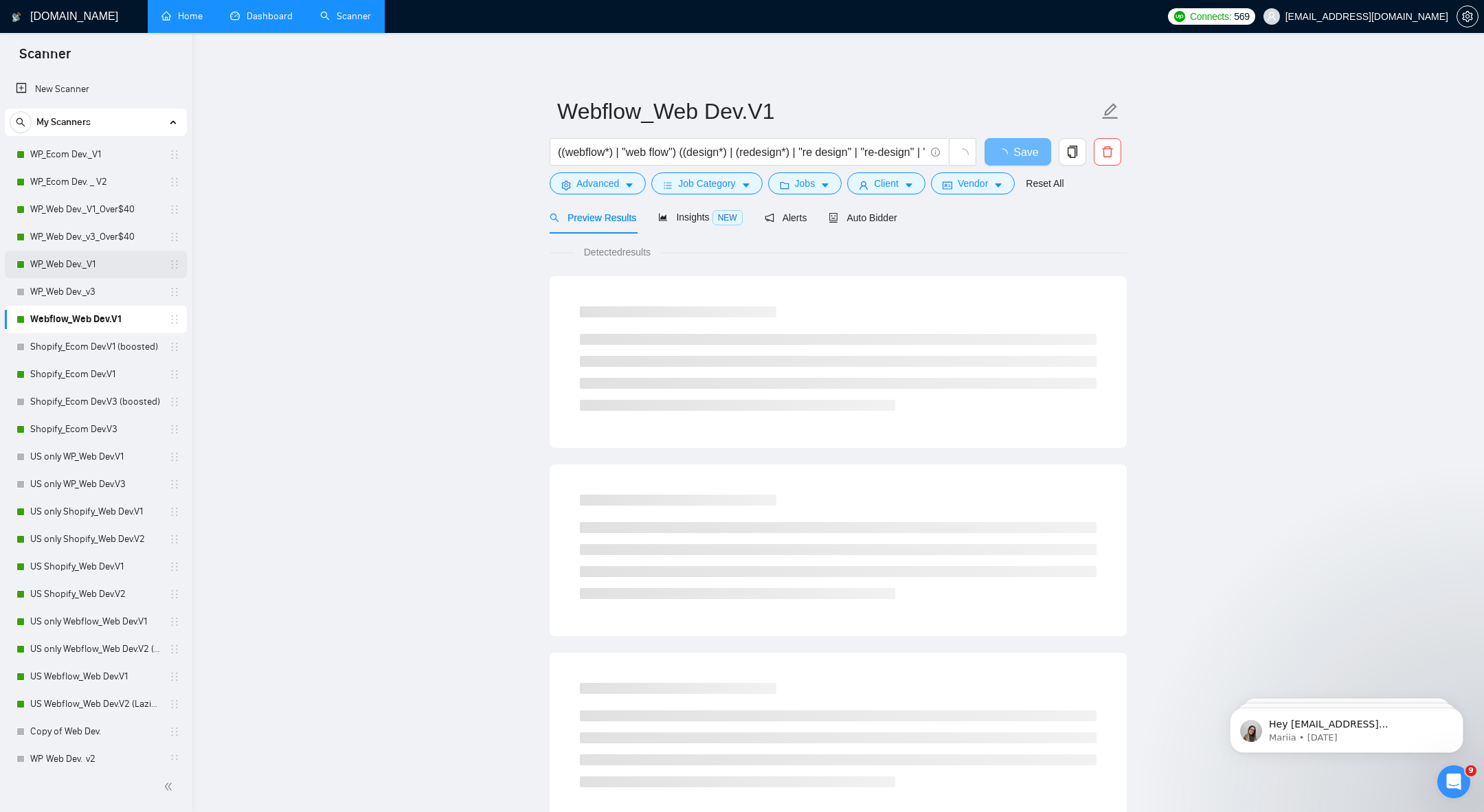
click at [81, 252] on link "WP_Web Dev._V1" at bounding box center [95, 264] width 131 height 28
click at [98, 247] on link "WP_Web Dev._v3_Over$40" at bounding box center [95, 237] width 131 height 28
click at [58, 220] on link "WP_Web Dev._V1_Over$40" at bounding box center [95, 209] width 131 height 28
click at [857, 225] on div "Auto Bidder" at bounding box center [862, 217] width 68 height 32
click at [861, 201] on div "Auto Bidder" at bounding box center [862, 217] width 68 height 32
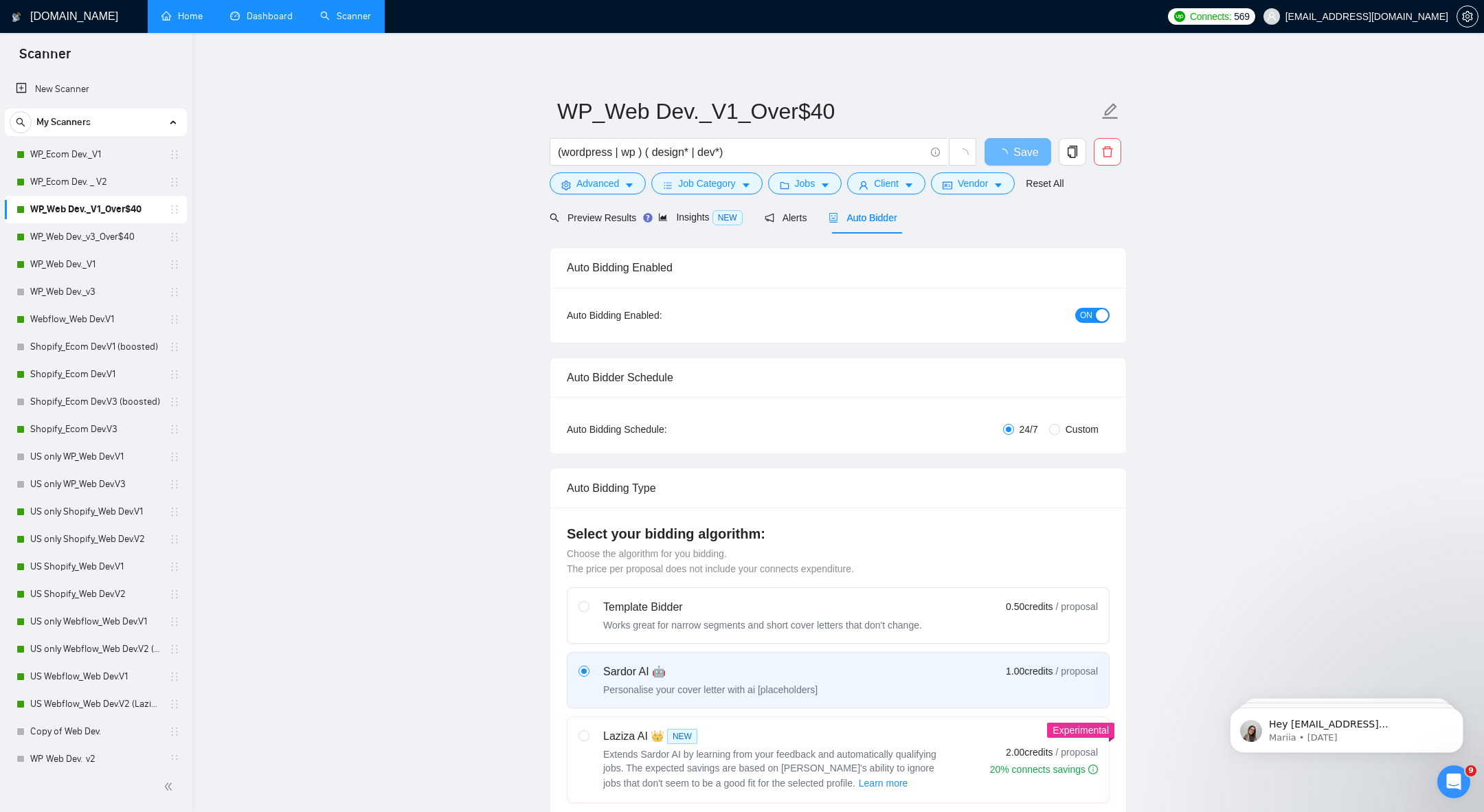
radio input "false"
radio input "true"
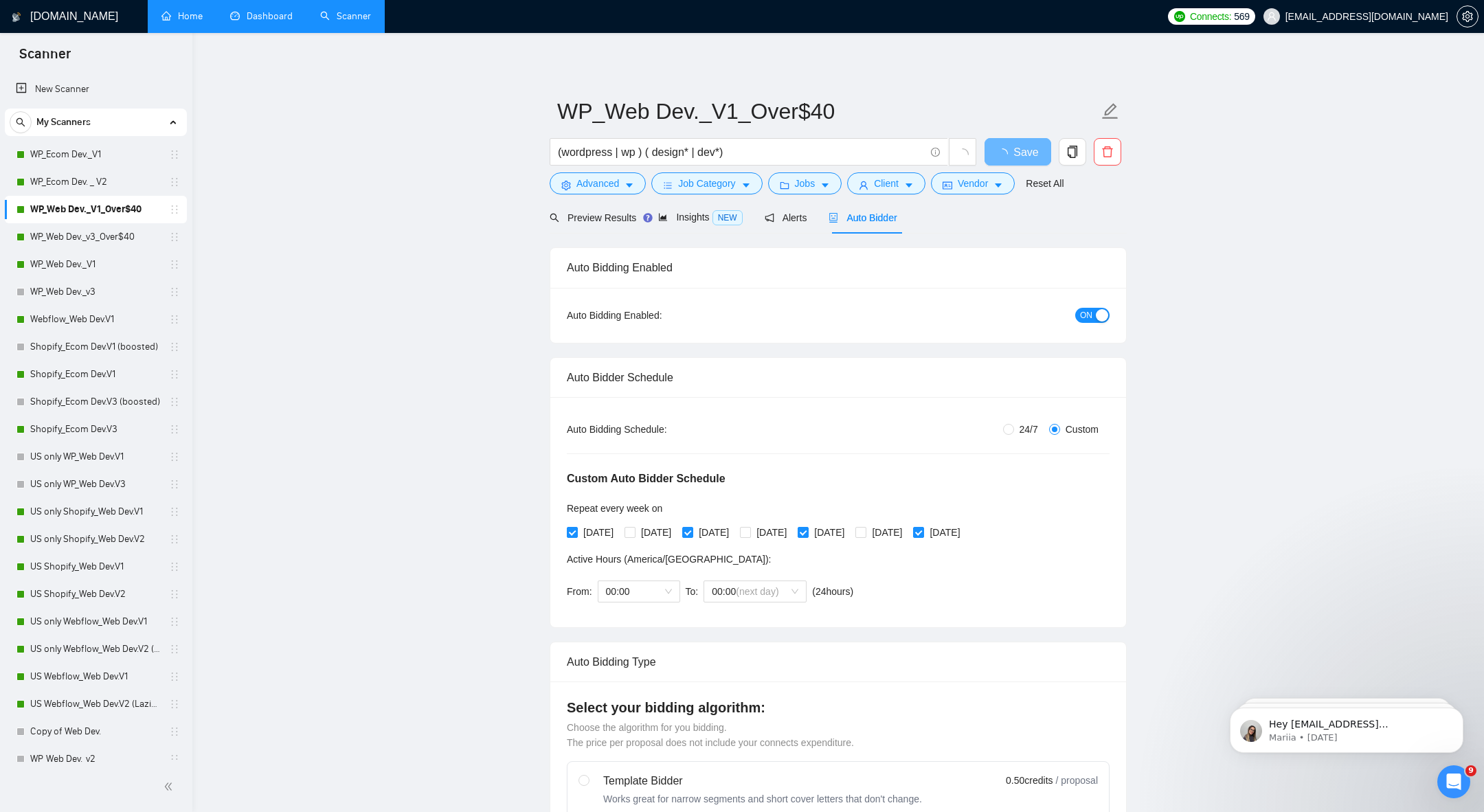
click at [856, 214] on span "Auto Bidder" at bounding box center [862, 217] width 68 height 11
click at [58, 152] on link "WP_Ecom Dev._V1" at bounding box center [95, 155] width 131 height 28
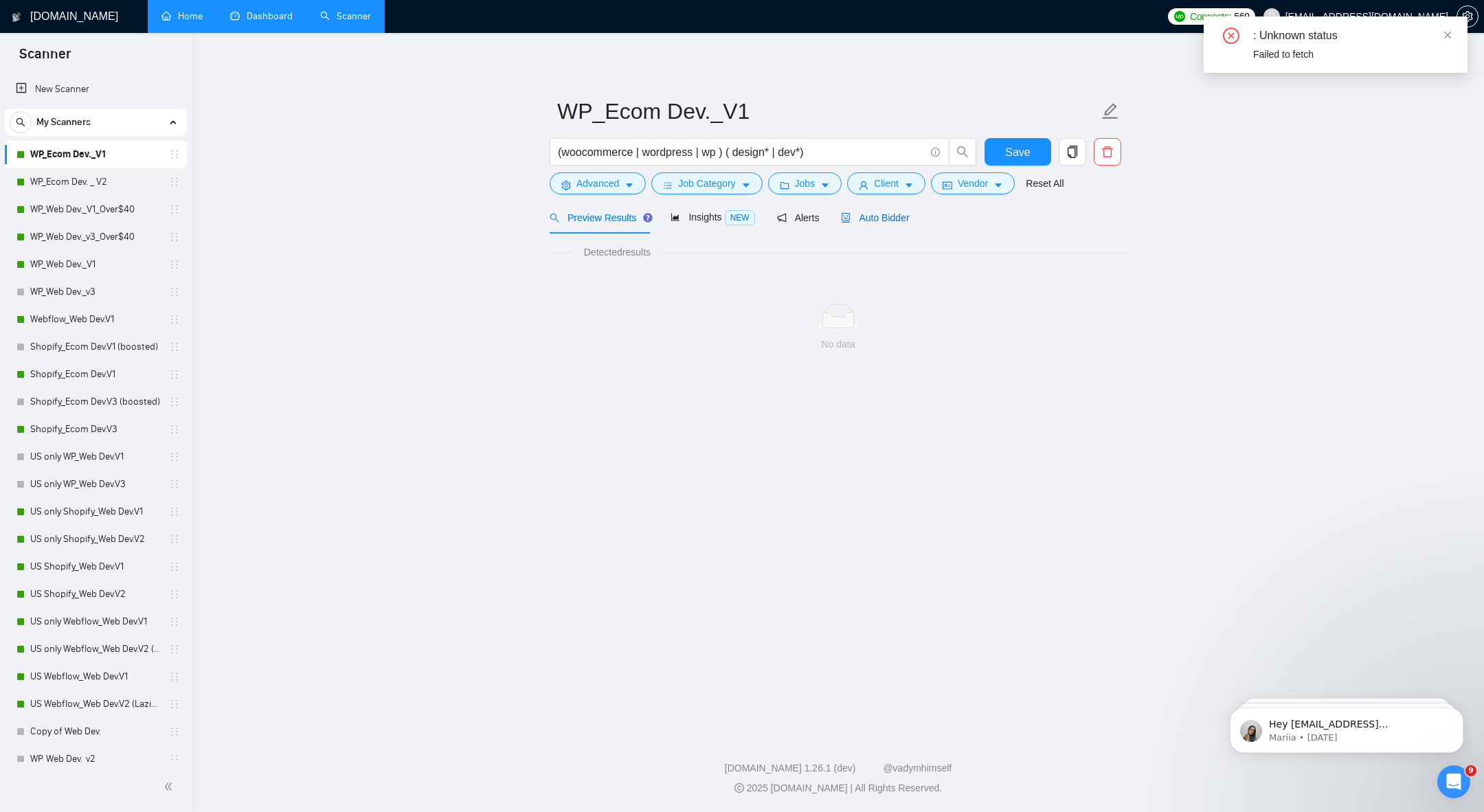
click at [886, 220] on span "Auto Bidder" at bounding box center [875, 217] width 68 height 11
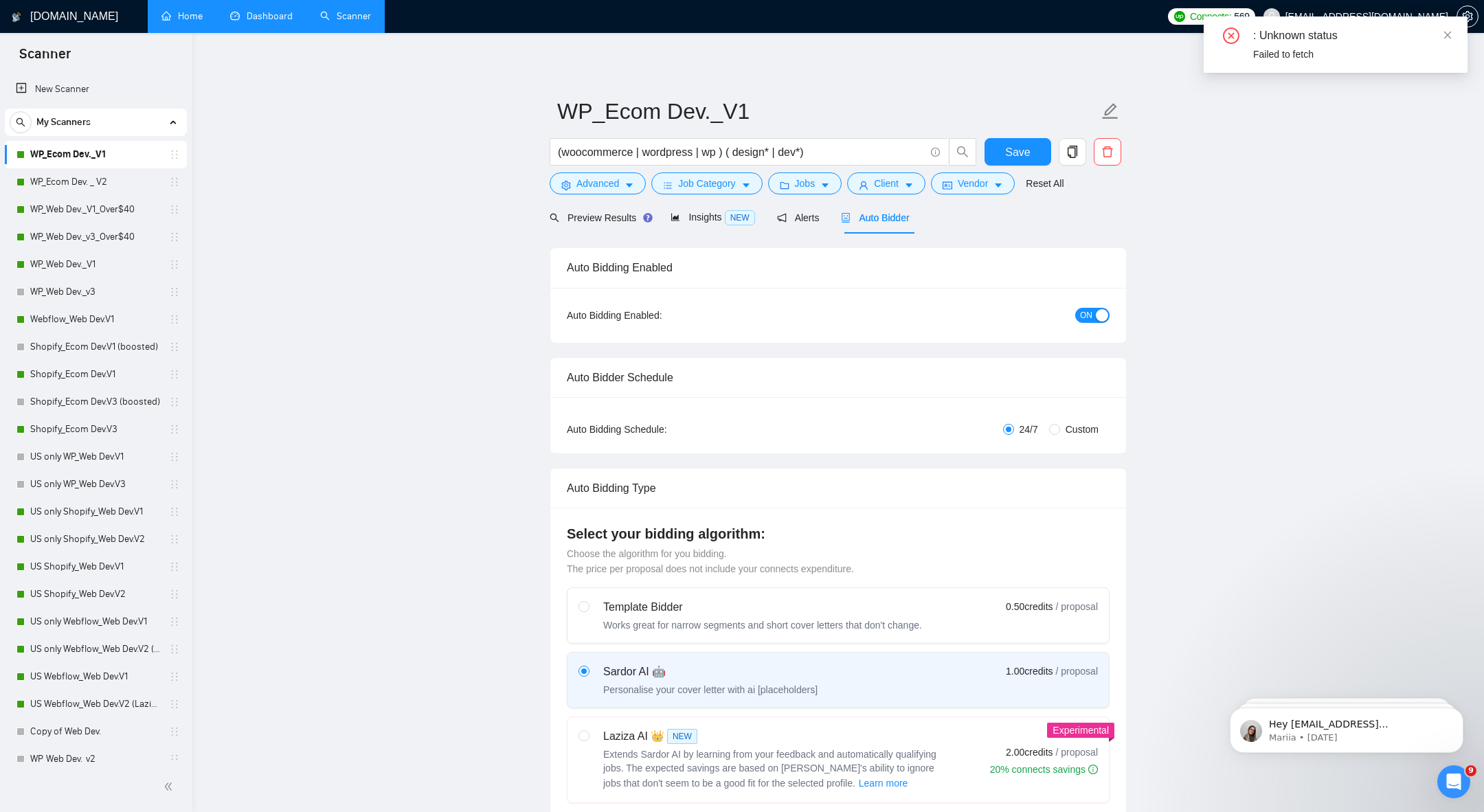
radio input "false"
radio input "true"
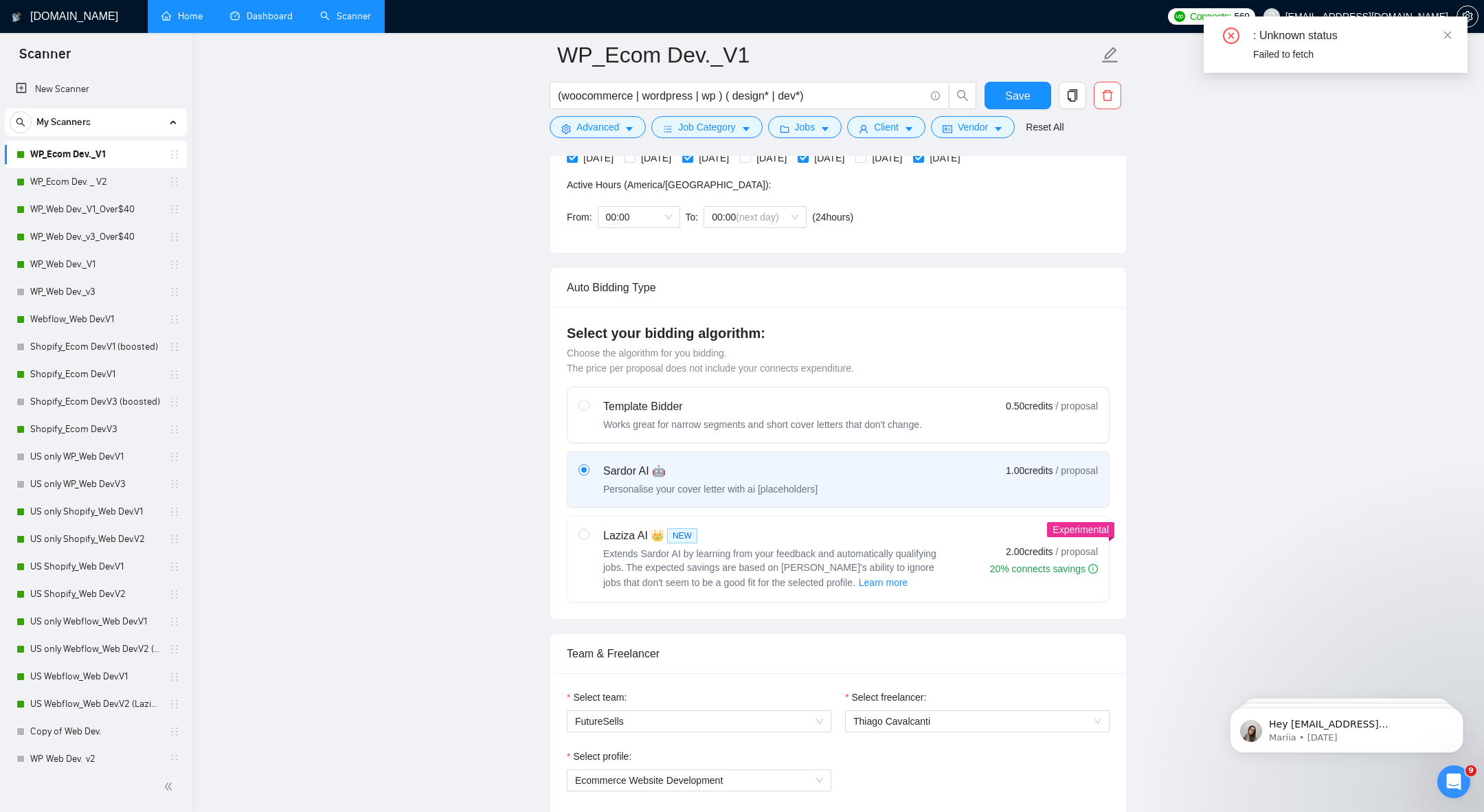
scroll to position [248, 0]
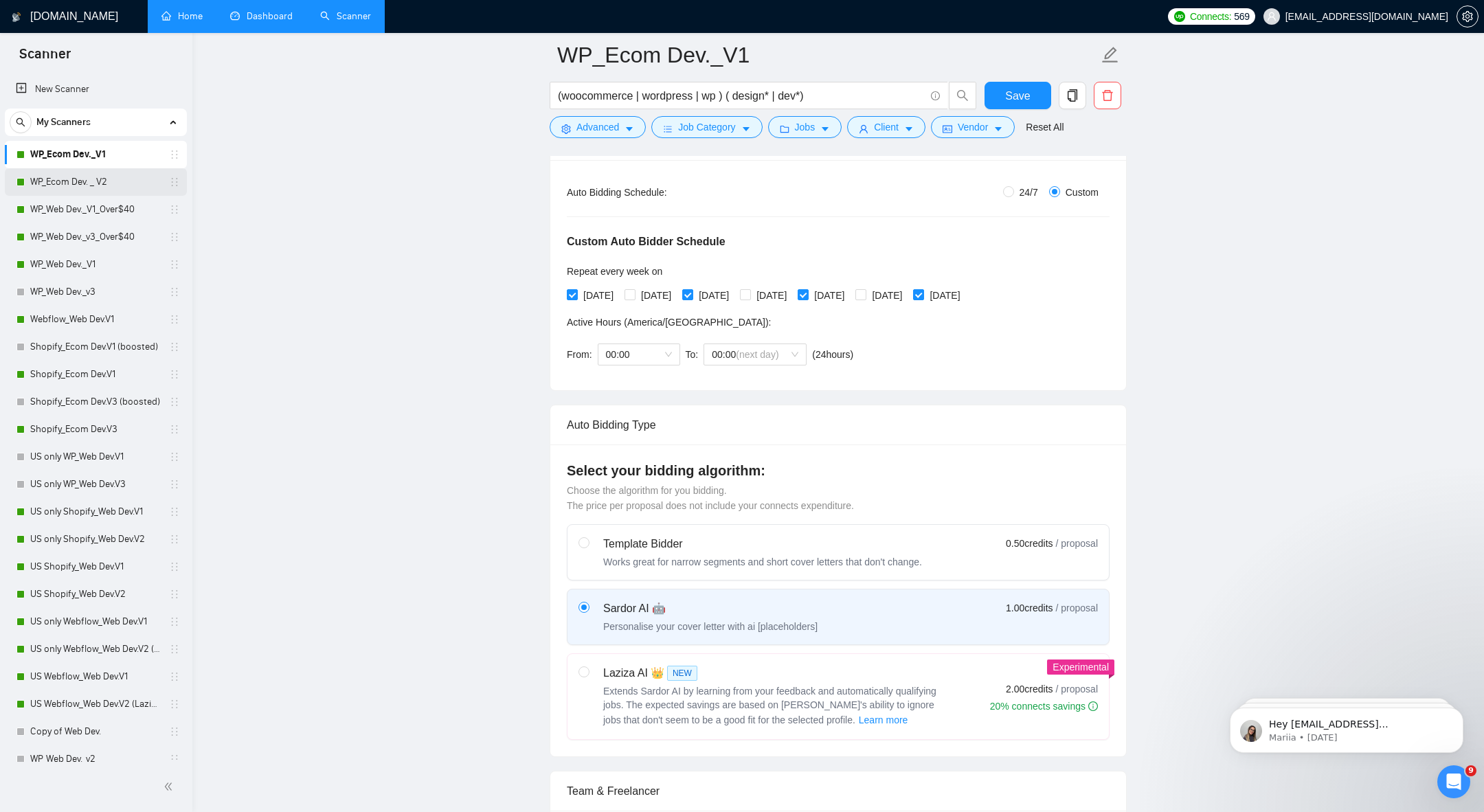
click at [90, 176] on link "WP_Ecom Dev. _ V2" at bounding box center [95, 182] width 131 height 28
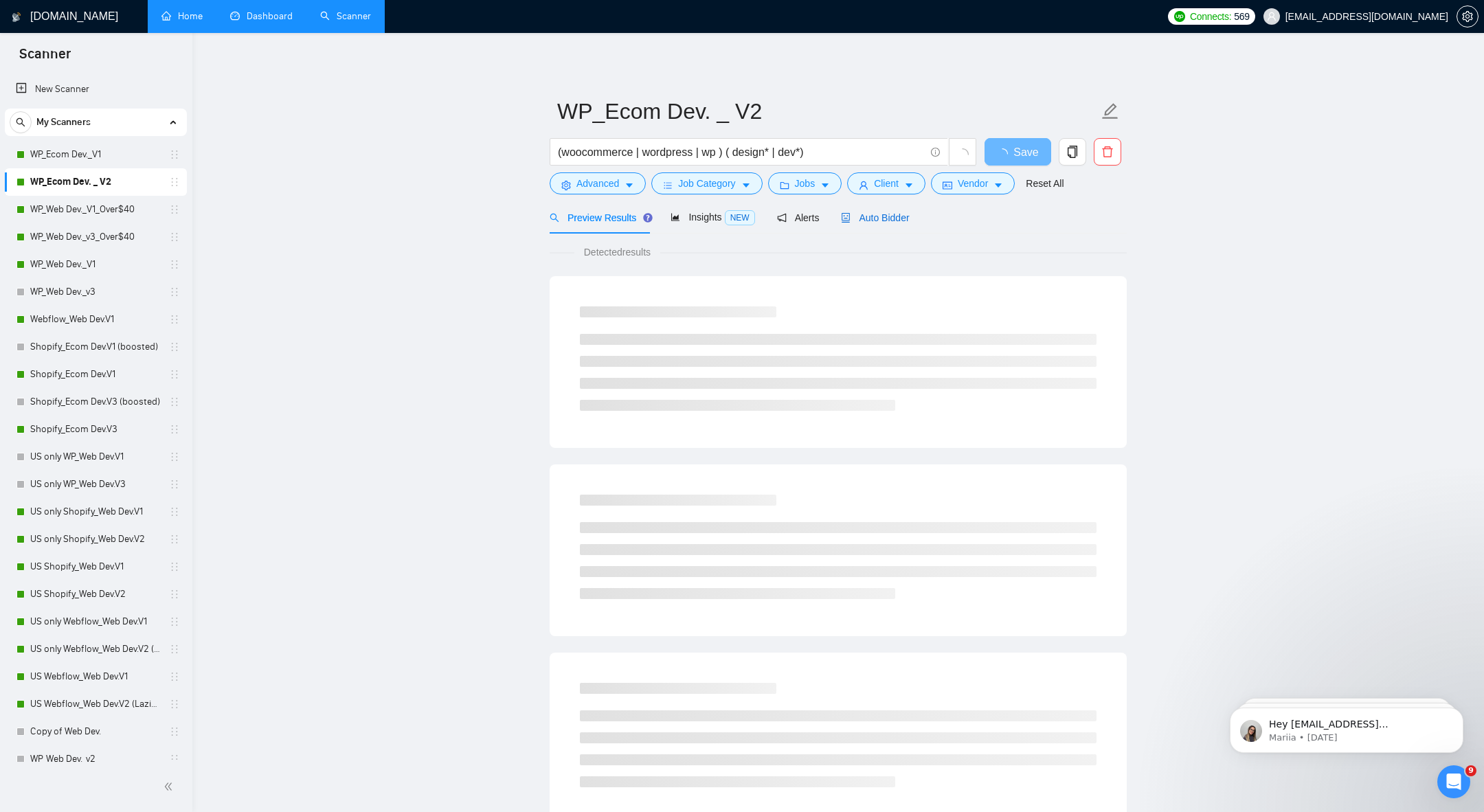
click at [886, 224] on div "Auto Bidder" at bounding box center [875, 217] width 68 height 15
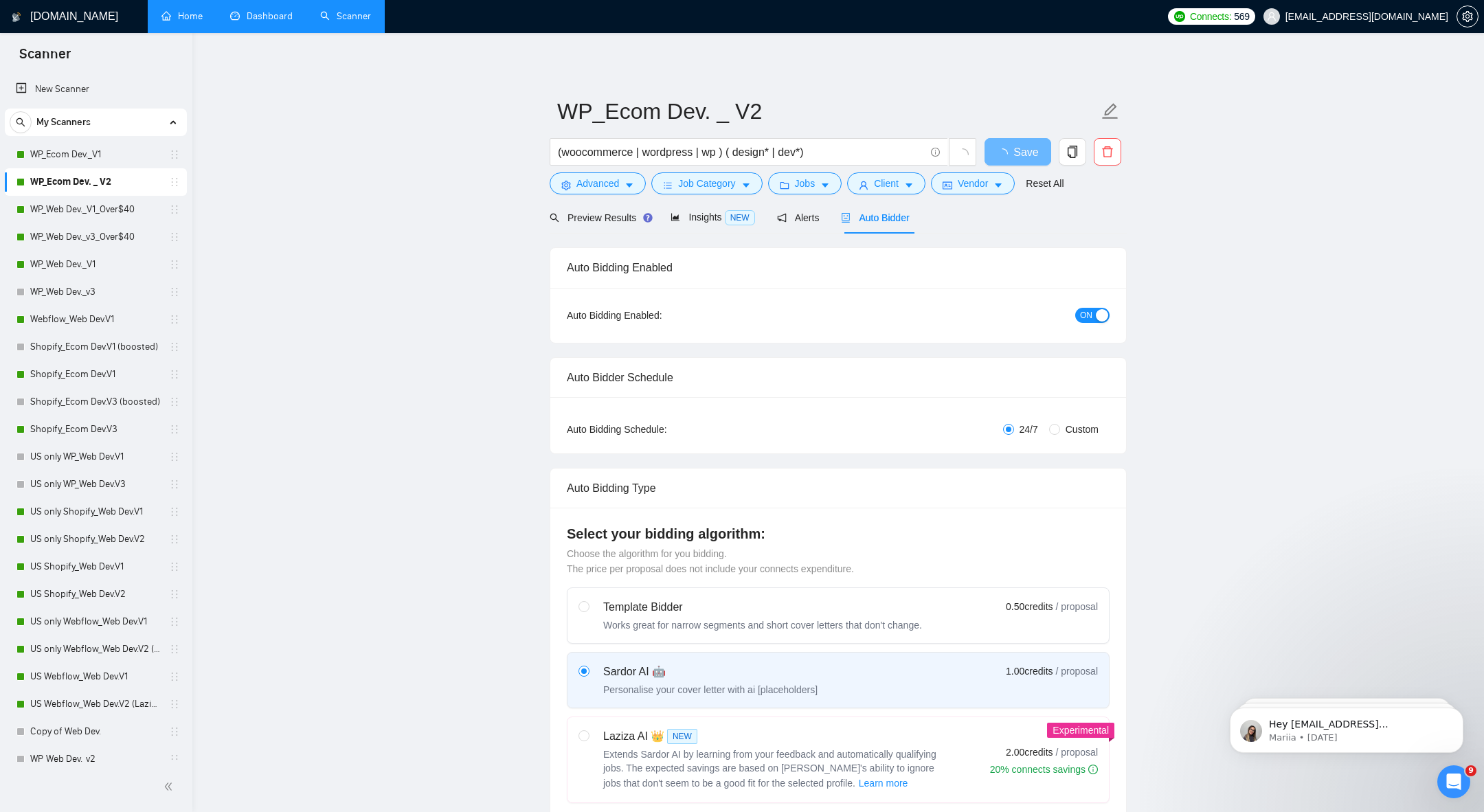
radio input "false"
radio input "true"
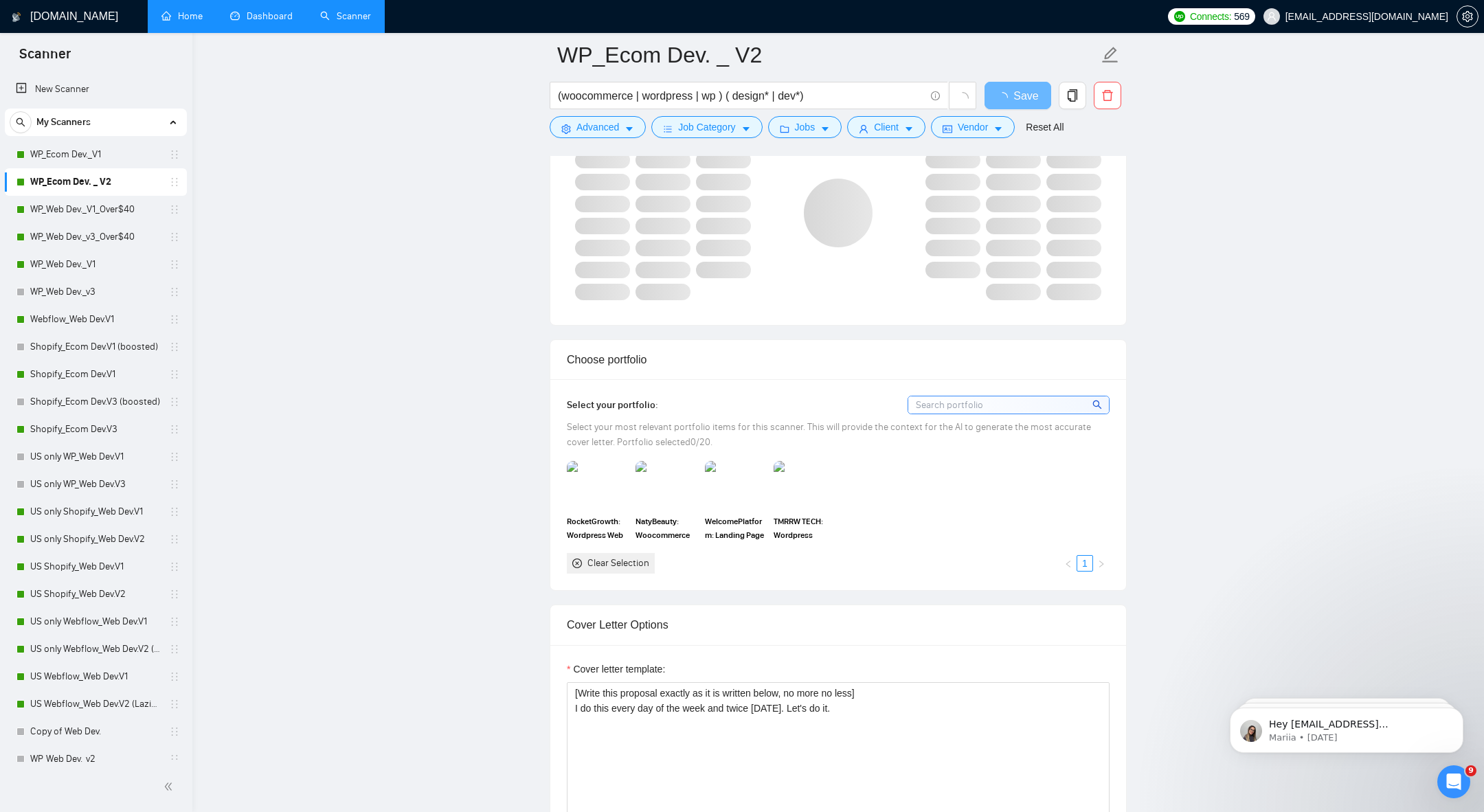
scroll to position [1218, 0]
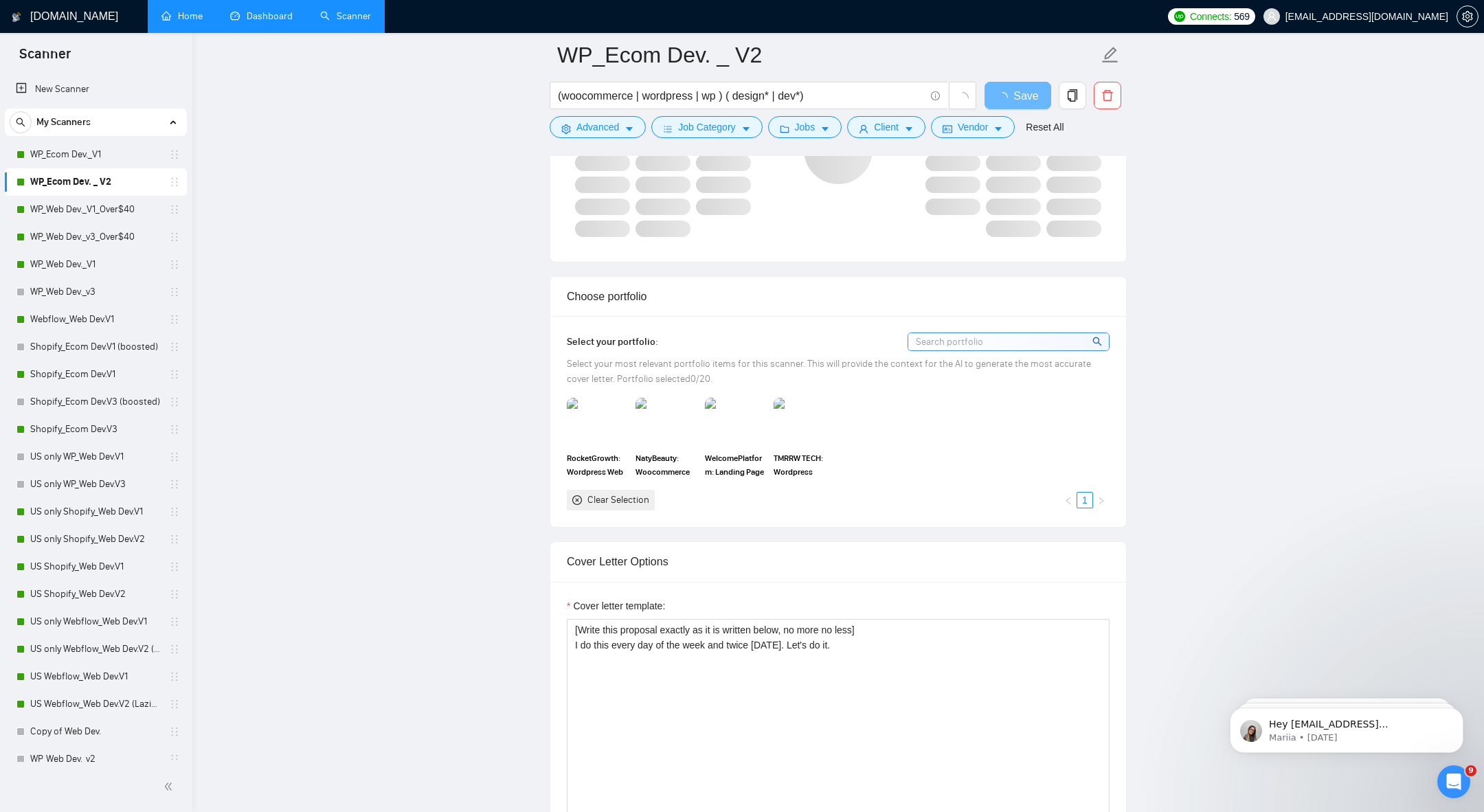
click at [187, 22] on link "Home" at bounding box center [182, 16] width 41 height 12
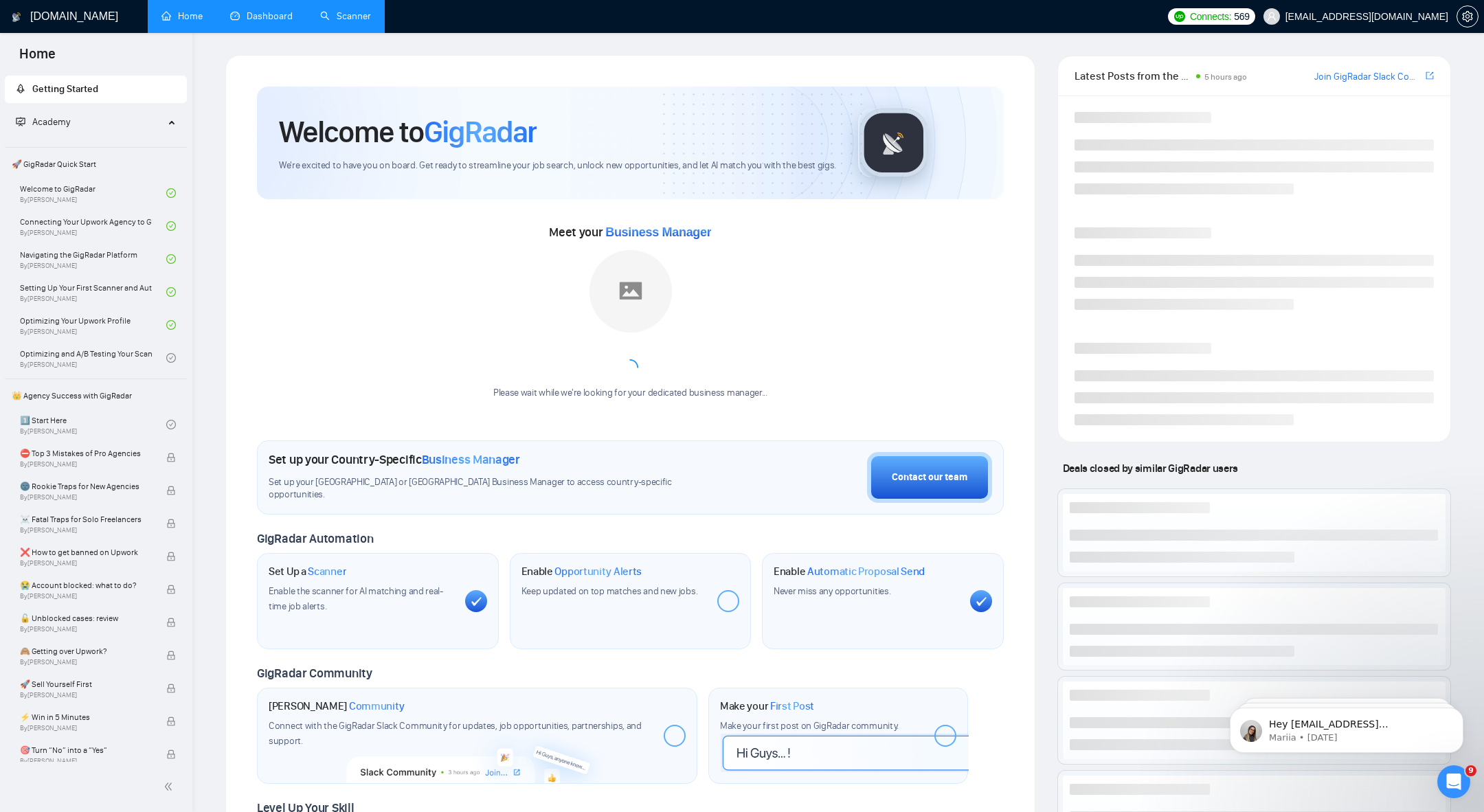
click at [244, 38] on div "GigRadar.io Home Dashboard Scanner Connects: 569 arthurbelanger48@gmail.com Wel…" at bounding box center [838, 530] width 1292 height 1062
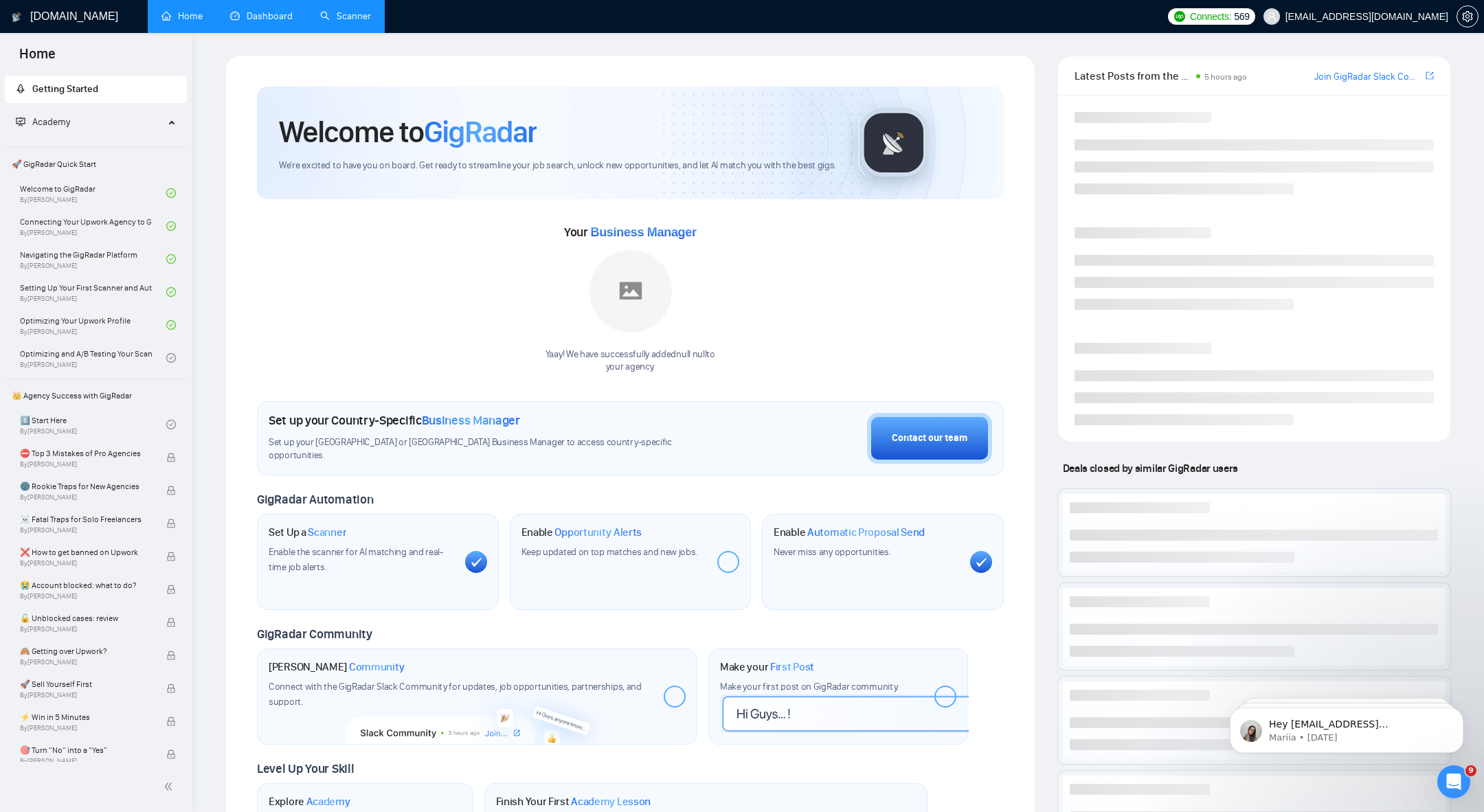
click at [246, 10] on link "Dashboard" at bounding box center [262, 16] width 63 height 12
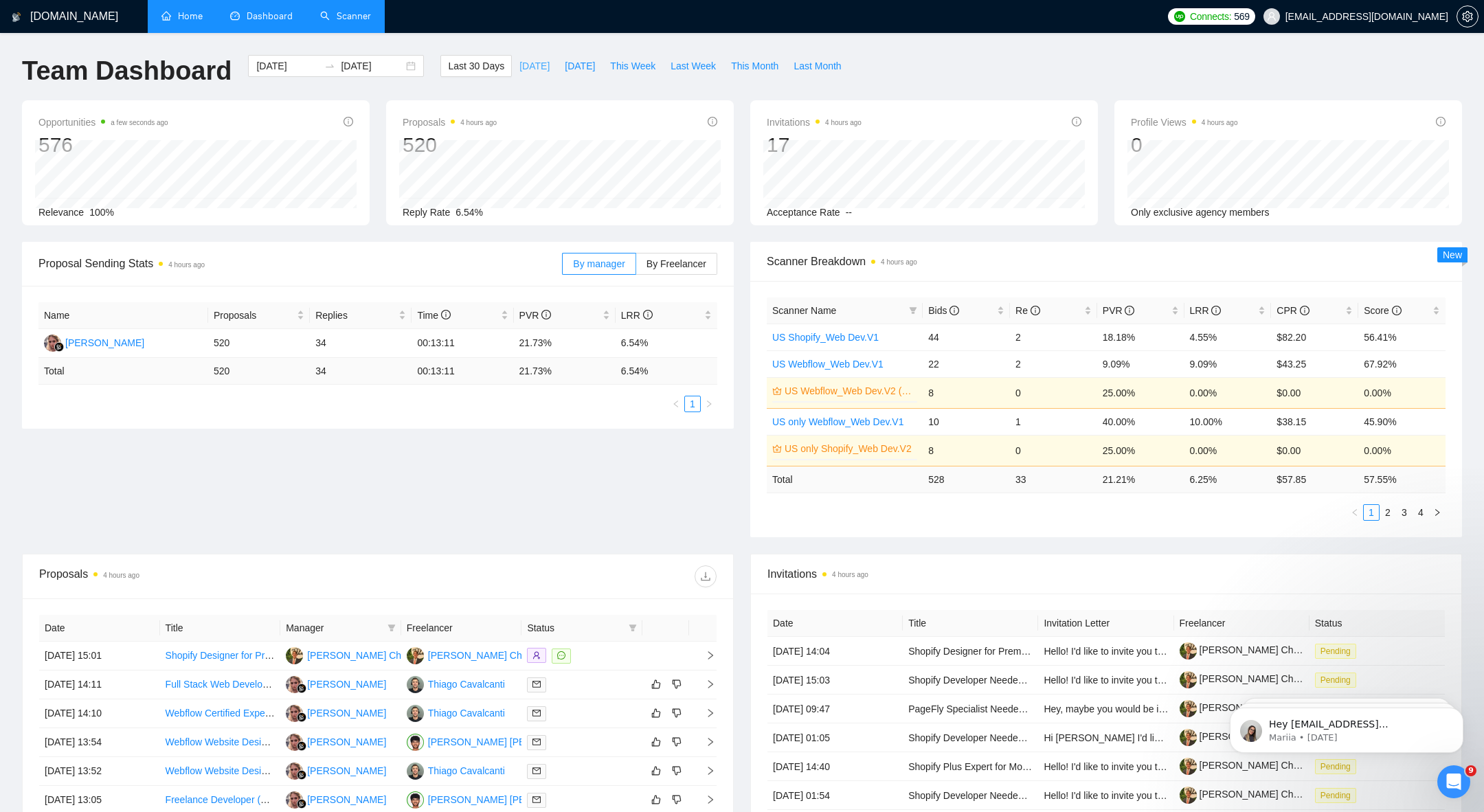
click at [528, 72] on span "[DATE]" at bounding box center [534, 66] width 30 height 15
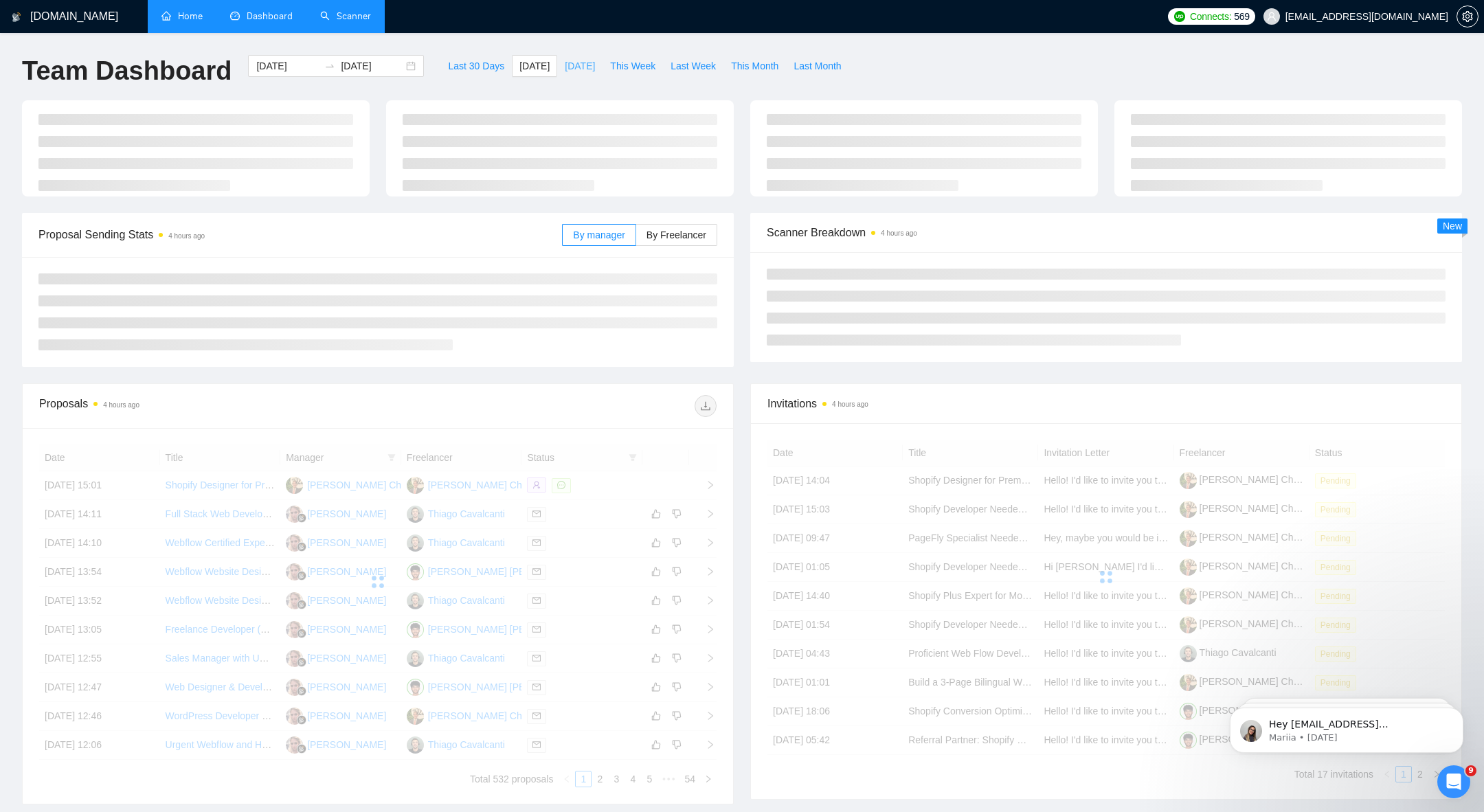
click at [565, 70] on span "[DATE]" at bounding box center [580, 66] width 30 height 15
type input "2025-09-23"
click at [640, 68] on span "This Week" at bounding box center [633, 66] width 46 height 15
type input "2025-09-22"
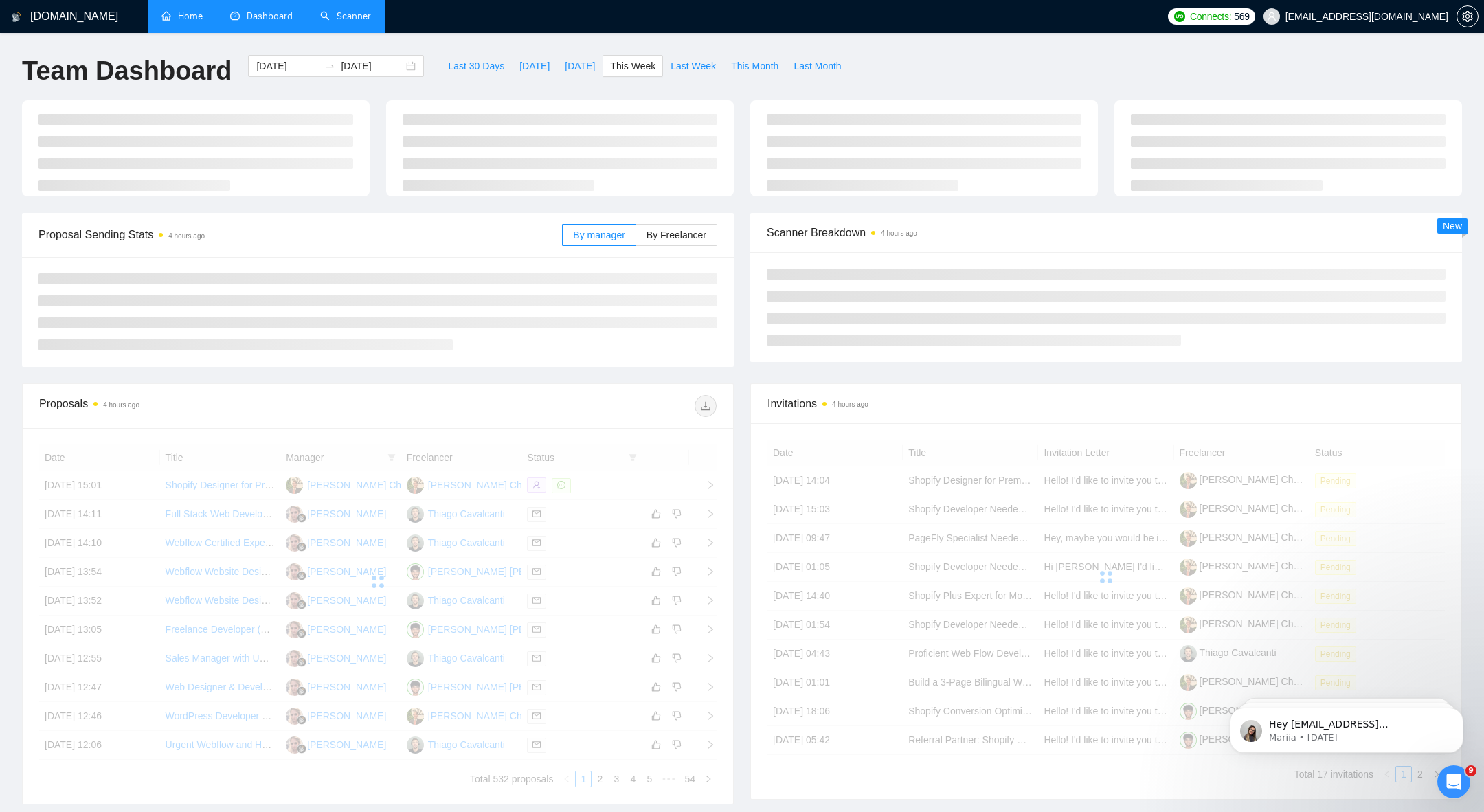
type input "2025-09-28"
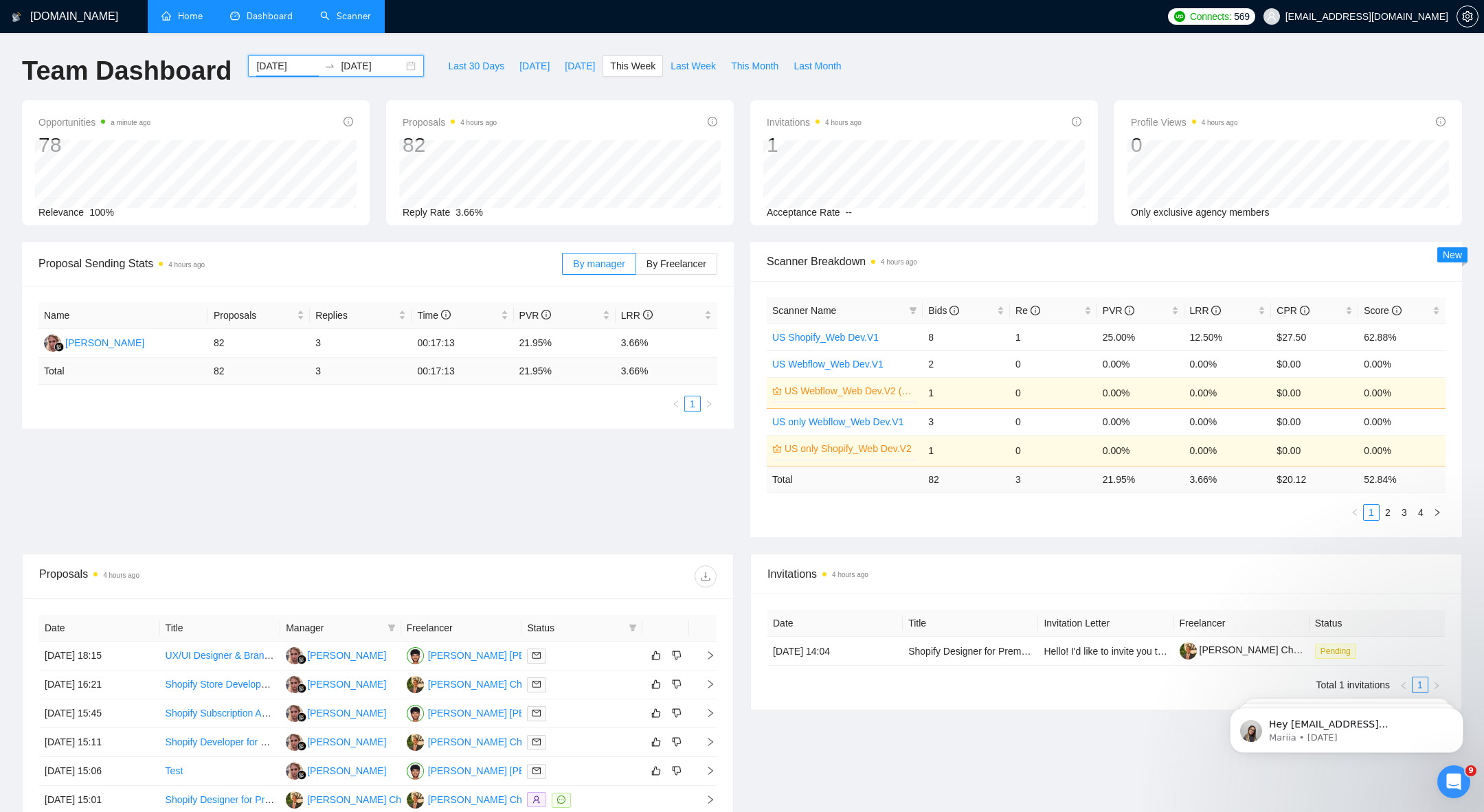
click at [286, 64] on input "2025-09-22" at bounding box center [288, 66] width 63 height 15
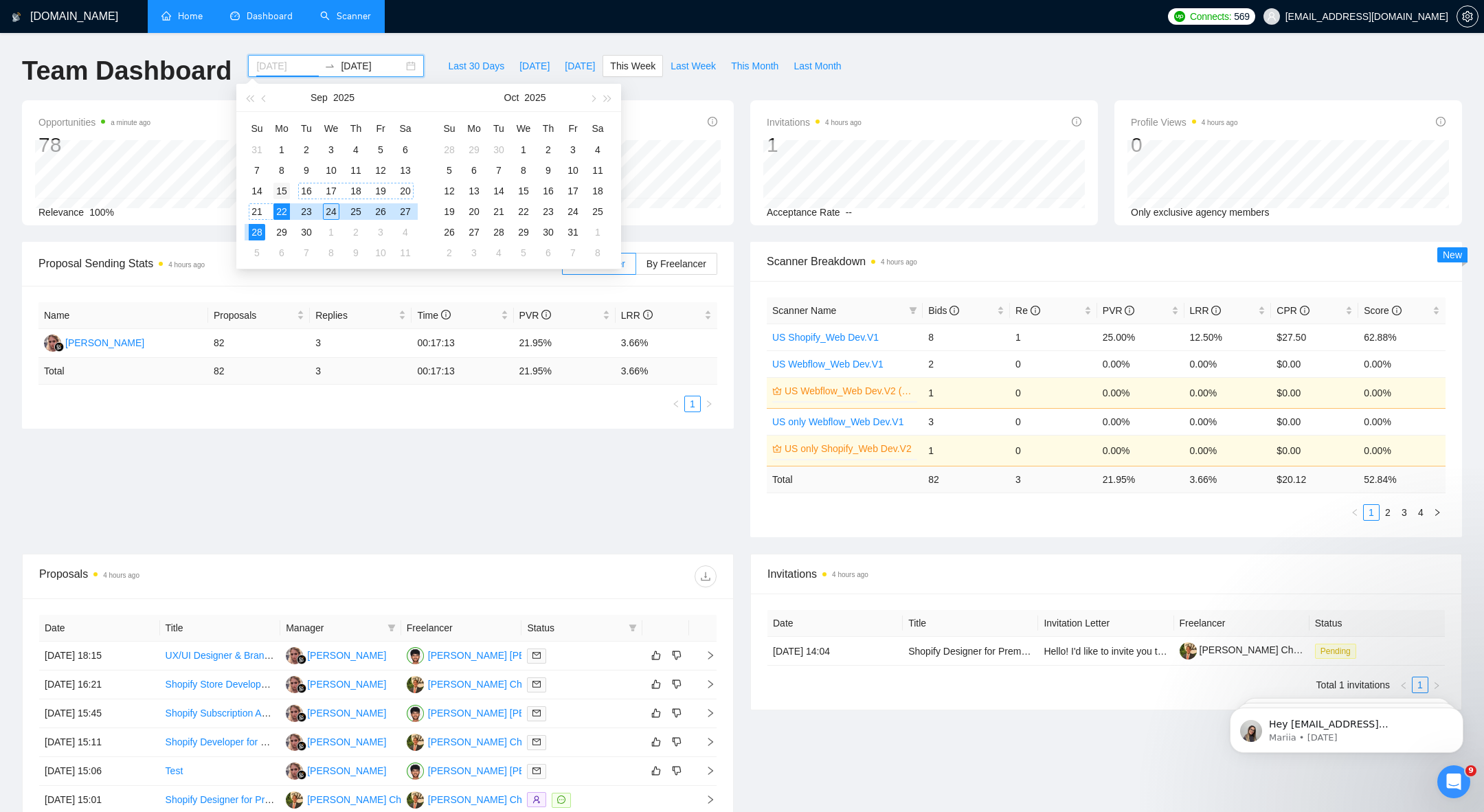
type input "[DATE]"
click at [289, 193] on div "15" at bounding box center [282, 191] width 16 height 16
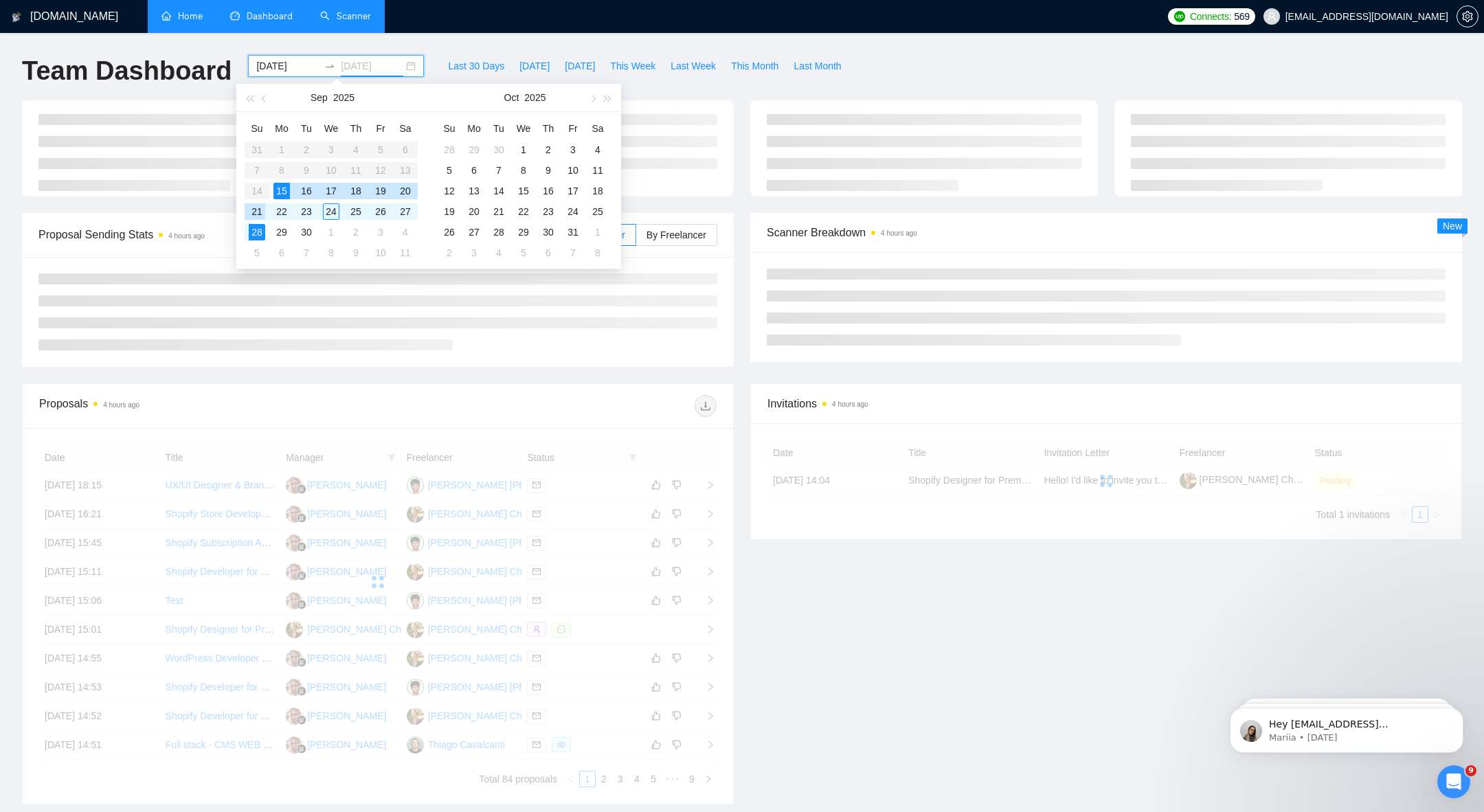
click at [261, 212] on div "21" at bounding box center [257, 211] width 16 height 16
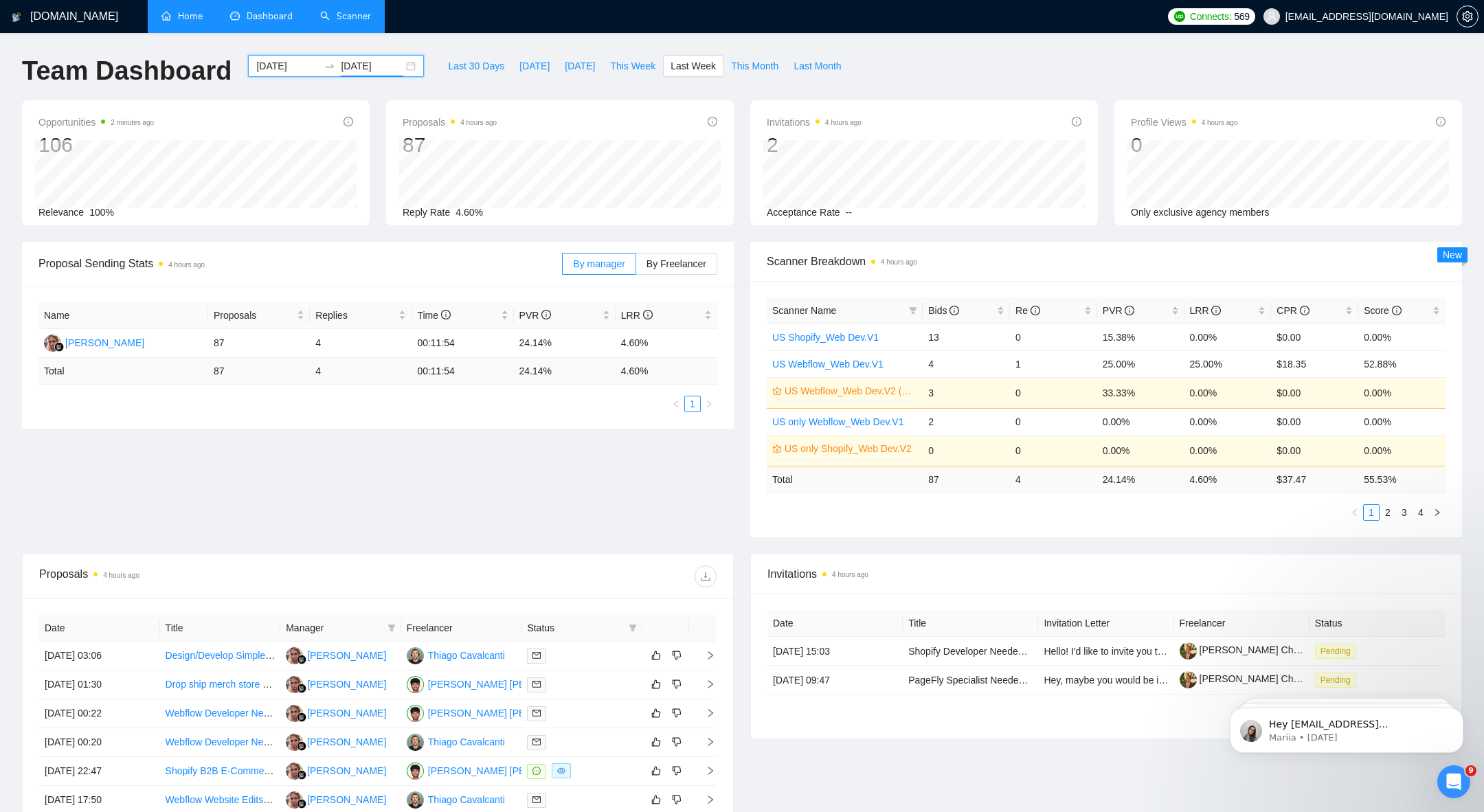
click at [344, 72] on input "[DATE]" at bounding box center [372, 66] width 63 height 15
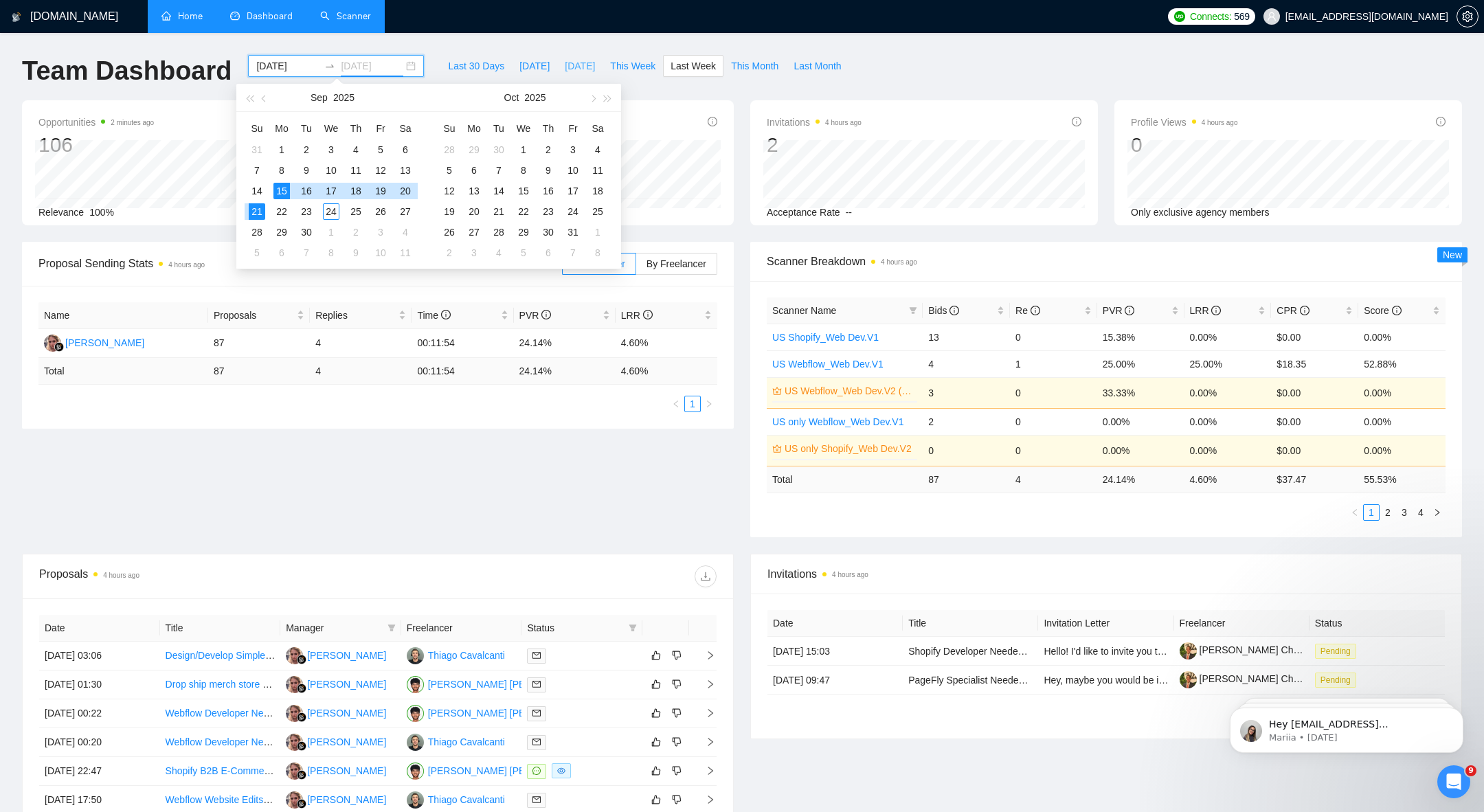
type input "[DATE]"
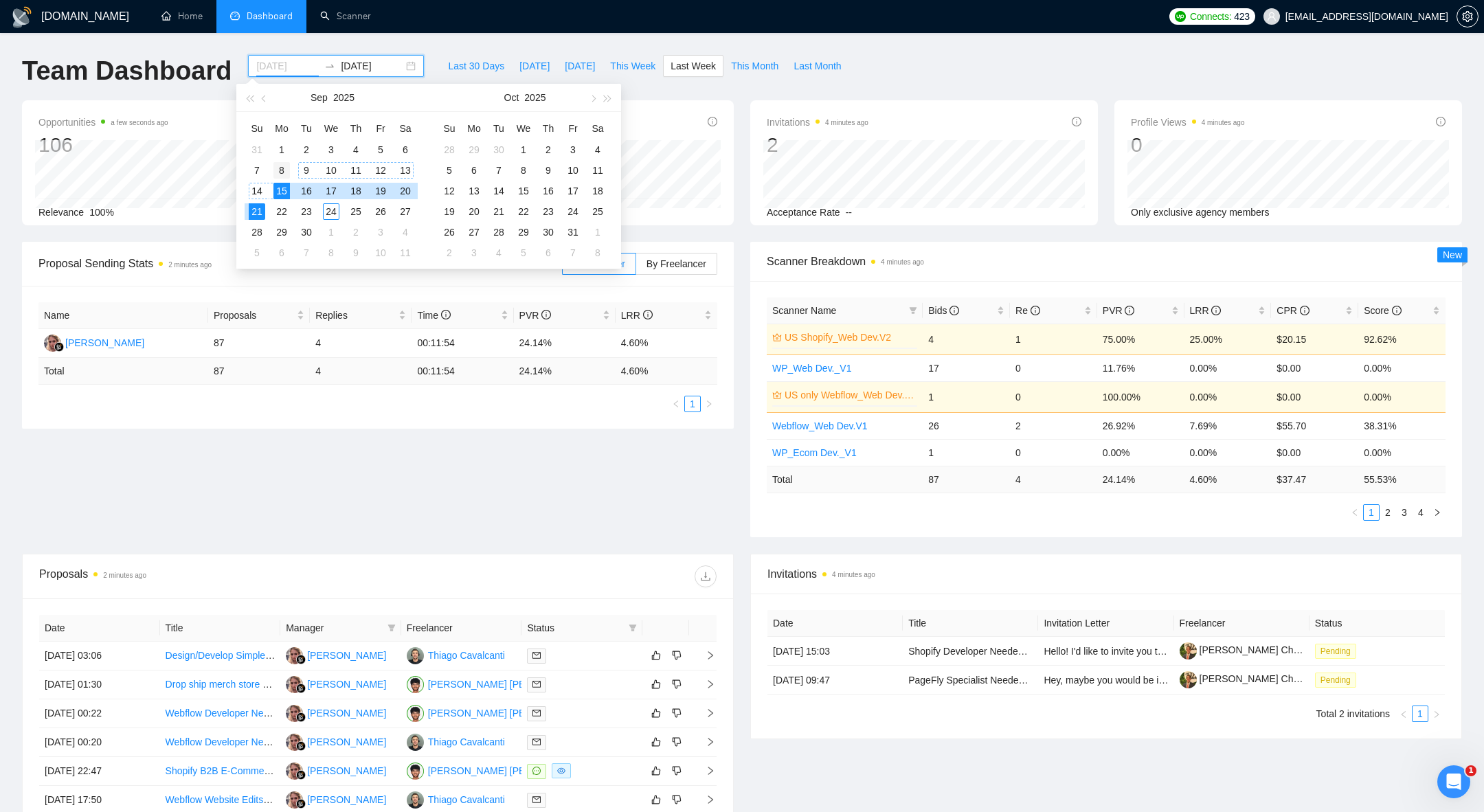
type input "[DATE]"
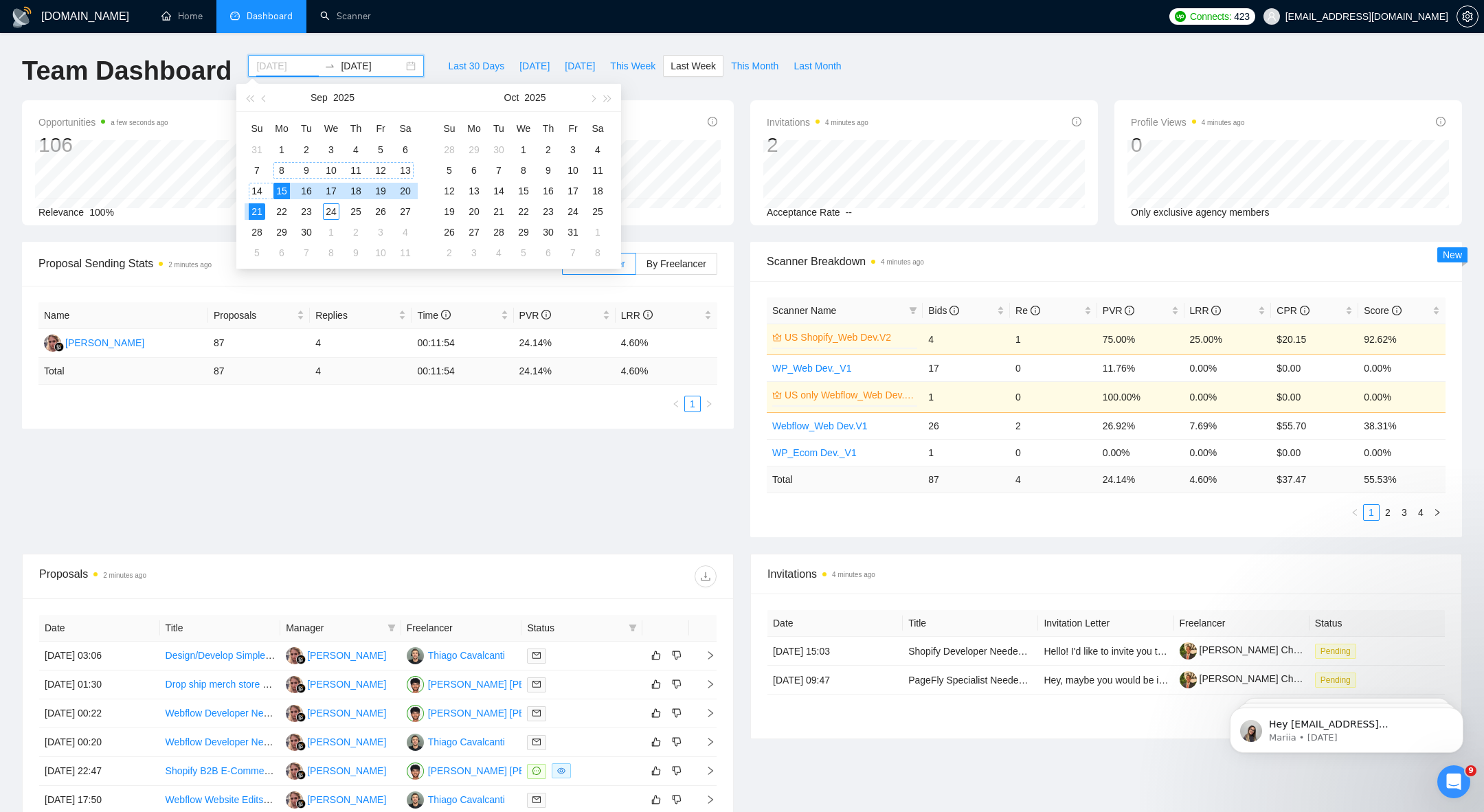
click at [282, 168] on div "8" at bounding box center [282, 170] width 16 height 16
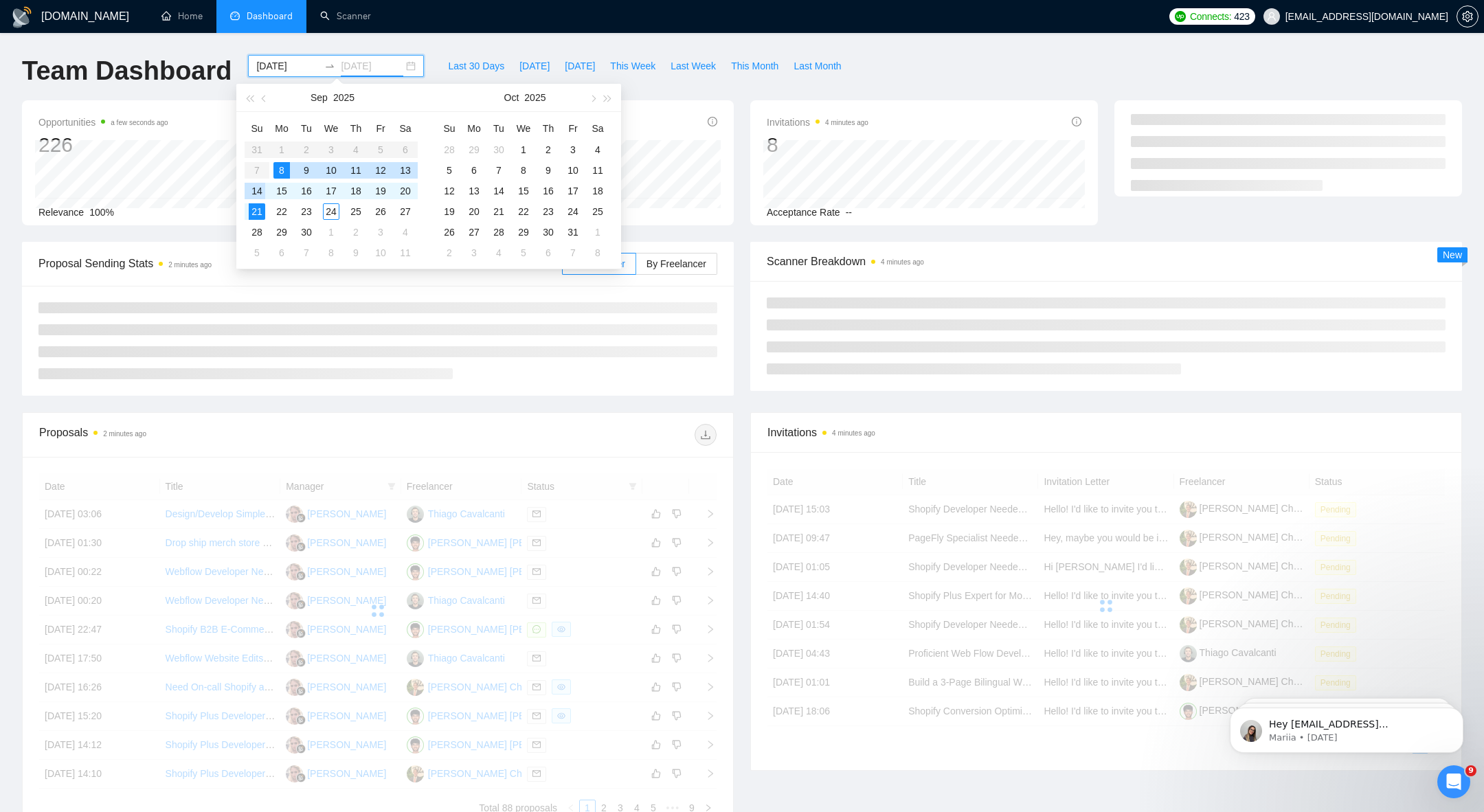
type input "[DATE]"
click at [265, 190] on td "14" at bounding box center [256, 191] width 25 height 21
